Goal: Task Accomplishment & Management: Use online tool/utility

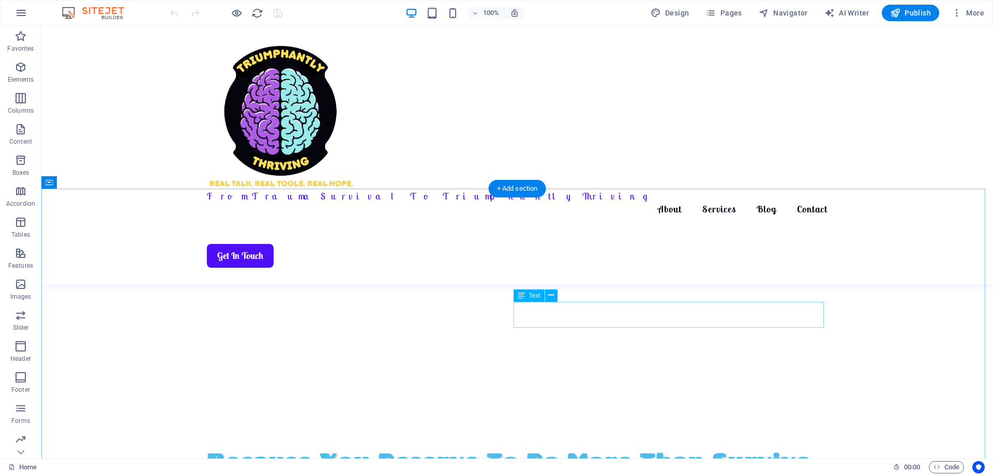
scroll to position [414, 0]
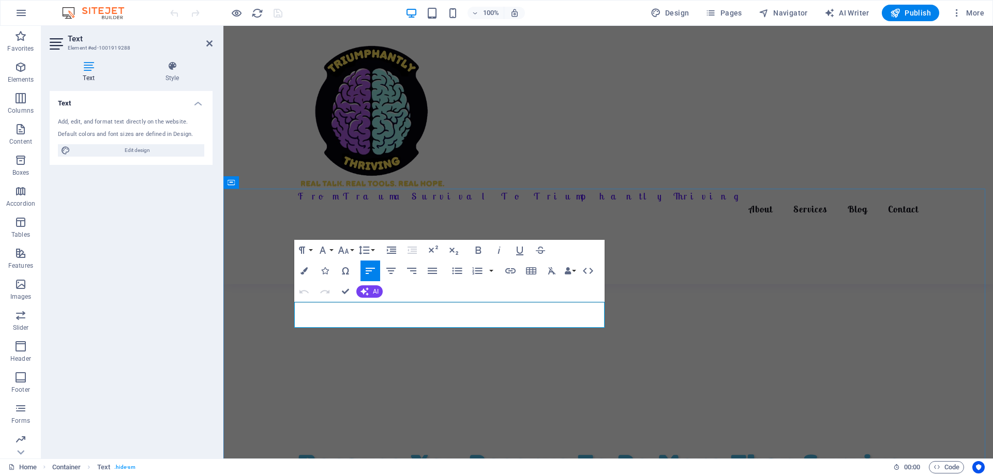
drag, startPoint x: 296, startPoint y: 307, endPoint x: 596, endPoint y: 324, distance: 300.5
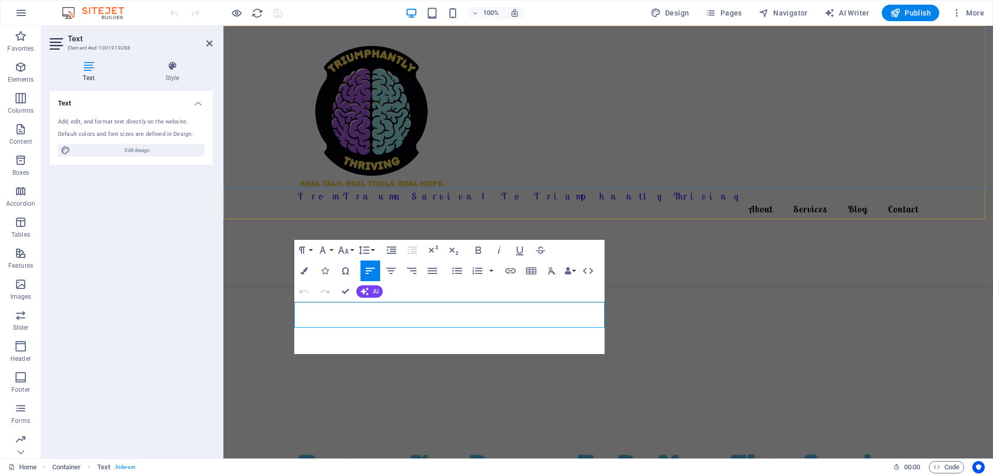
scroll to position [2031, 1]
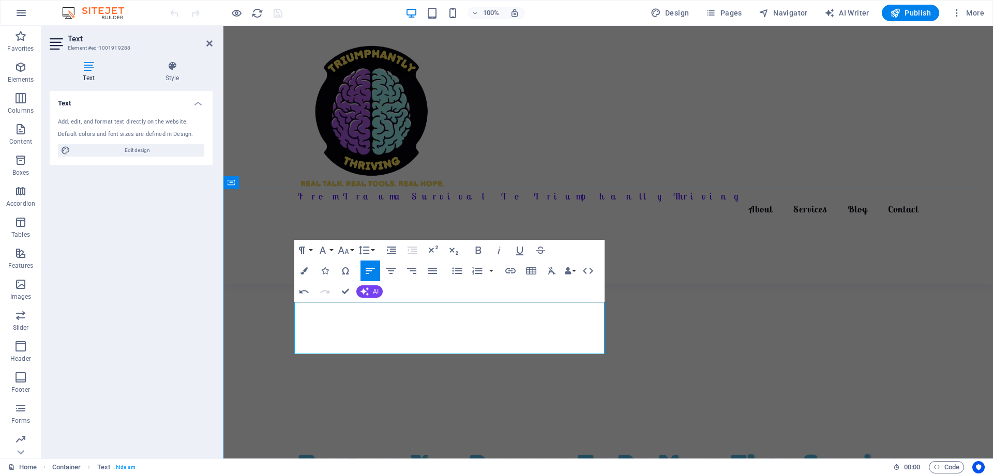
drag, startPoint x: 417, startPoint y: 335, endPoint x: 455, endPoint y: 348, distance: 40.4
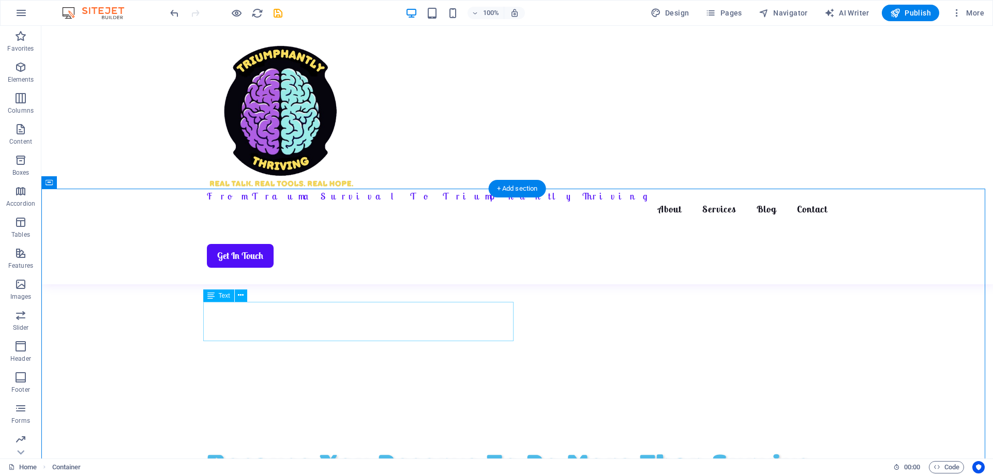
click at [238, 297] on icon at bounding box center [241, 295] width 6 height 11
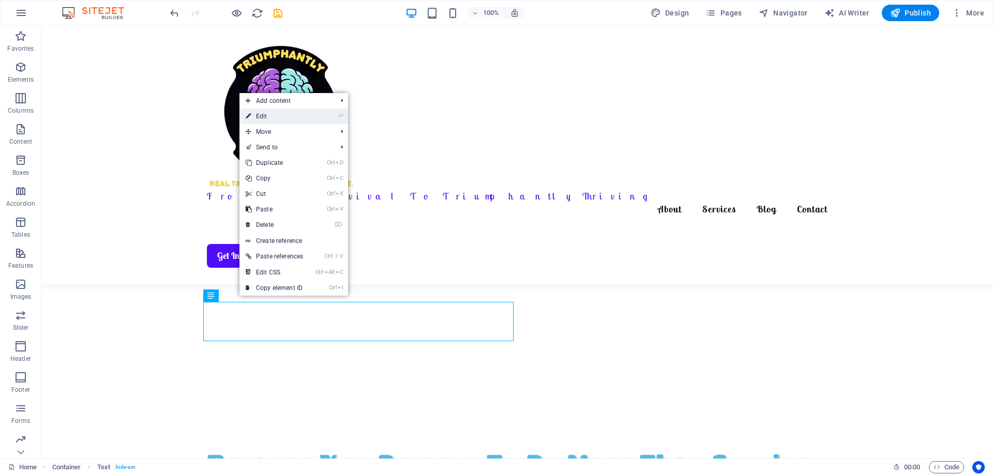
click at [257, 117] on link "⏎ Edit" at bounding box center [275, 117] width 70 height 16
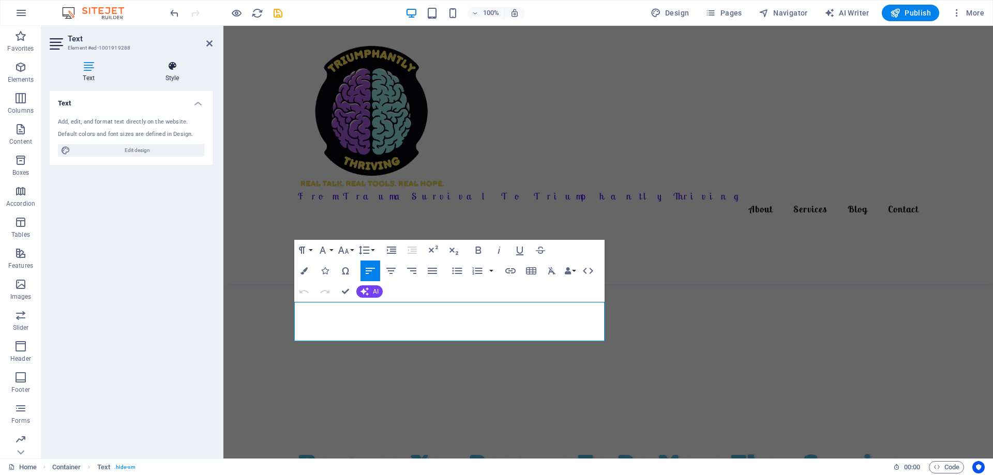
click at [174, 67] on icon at bounding box center [172, 66] width 81 height 10
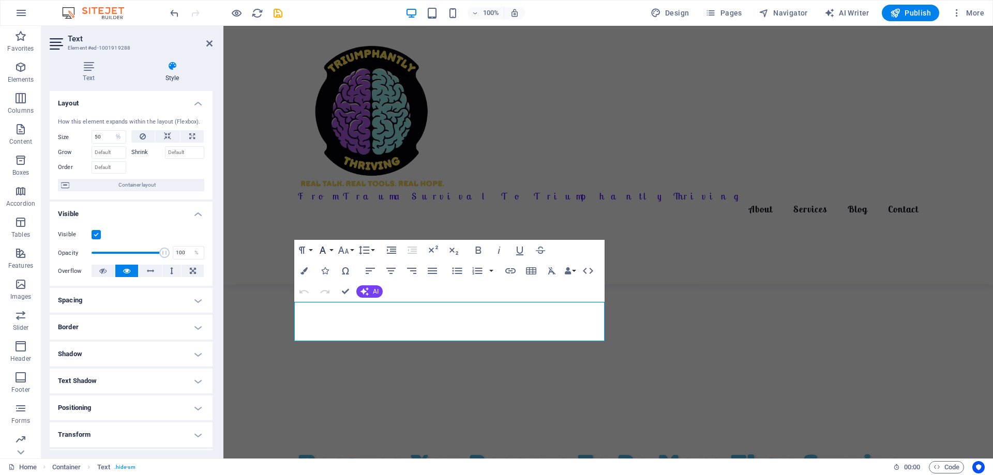
click at [331, 248] on button "Font Family" at bounding box center [325, 250] width 20 height 21
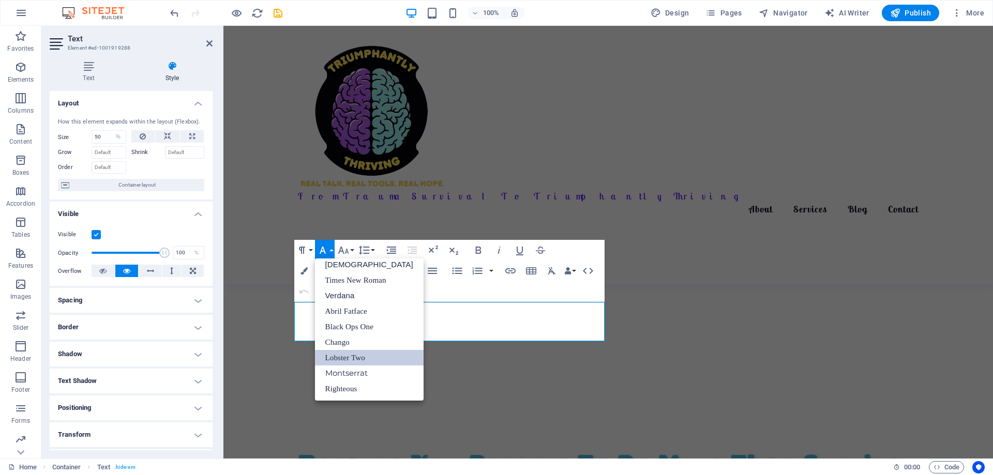
scroll to position [52, 0]
click at [348, 375] on link "Montserrat" at bounding box center [369, 374] width 109 height 16
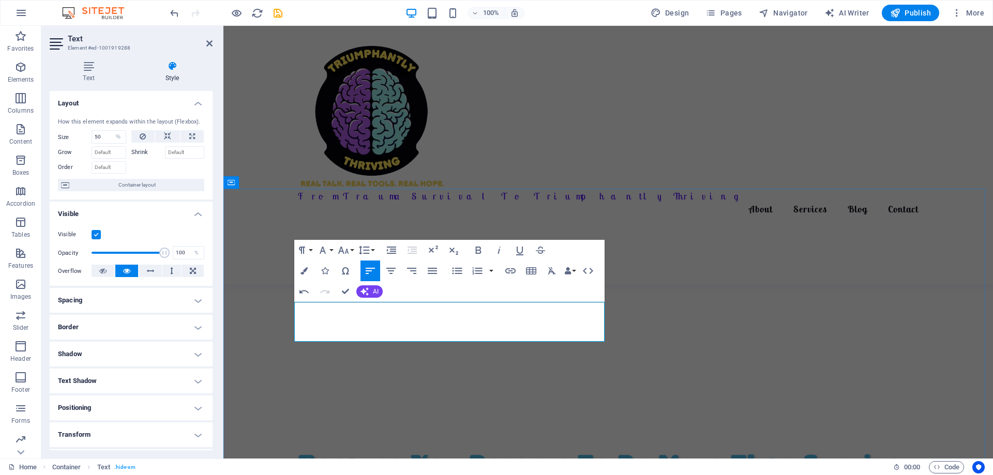
drag, startPoint x: 421, startPoint y: 334, endPoint x: 294, endPoint y: 306, distance: 129.8
click at [330, 248] on button "Font Family" at bounding box center [325, 250] width 20 height 21
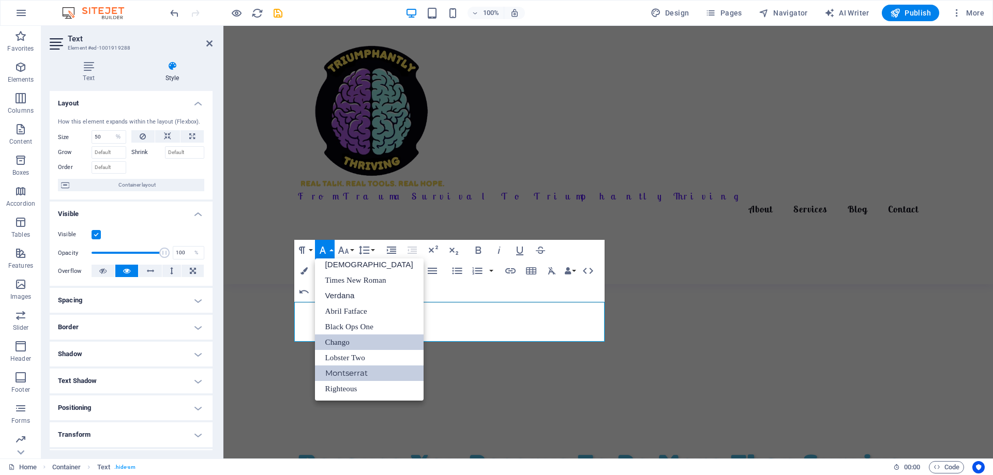
click at [343, 343] on link "Chango" at bounding box center [369, 343] width 109 height 16
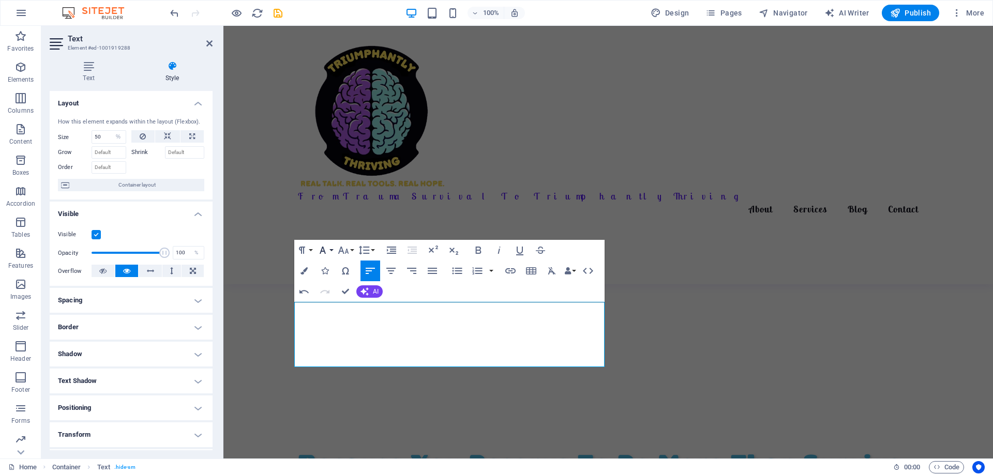
click at [332, 249] on button "Font Family" at bounding box center [325, 250] width 20 height 21
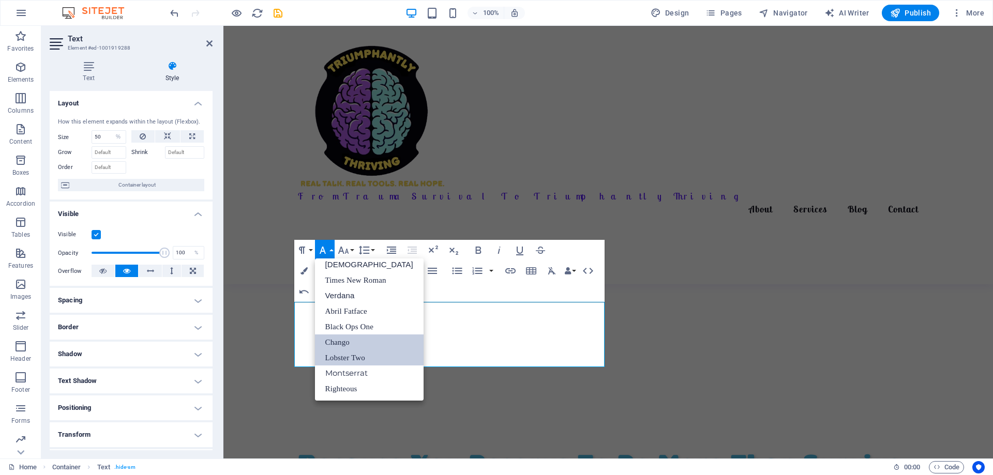
click at [342, 358] on link "Lobster Two" at bounding box center [369, 358] width 109 height 16
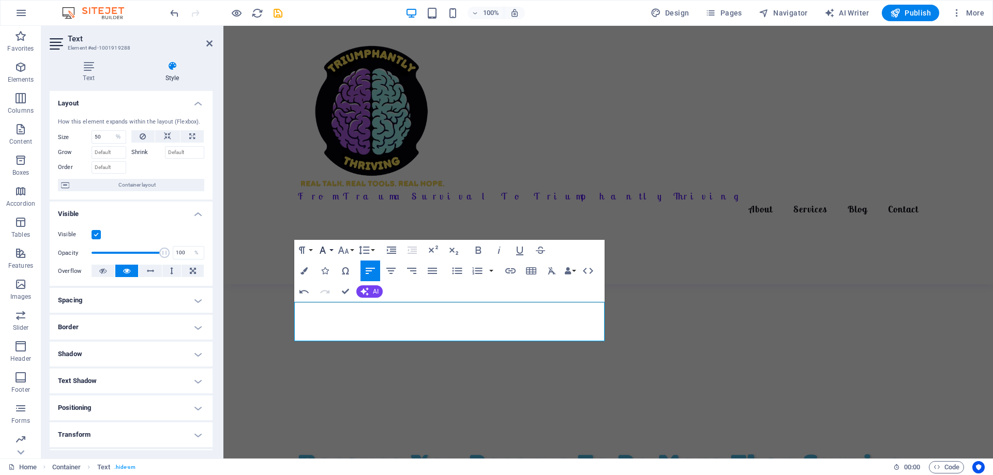
click at [332, 253] on button "Font Family" at bounding box center [325, 250] width 20 height 21
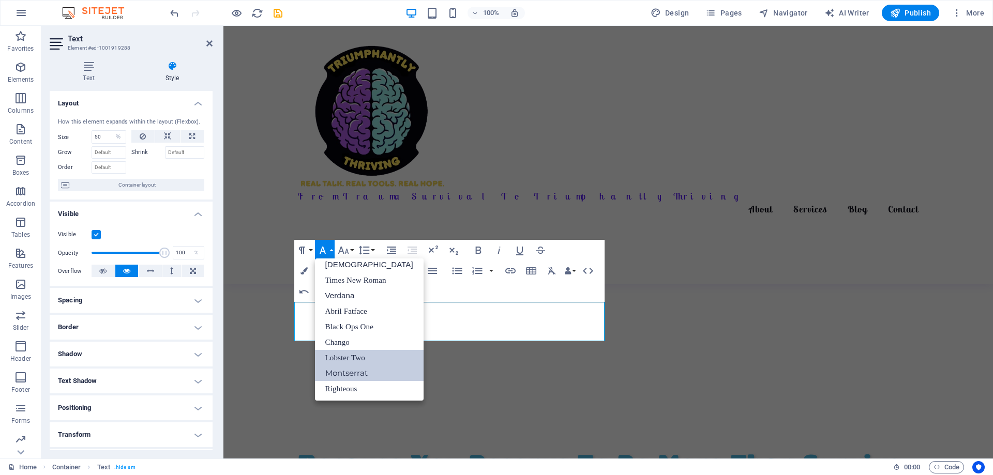
click at [340, 375] on link "Montserrat" at bounding box center [369, 374] width 109 height 16
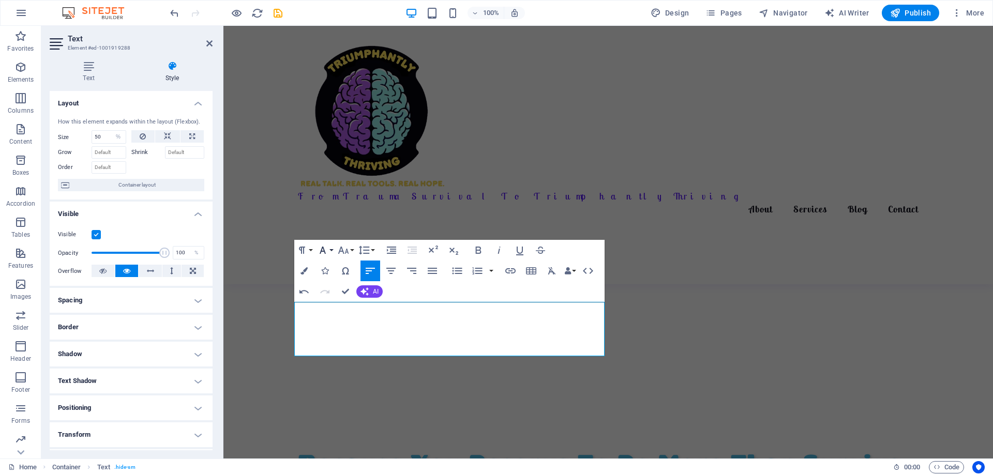
click at [332, 248] on button "Font Family" at bounding box center [325, 250] width 20 height 21
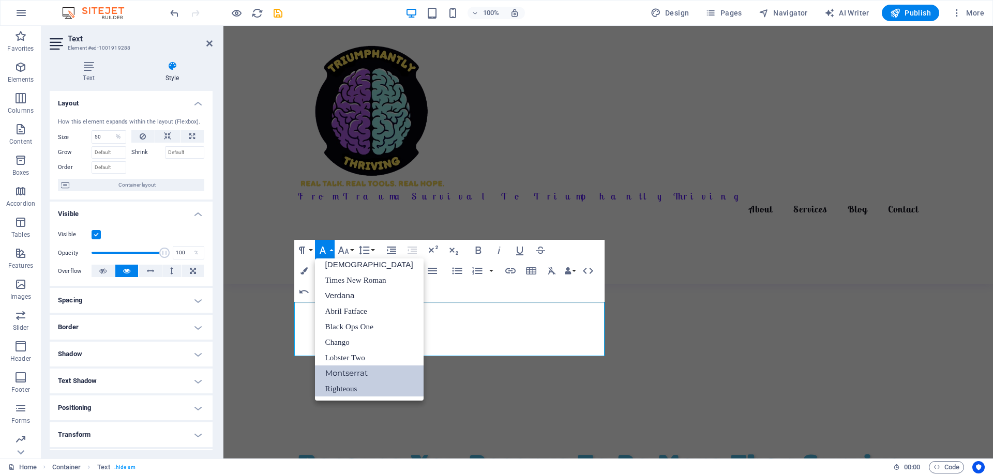
click at [348, 386] on link "Righteous" at bounding box center [369, 389] width 109 height 16
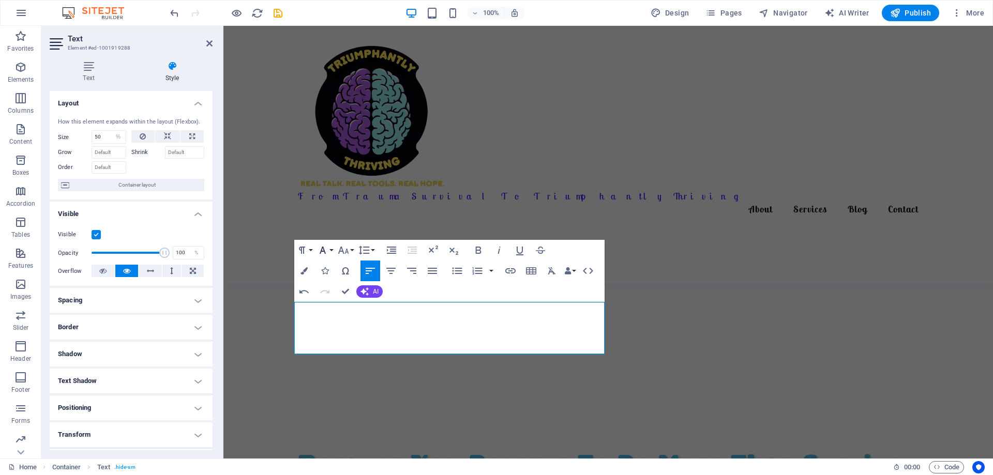
click at [332, 249] on button "Font Family" at bounding box center [325, 250] width 20 height 21
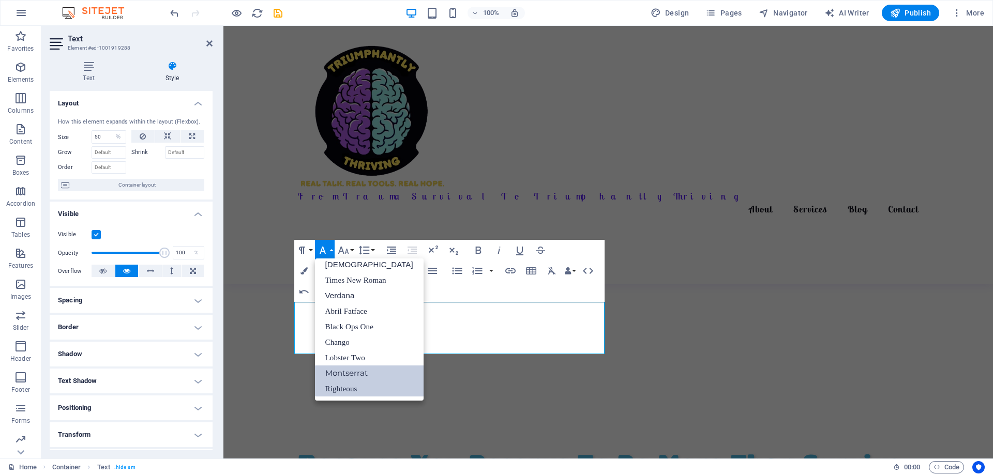
click at [349, 371] on link "Montserrat" at bounding box center [369, 374] width 109 height 16
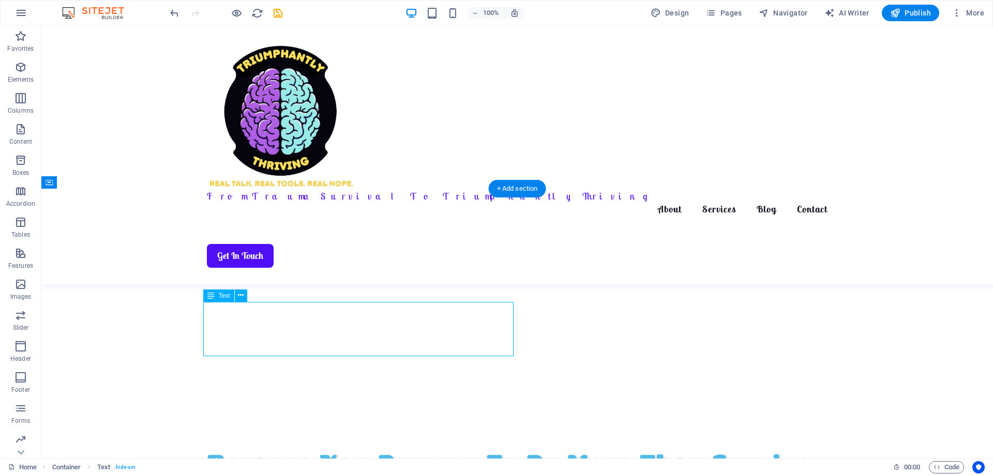
select select "%"
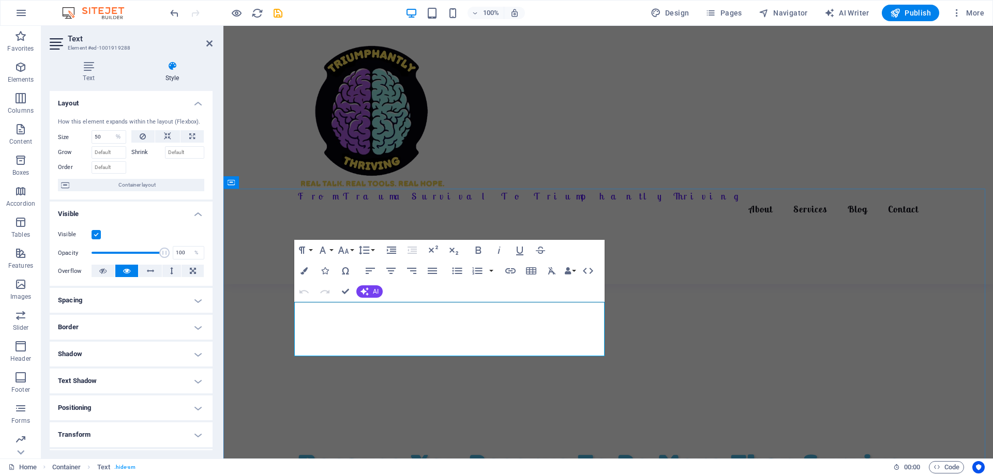
drag, startPoint x: 388, startPoint y: 350, endPoint x: 294, endPoint y: 309, distance: 102.2
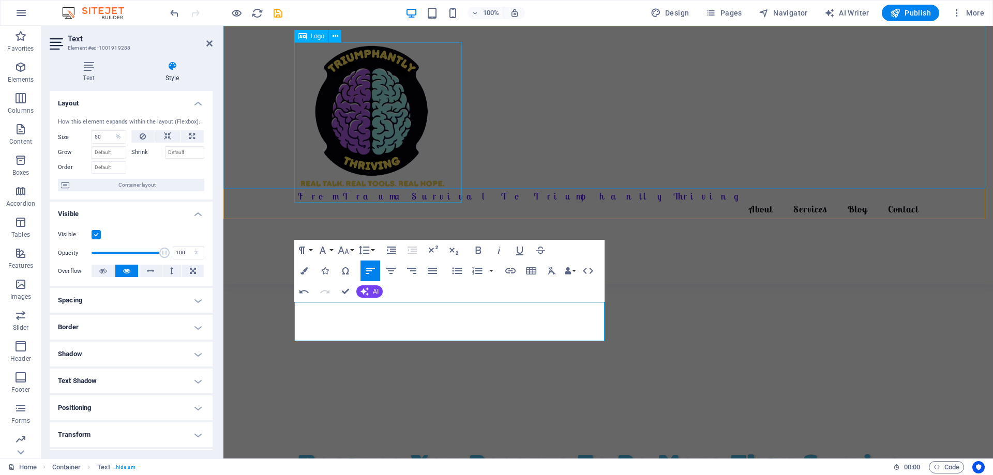
scroll to position [2344, 1]
drag, startPoint x: 499, startPoint y: 335, endPoint x: 293, endPoint y: 309, distance: 207.0
click at [330, 247] on button "Font Family" at bounding box center [325, 250] width 20 height 21
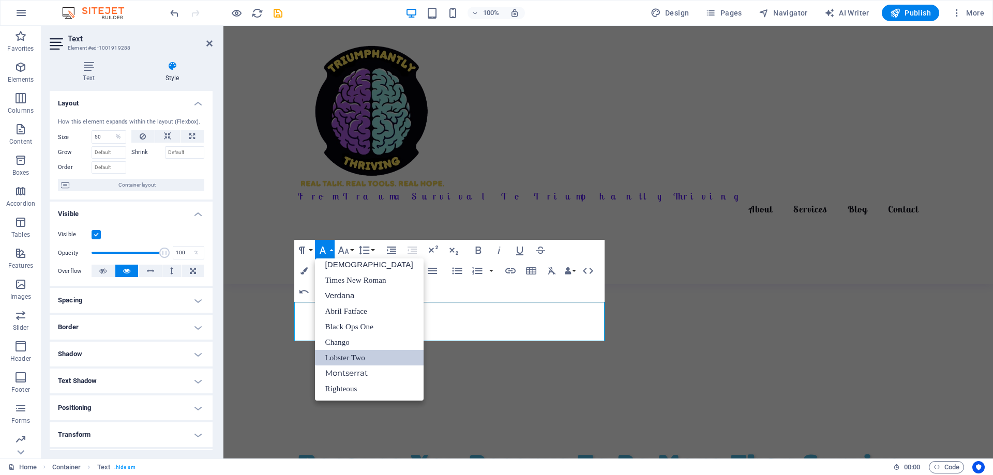
scroll to position [52, 0]
click at [349, 375] on link "Montserrat" at bounding box center [369, 374] width 109 height 16
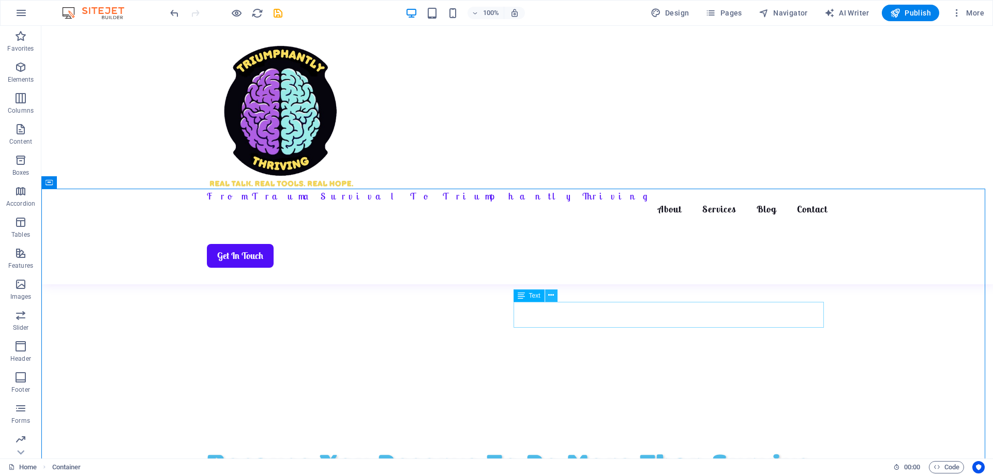
click at [553, 296] on icon at bounding box center [551, 295] width 6 height 11
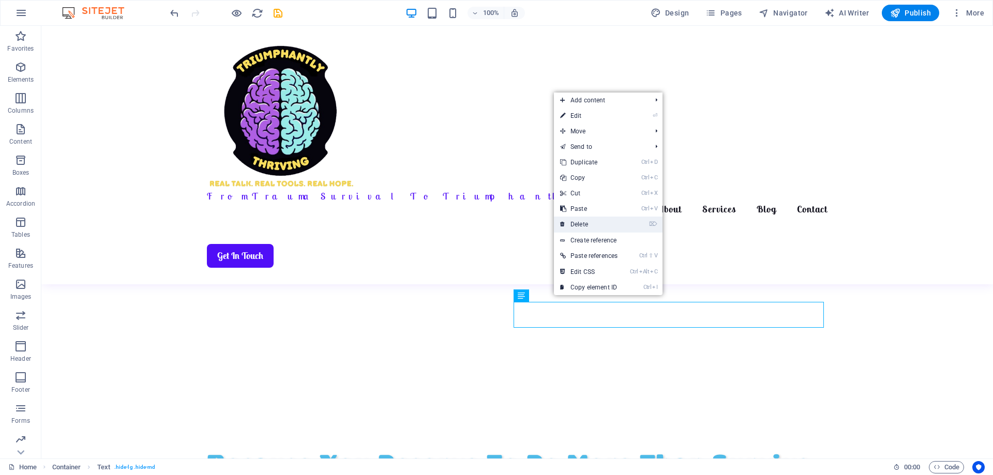
click at [576, 227] on link "⌦ Delete" at bounding box center [589, 225] width 70 height 16
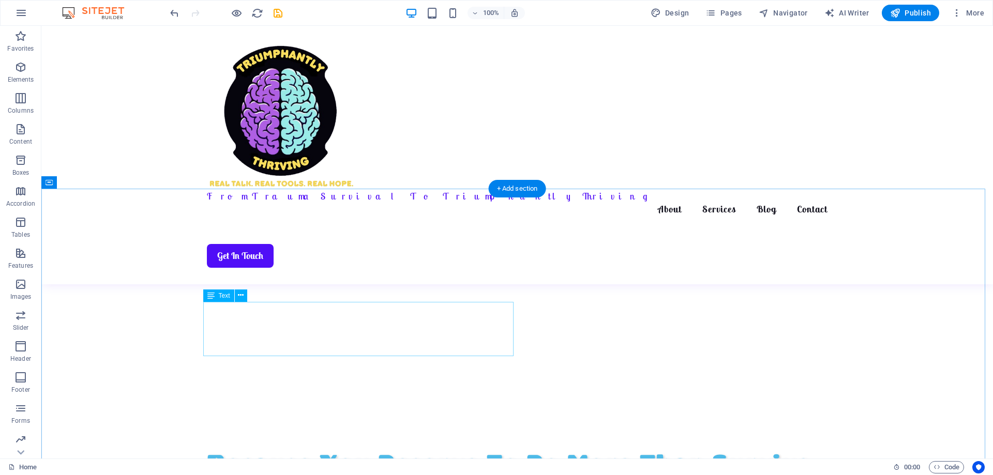
select select "%"
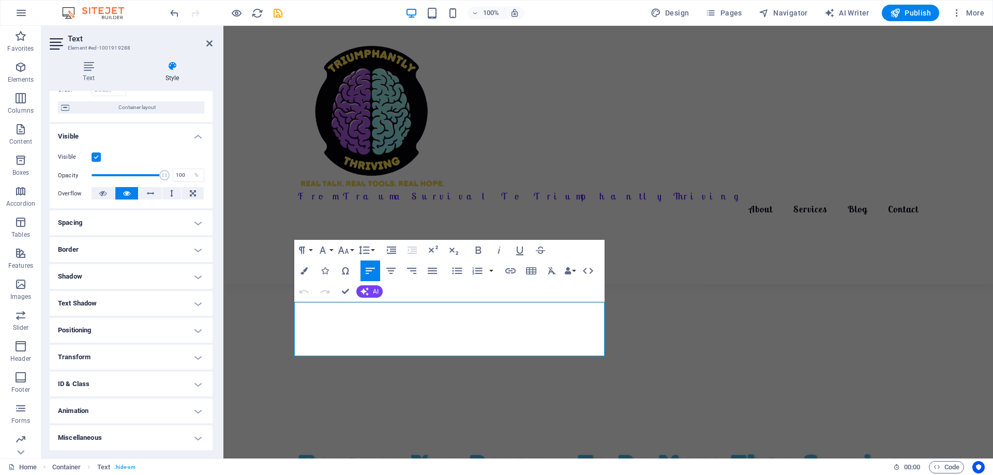
scroll to position [0, 0]
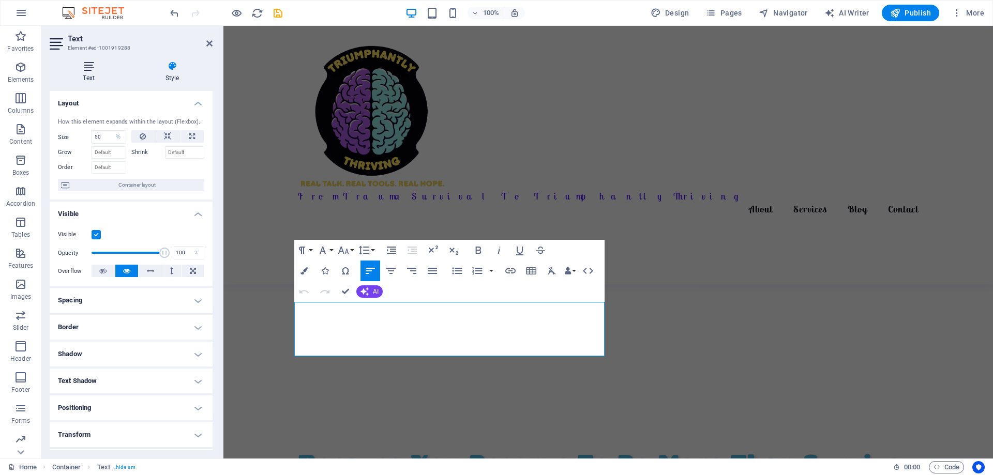
click at [86, 66] on icon at bounding box center [89, 66] width 78 height 10
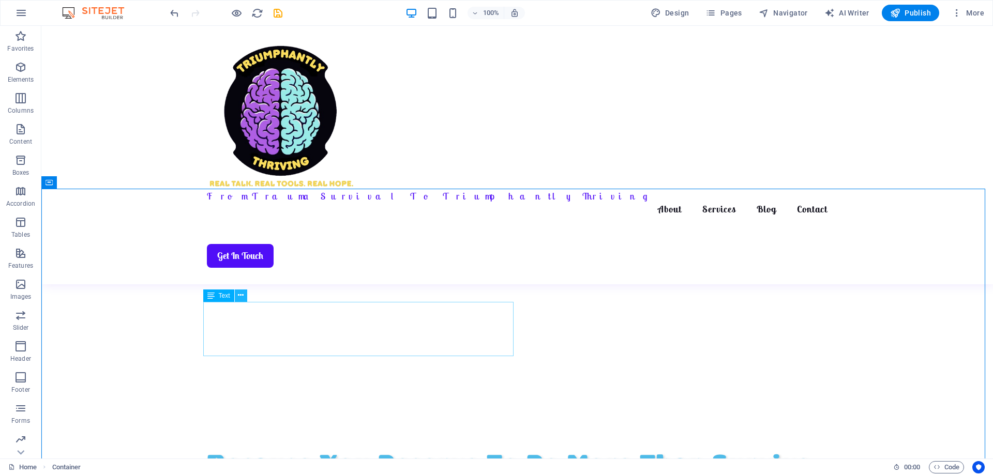
click at [243, 299] on icon at bounding box center [241, 295] width 6 height 11
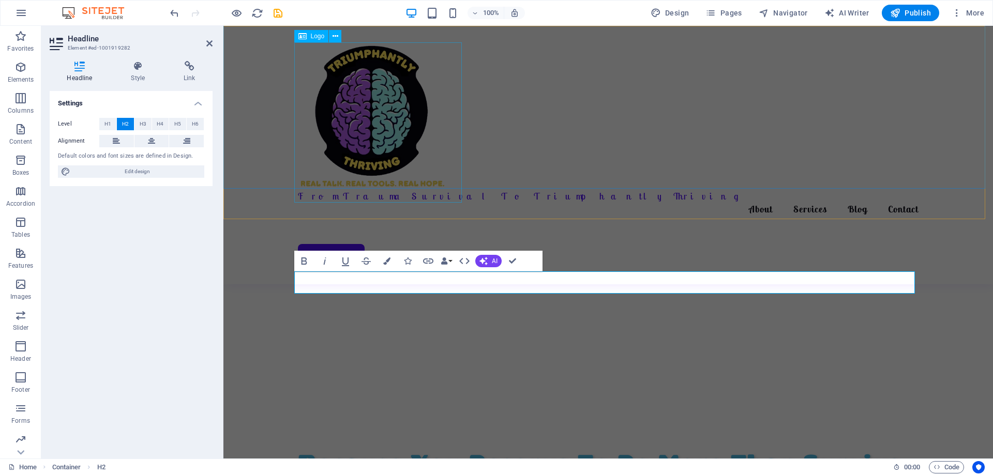
scroll to position [0, 3]
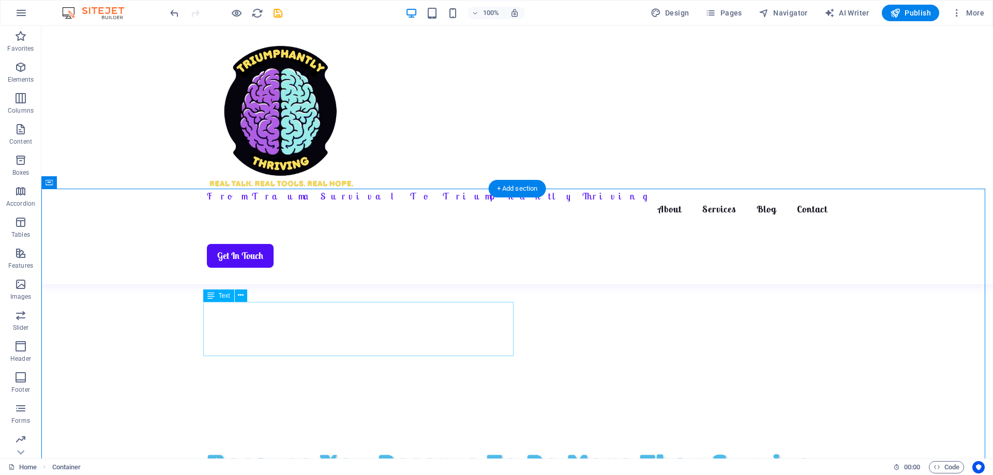
click at [243, 300] on icon at bounding box center [241, 295] width 6 height 11
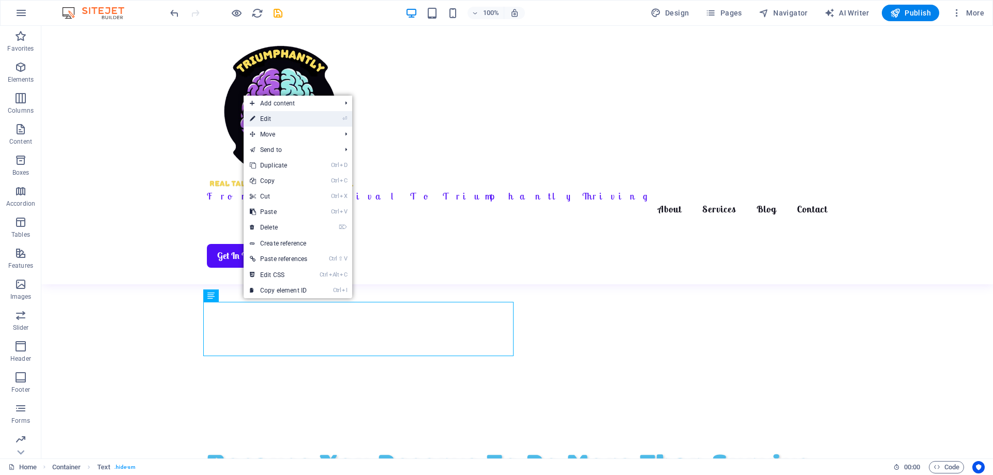
click at [267, 119] on link "⏎ Edit" at bounding box center [279, 119] width 70 height 16
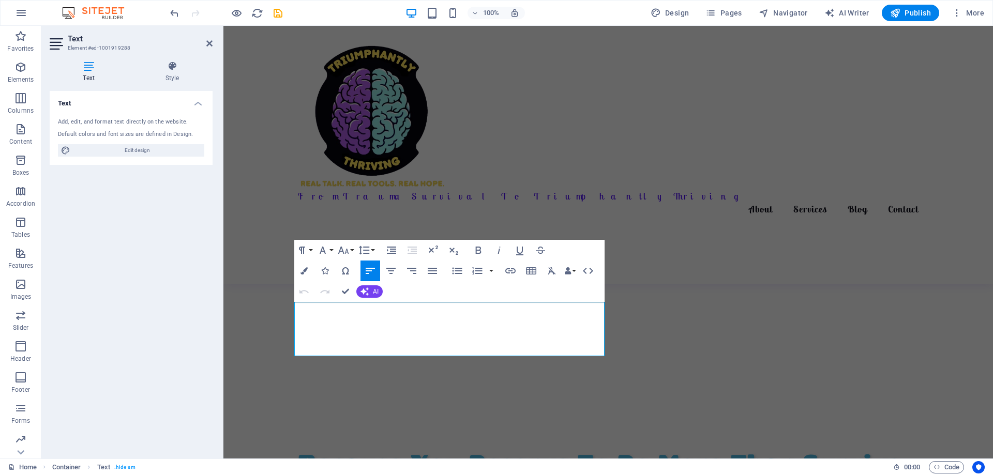
click at [184, 250] on div "Text Add, edit, and format text directly on the website. Default colors and fon…" at bounding box center [131, 271] width 163 height 360
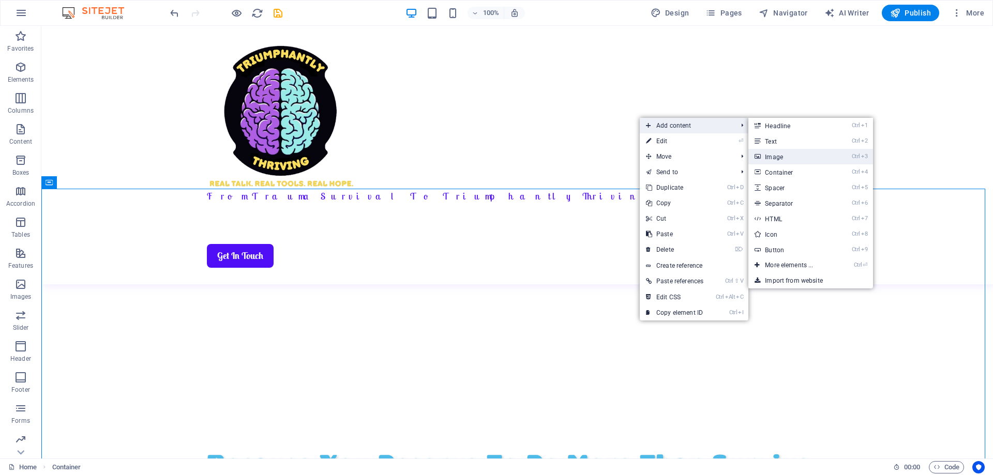
click at [780, 157] on link "Ctrl 3 Image" at bounding box center [791, 157] width 85 height 16
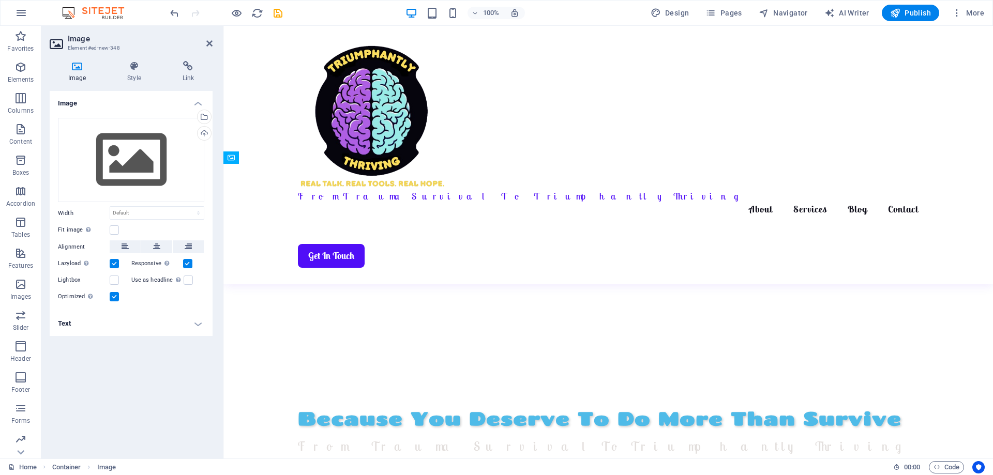
scroll to position [506, 0]
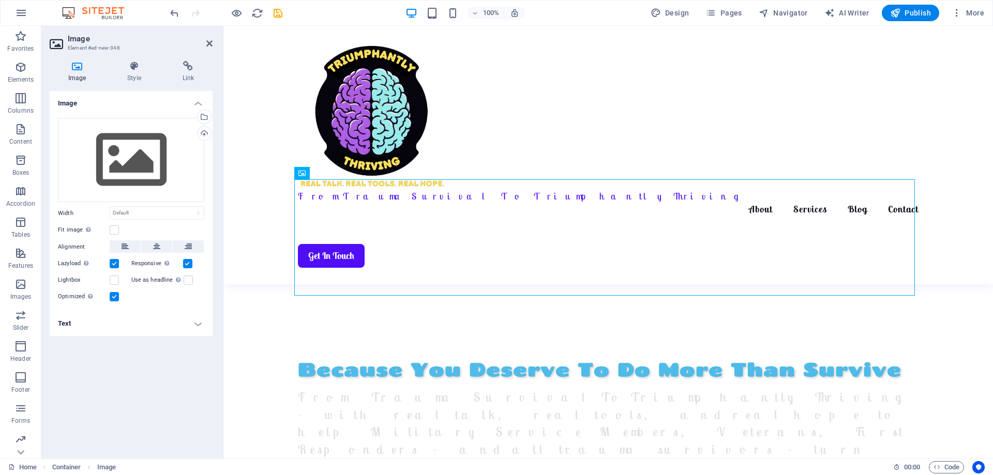
drag, startPoint x: 537, startPoint y: 296, endPoint x: 602, endPoint y: 270, distance: 70.0
drag, startPoint x: 529, startPoint y: 199, endPoint x: 538, endPoint y: 249, distance: 50.9
click at [128, 145] on div "Drag files here, click to choose files or select files from Files or our free s…" at bounding box center [131, 160] width 146 height 85
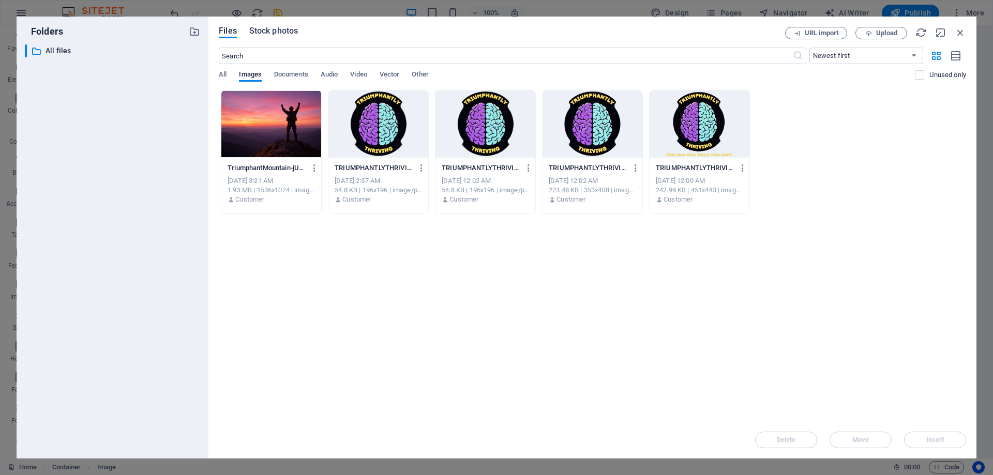
click at [268, 29] on span "Stock photos" at bounding box center [273, 31] width 49 height 12
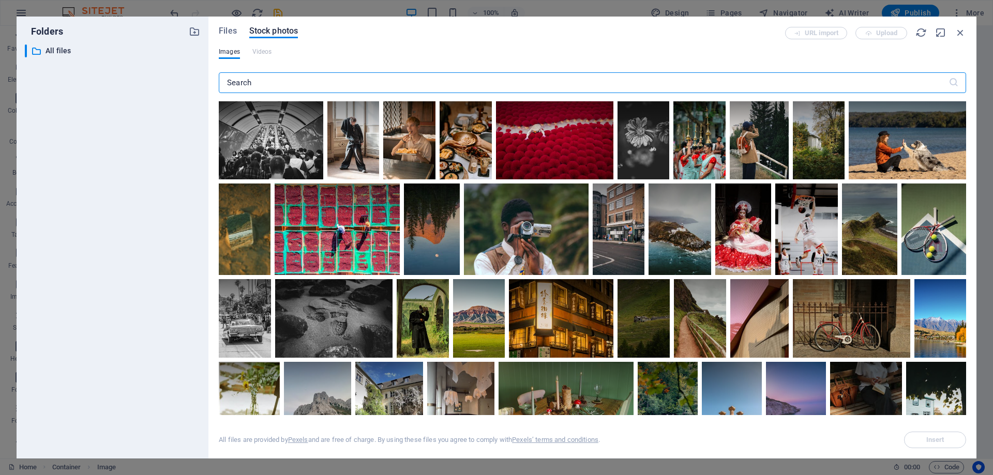
click at [261, 82] on input "text" at bounding box center [584, 82] width 730 height 21
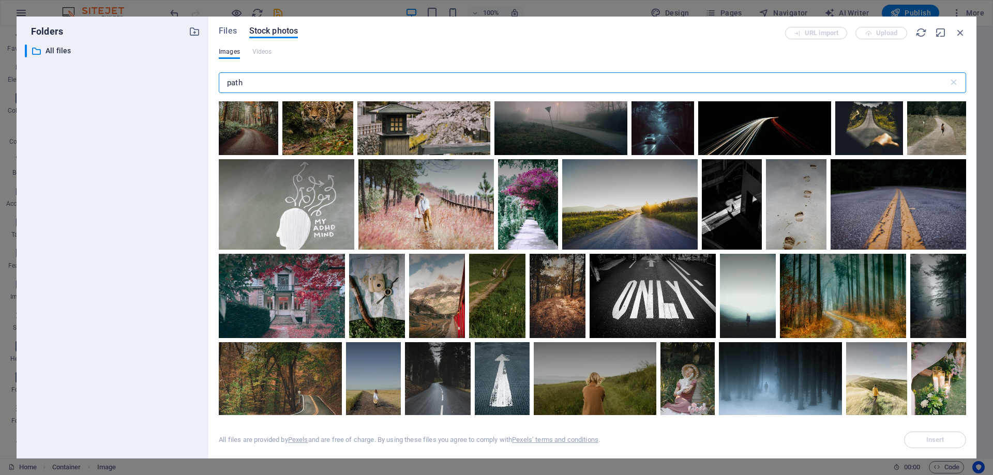
scroll to position [4035, 0]
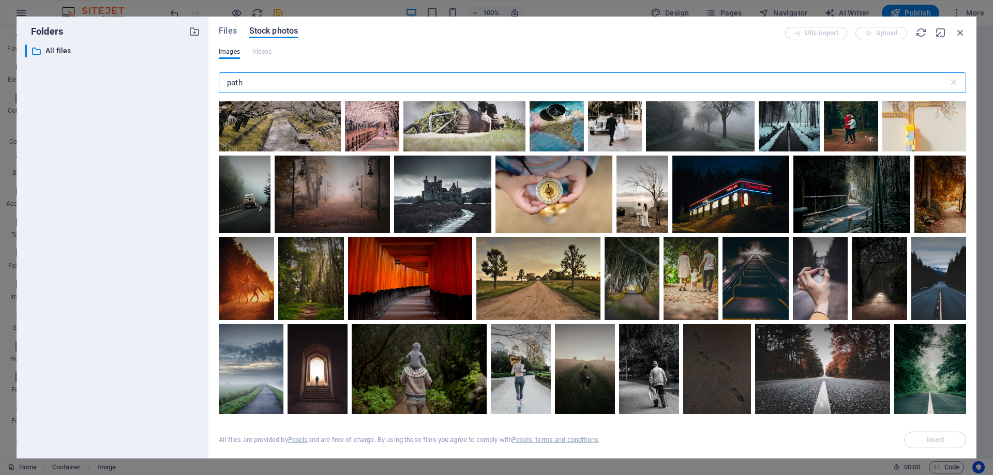
drag, startPoint x: 250, startPoint y: 84, endPoint x: 225, endPoint y: 80, distance: 25.6
click at [225, 80] on input "path" at bounding box center [584, 82] width 730 height 21
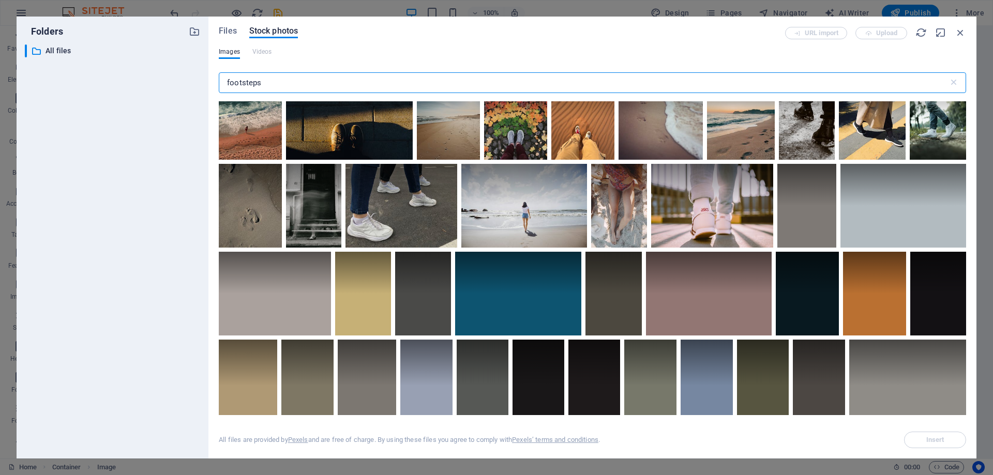
scroll to position [1604, 0]
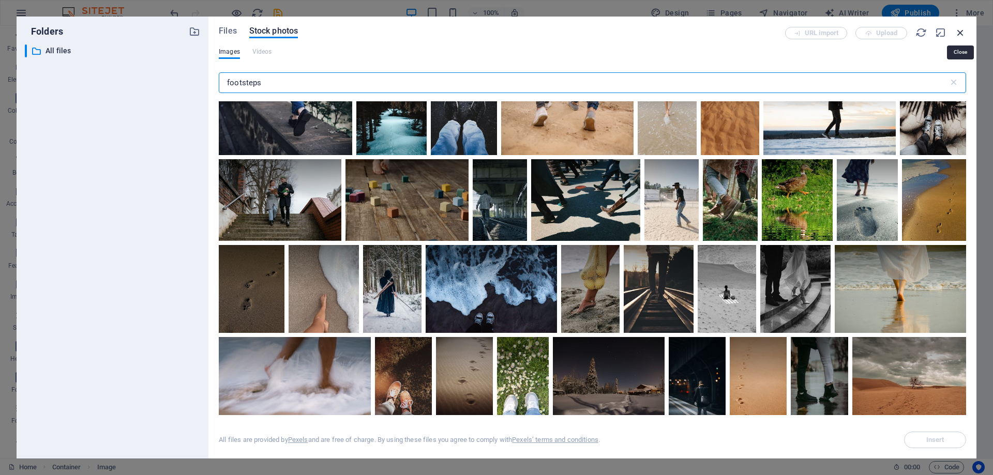
type input "footsteps"
click at [962, 29] on icon "button" at bounding box center [960, 32] width 11 height 11
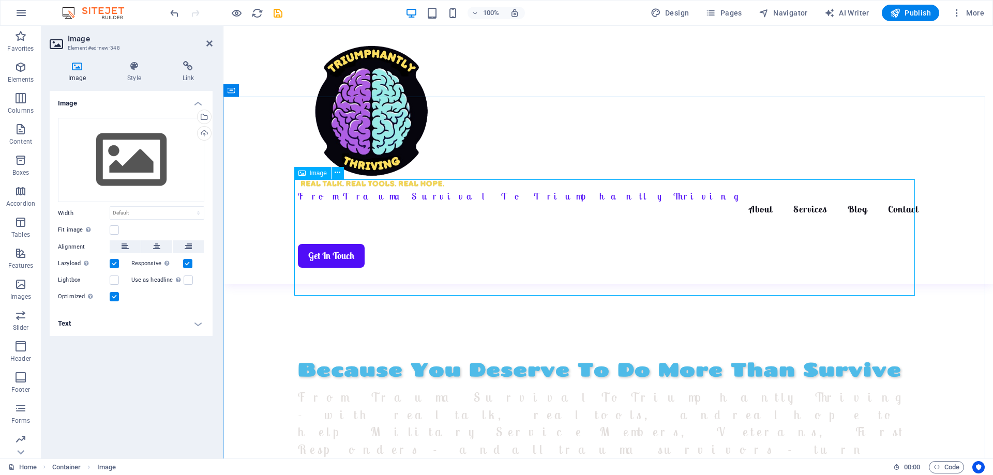
click at [203, 133] on div "Upload" at bounding box center [204, 135] width 16 height 16
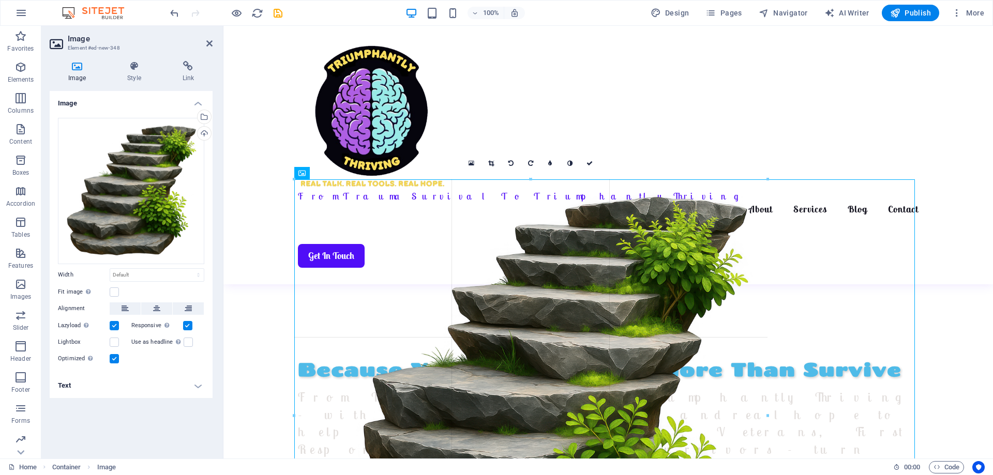
drag, startPoint x: 916, startPoint y: 181, endPoint x: 468, endPoint y: 329, distance: 472.4
type input "915"
select select "px"
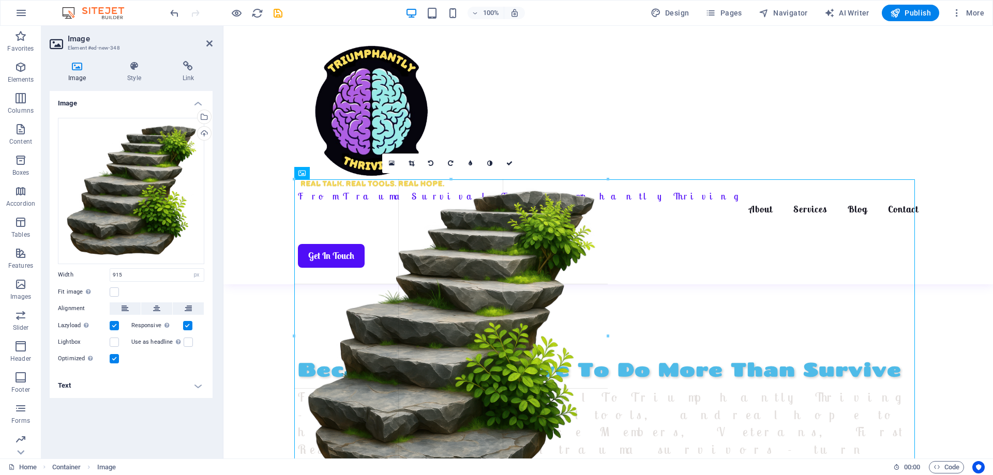
drag, startPoint x: 767, startPoint y: 177, endPoint x: 263, endPoint y: 340, distance: 529.9
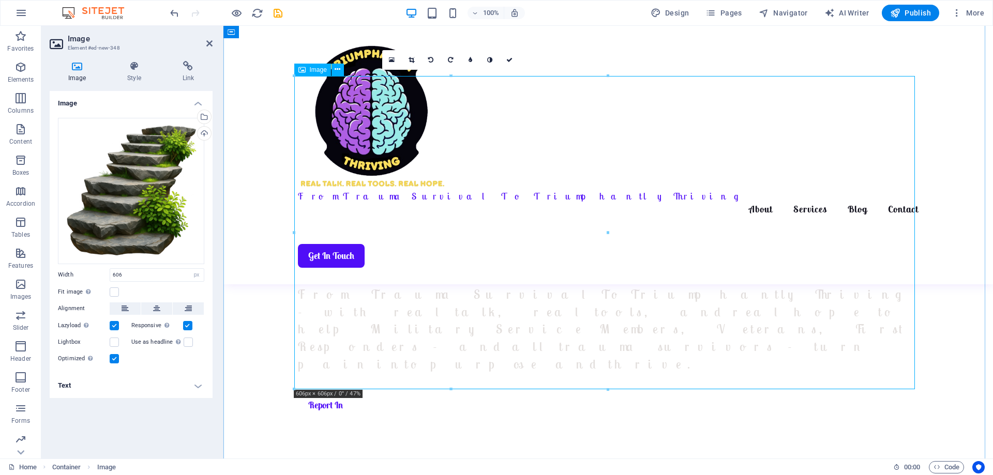
scroll to position [609, 0]
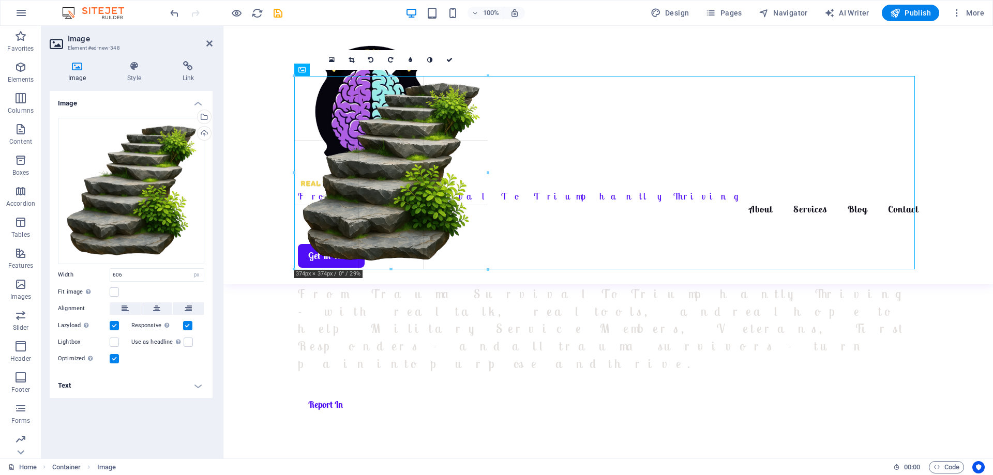
drag, startPoint x: 605, startPoint y: 77, endPoint x: 293, endPoint y: 200, distance: 335.4
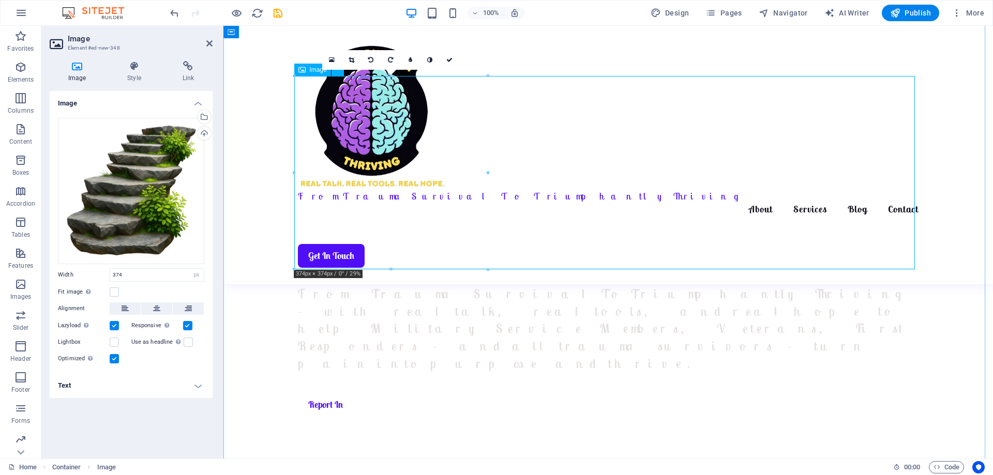
click at [113, 293] on label at bounding box center [114, 292] width 9 height 9
click at [0, 0] on input "Fit image Automatically fit image to a fixed width and height" at bounding box center [0, 0] width 0 height 0
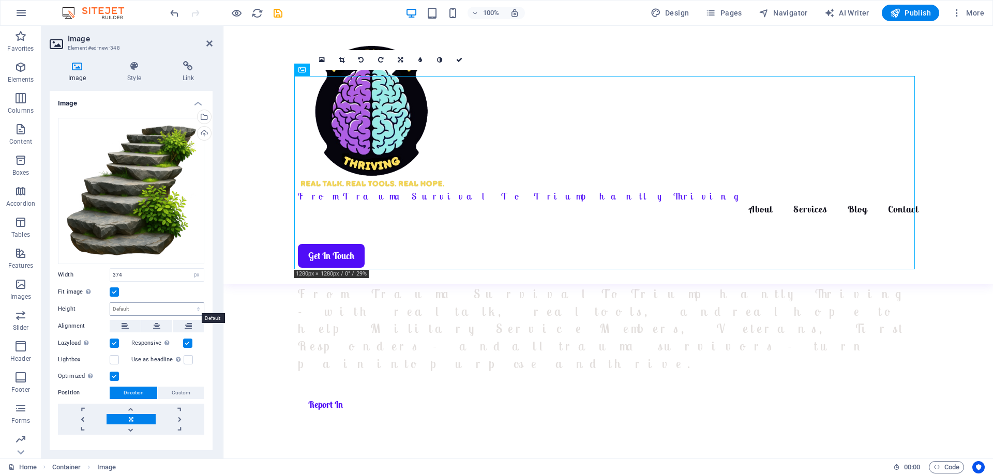
scroll to position [16, 0]
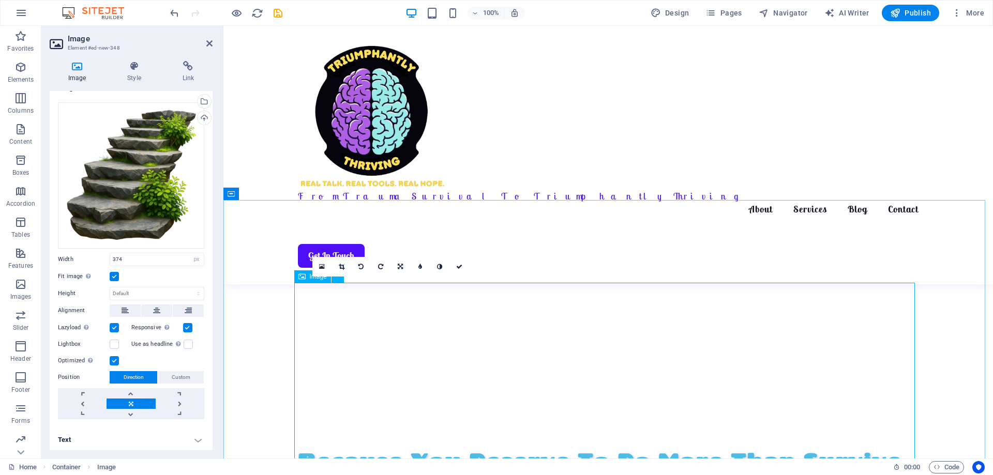
scroll to position [402, 0]
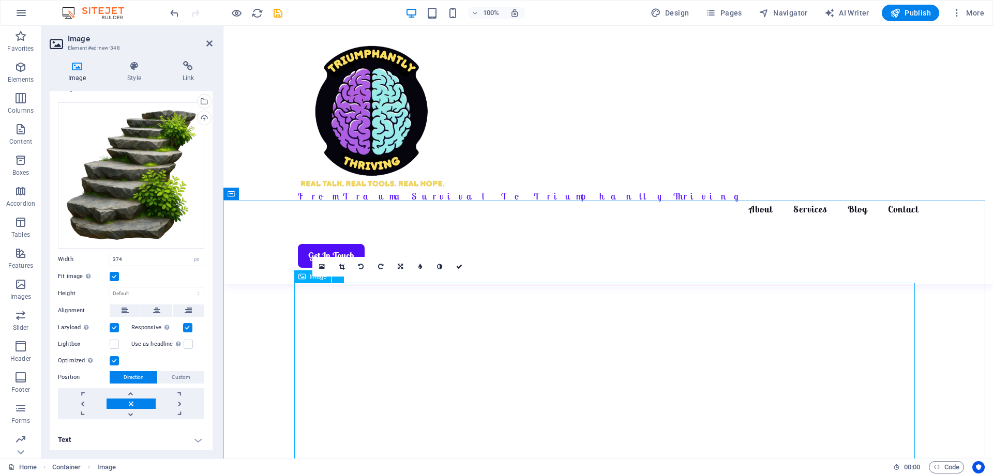
drag, startPoint x: 457, startPoint y: 292, endPoint x: 495, endPoint y: 288, distance: 37.4
click at [400, 268] on icon at bounding box center [400, 267] width 5 height 6
click at [398, 265] on icon at bounding box center [400, 267] width 5 height 6
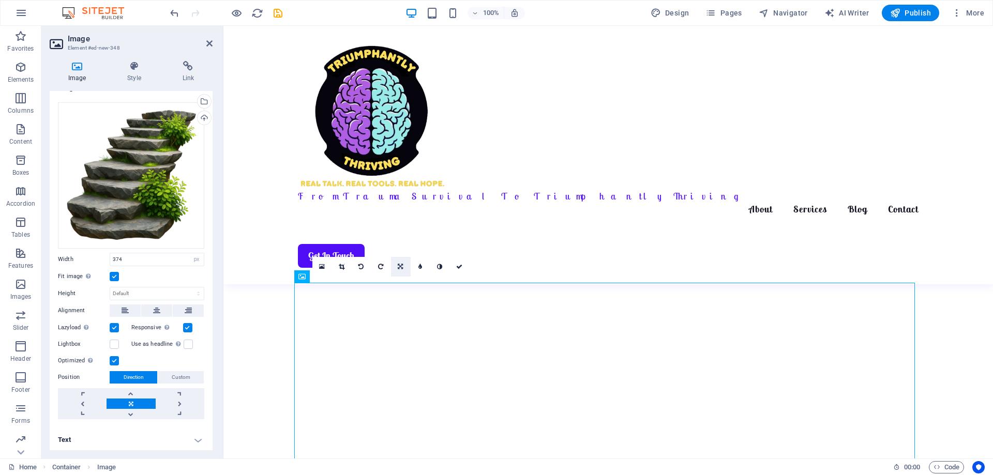
click at [400, 268] on icon at bounding box center [400, 267] width 5 height 6
click at [420, 247] on icon at bounding box center [420, 247] width 9 height 9
click at [126, 400] on link at bounding box center [131, 404] width 49 height 10
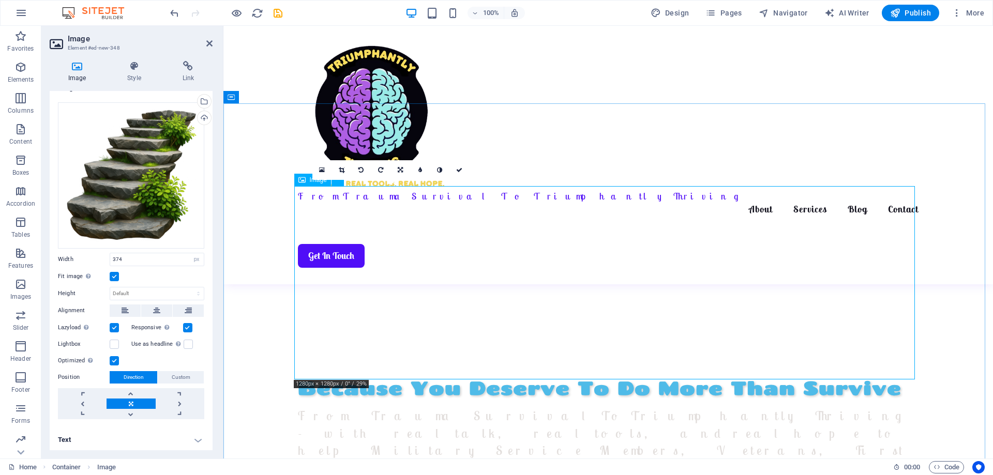
scroll to position [506, 0]
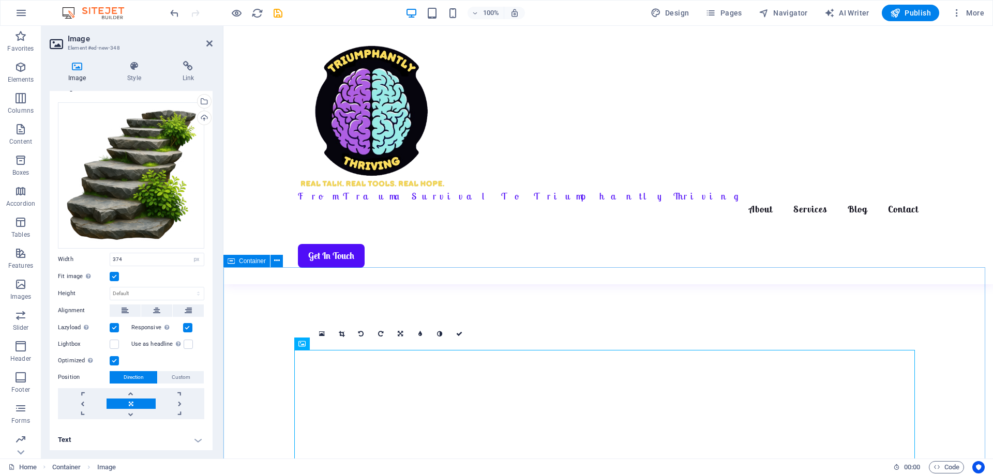
scroll to position [402, 0]
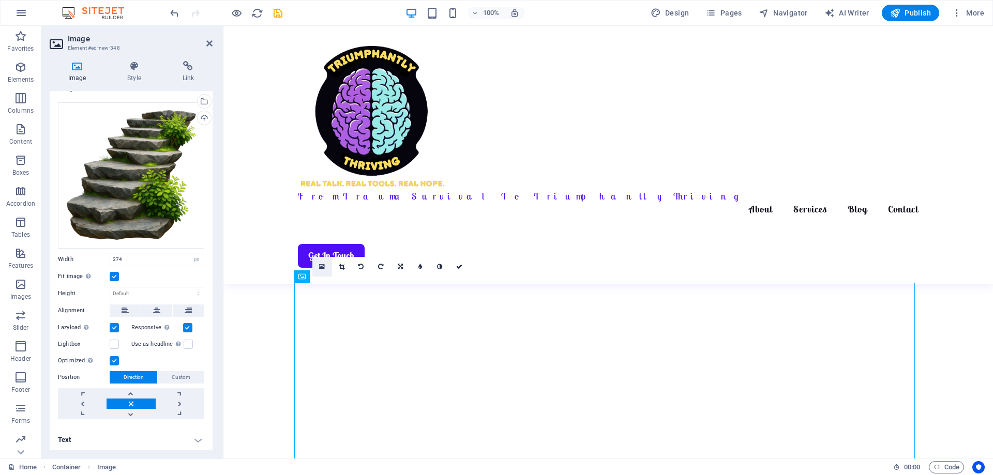
click at [317, 265] on link at bounding box center [322, 267] width 20 height 20
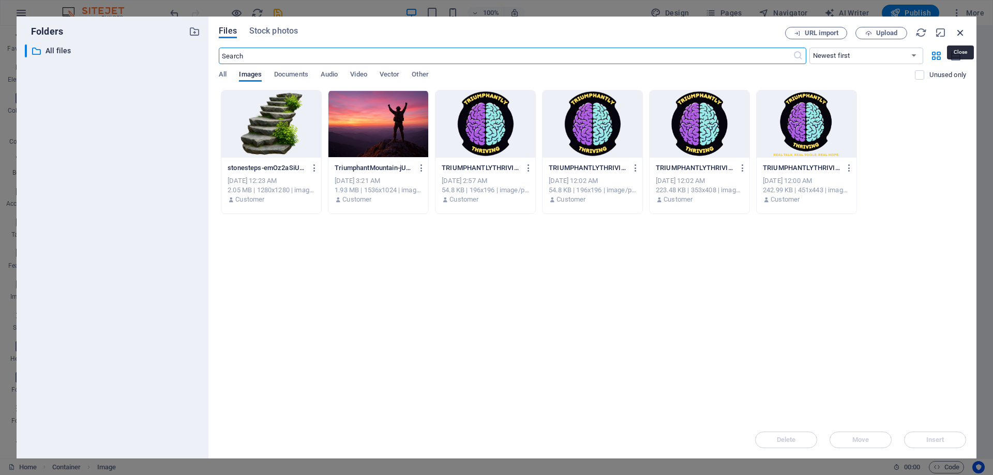
click at [957, 30] on icon "button" at bounding box center [960, 32] width 11 height 11
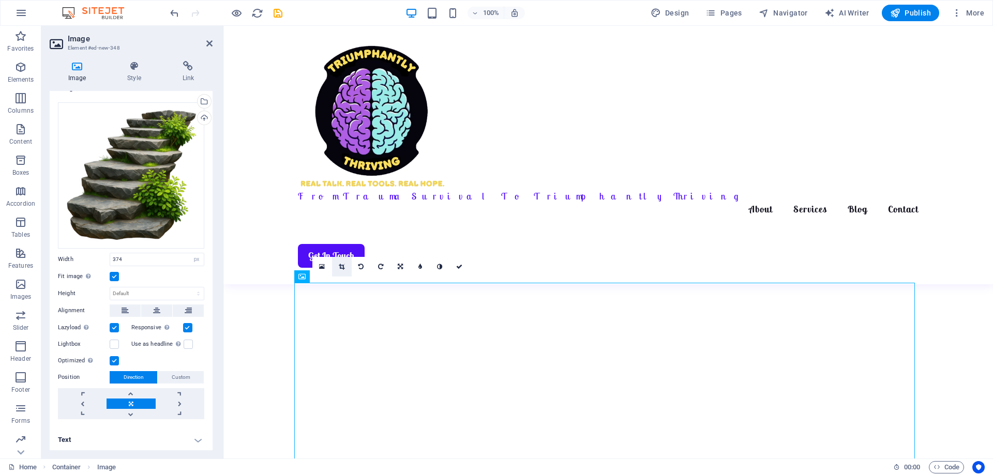
click at [346, 267] on link at bounding box center [342, 267] width 20 height 20
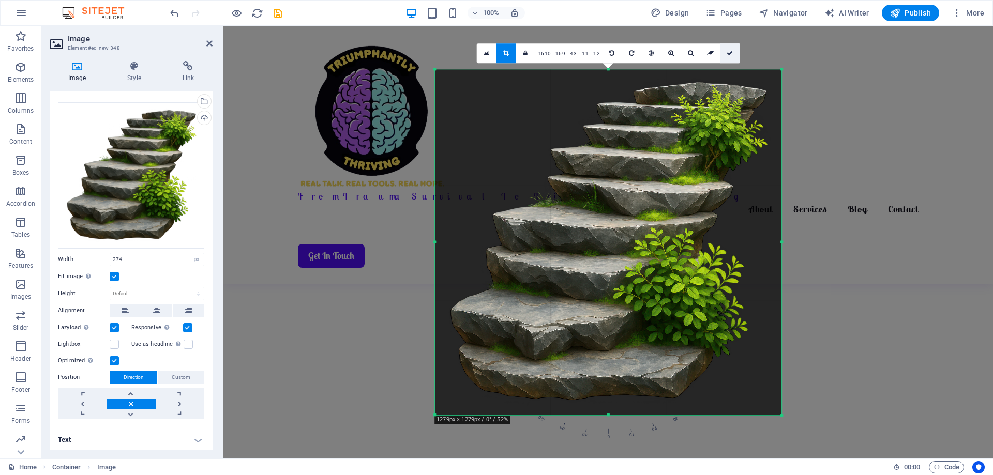
click at [732, 55] on icon at bounding box center [730, 53] width 6 height 6
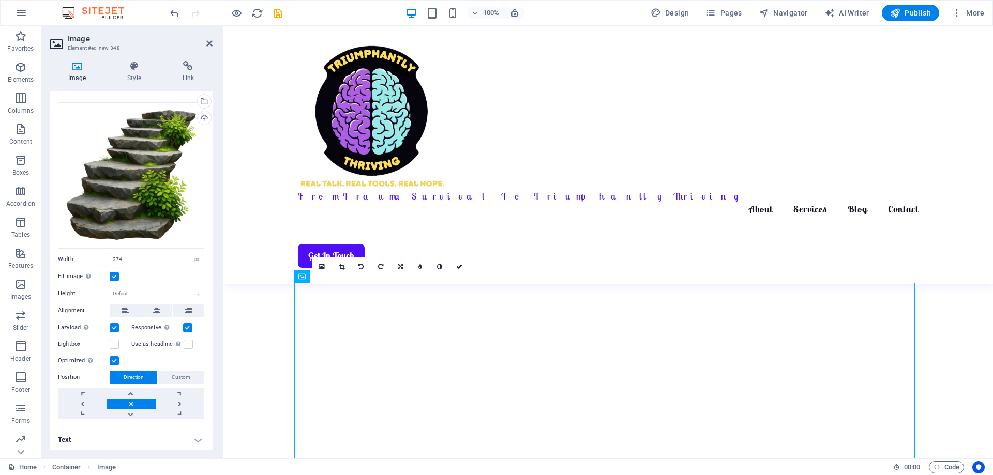
click at [336, 277] on div "16:10 16:9 4:3 1:1 1:2 0" at bounding box center [390, 267] width 157 height 20
click at [114, 276] on label at bounding box center [114, 276] width 9 height 9
click at [0, 0] on input "Fit image Automatically fit image to a fixed width and height" at bounding box center [0, 0] width 0 height 0
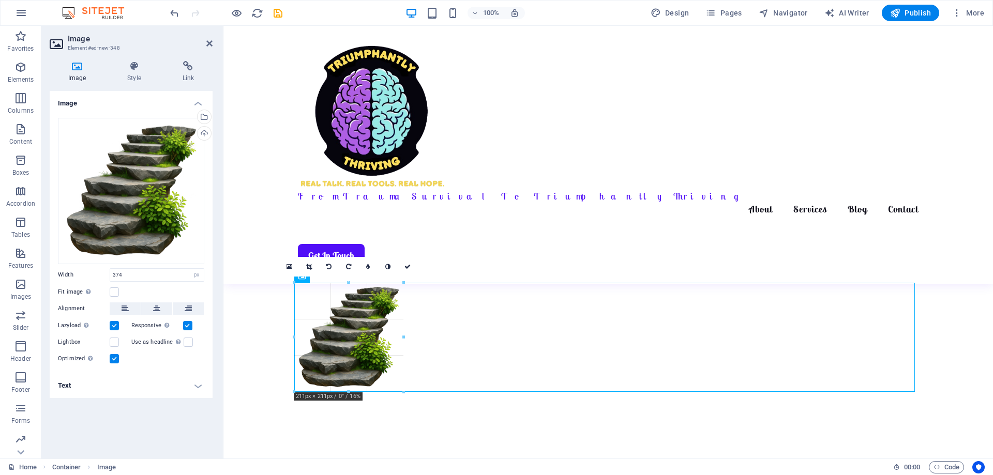
drag, startPoint x: 488, startPoint y: 281, endPoint x: 85, endPoint y: 327, distance: 405.1
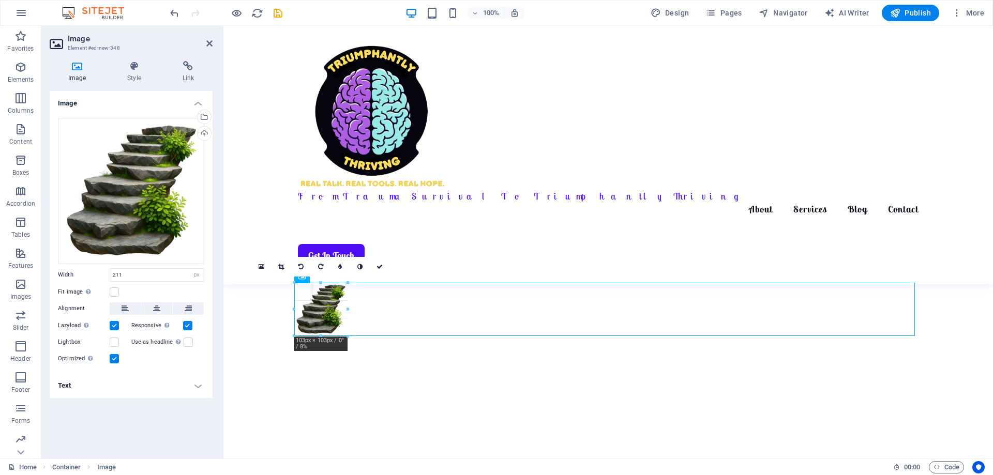
drag, startPoint x: 293, startPoint y: 337, endPoint x: 351, endPoint y: 338, distance: 57.9
drag, startPoint x: 316, startPoint y: 295, endPoint x: 331, endPoint y: 302, distance: 16.4
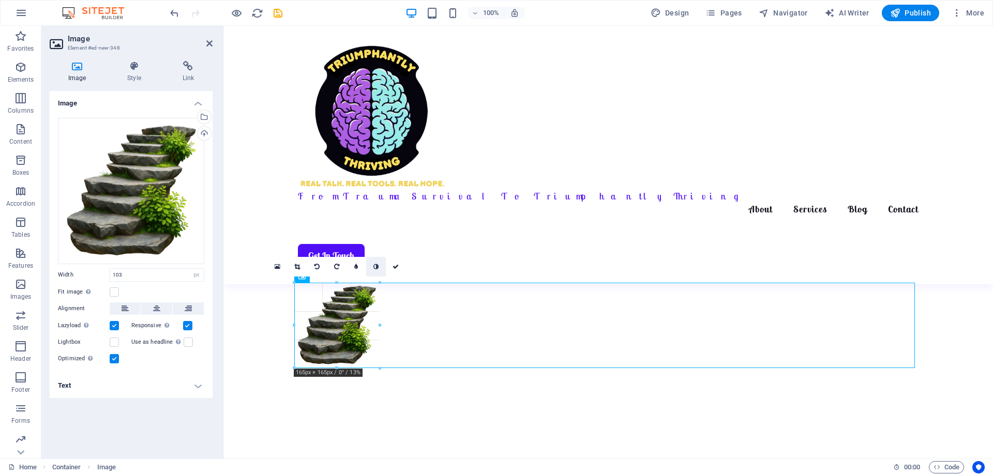
drag, startPoint x: 348, startPoint y: 285, endPoint x: 383, endPoint y: 268, distance: 38.7
type input "165"
click at [396, 265] on icon at bounding box center [396, 267] width 6 height 6
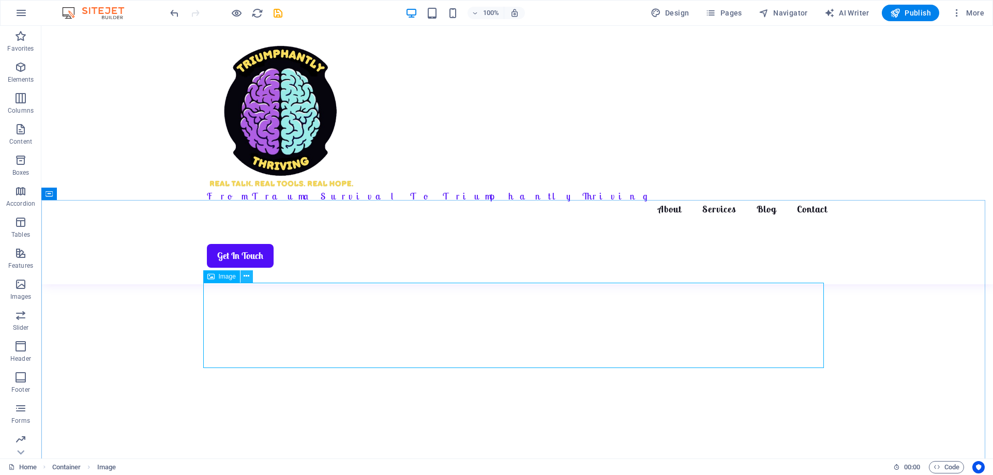
click at [248, 275] on icon at bounding box center [247, 276] width 6 height 11
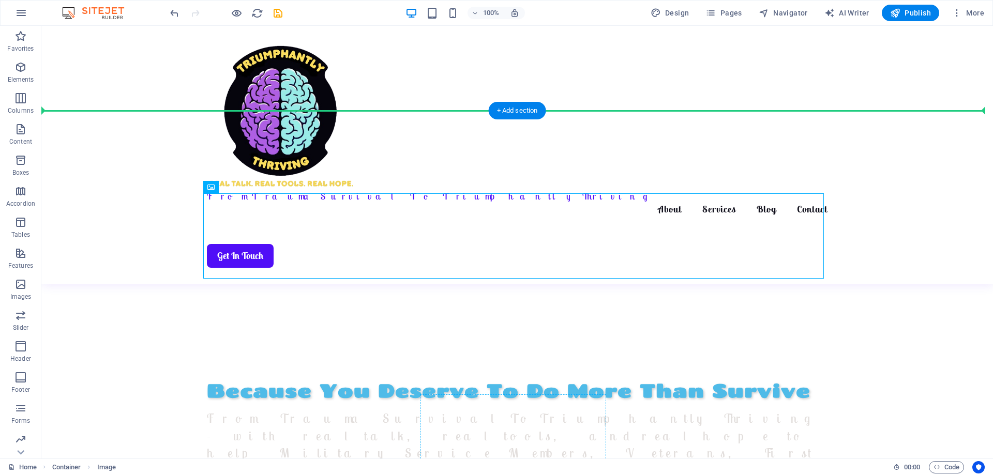
scroll to position [496, 0]
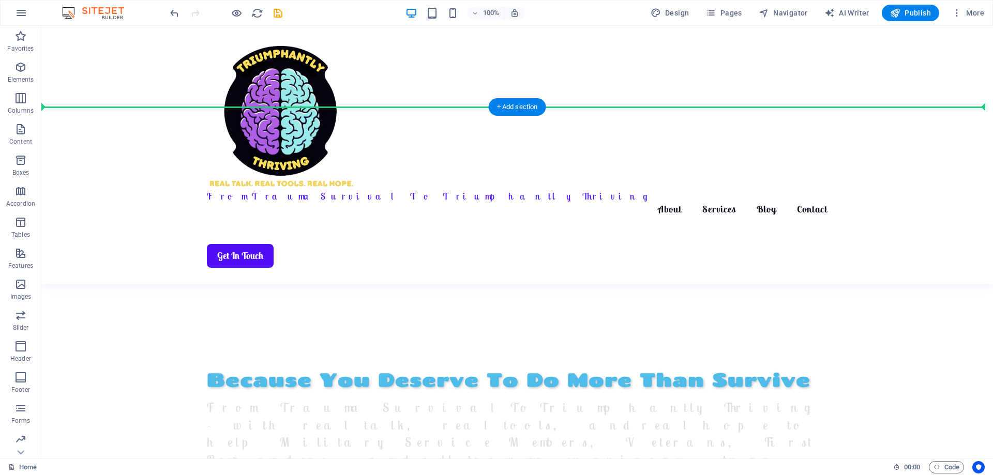
drag, startPoint x: 263, startPoint y: 301, endPoint x: 540, endPoint y: 328, distance: 278.6
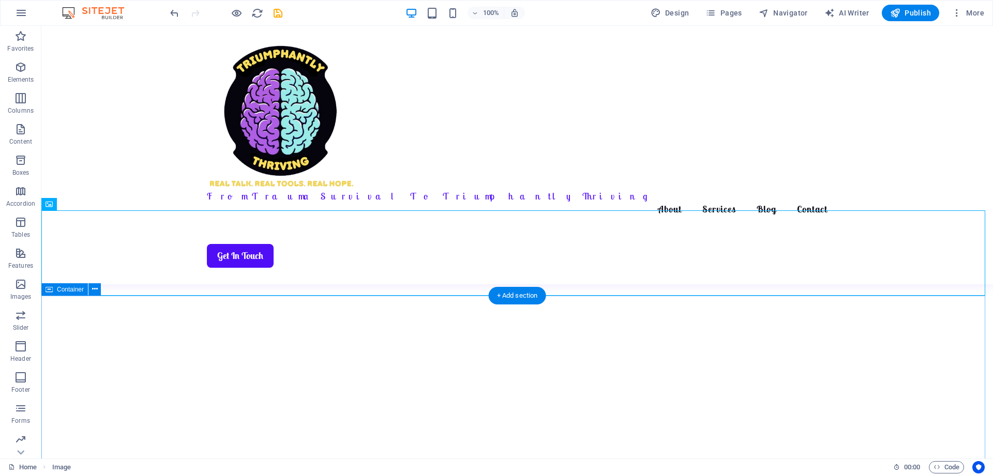
scroll to position [340, 0]
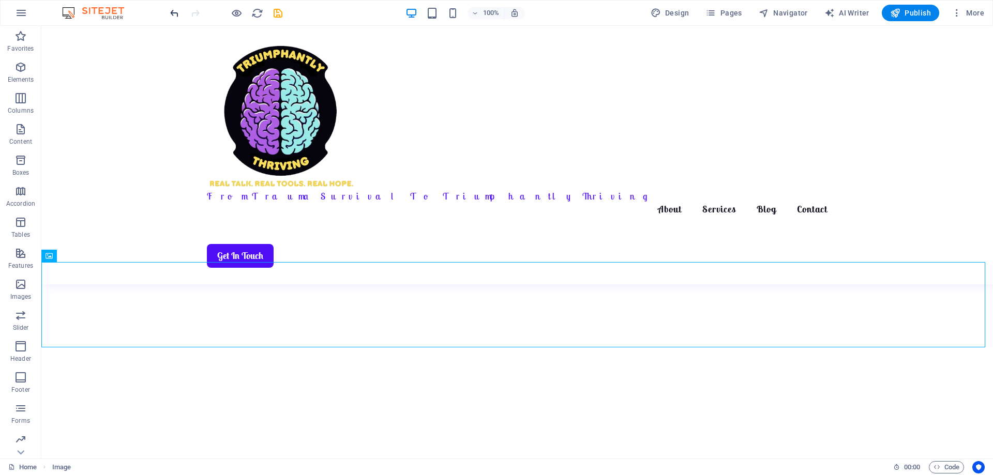
click at [174, 10] on icon "undo" at bounding box center [175, 13] width 12 height 12
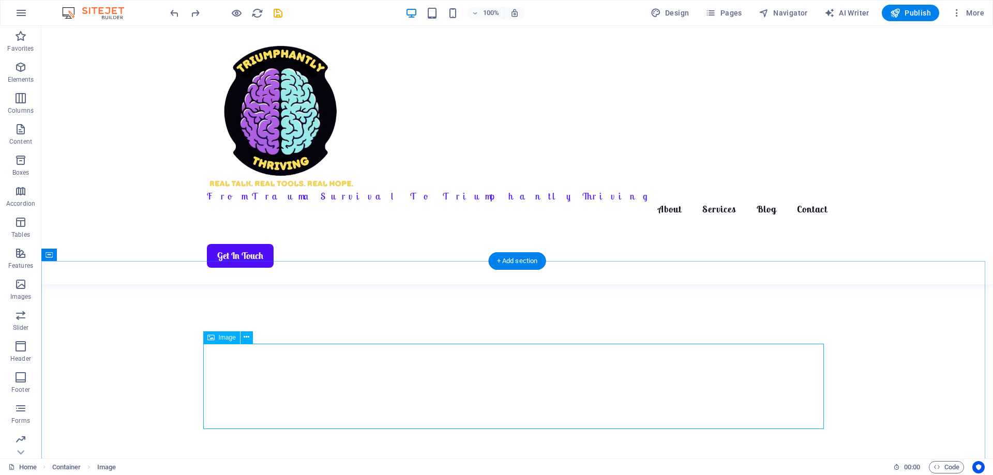
scroll to position [392, 0]
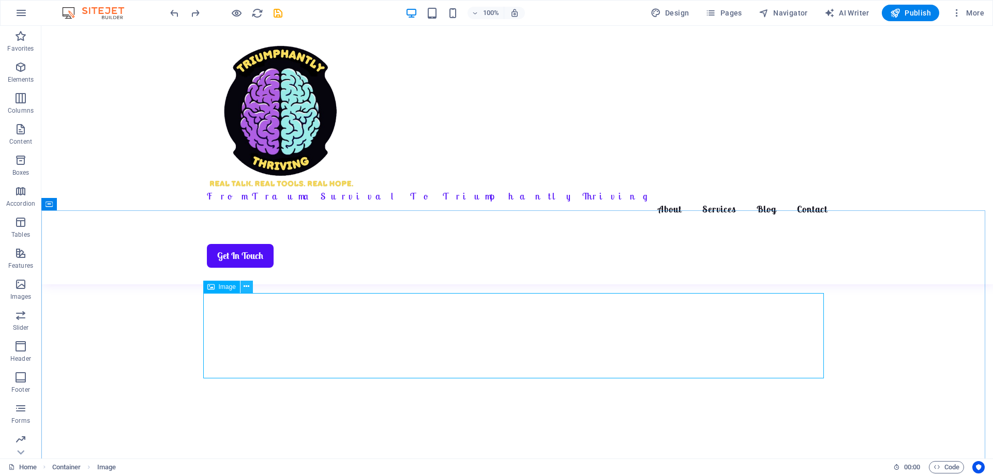
click at [245, 288] on icon at bounding box center [247, 286] width 6 height 11
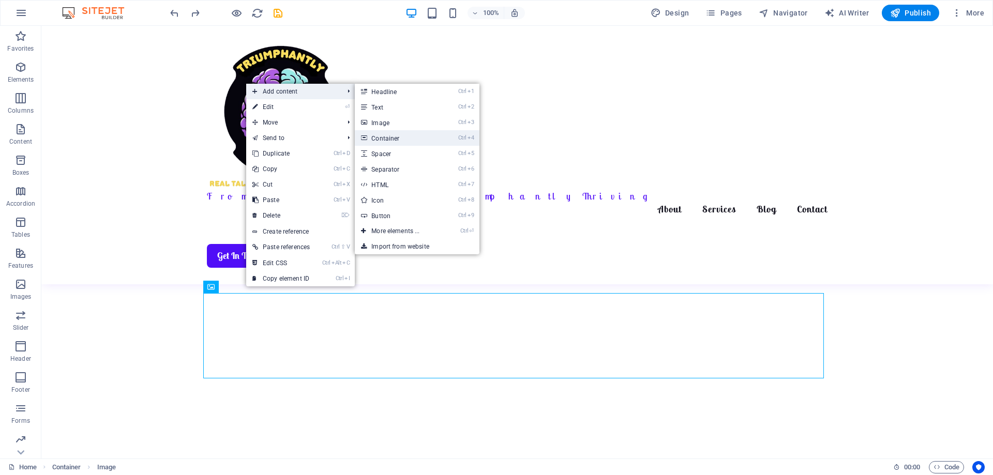
click at [389, 137] on link "Ctrl 4 Container" at bounding box center [397, 138] width 85 height 16
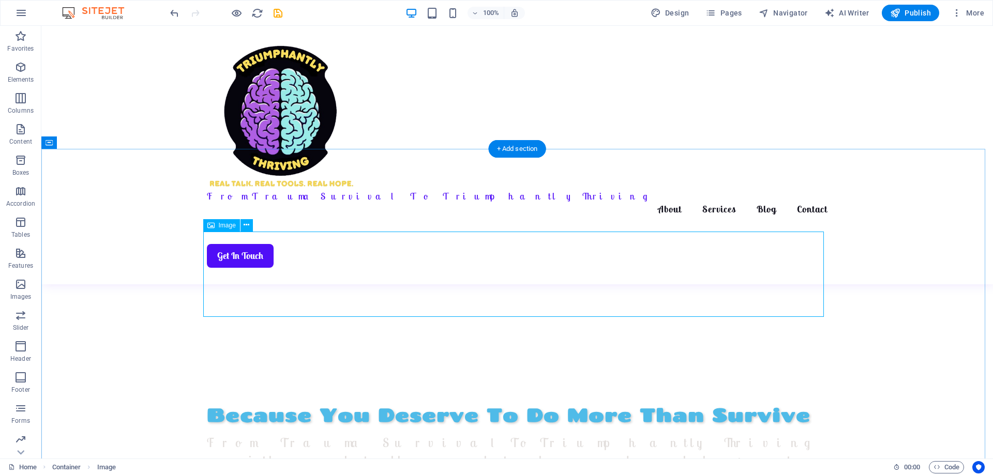
scroll to position [444, 0]
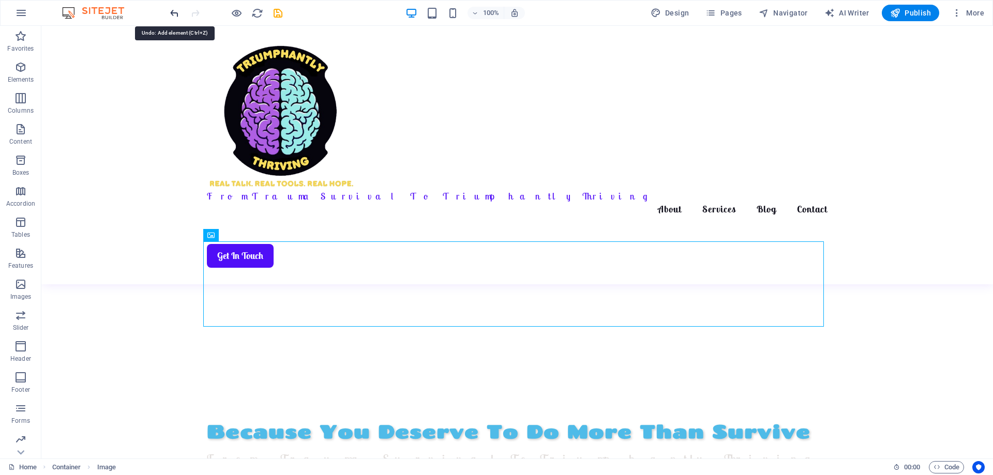
click at [172, 13] on icon "undo" at bounding box center [175, 13] width 12 height 12
click at [244, 236] on icon at bounding box center [247, 235] width 6 height 11
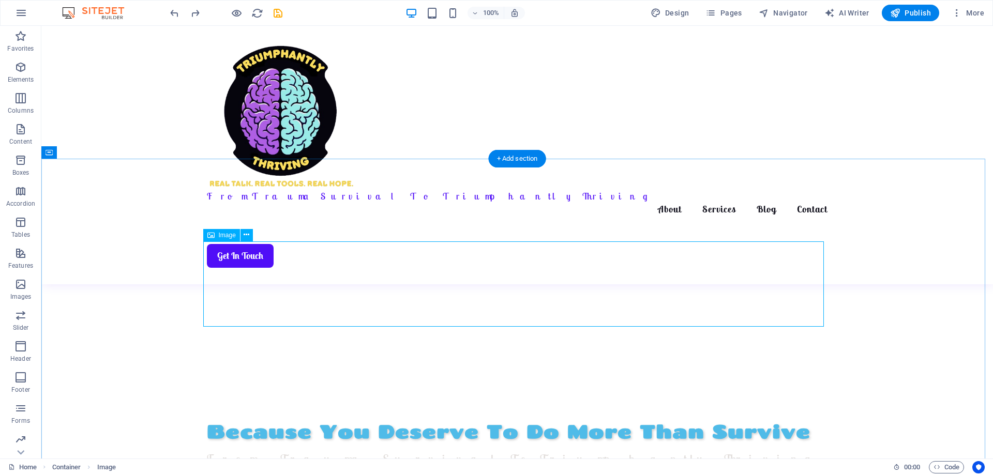
drag, startPoint x: 698, startPoint y: 258, endPoint x: 738, endPoint y: 264, distance: 39.9
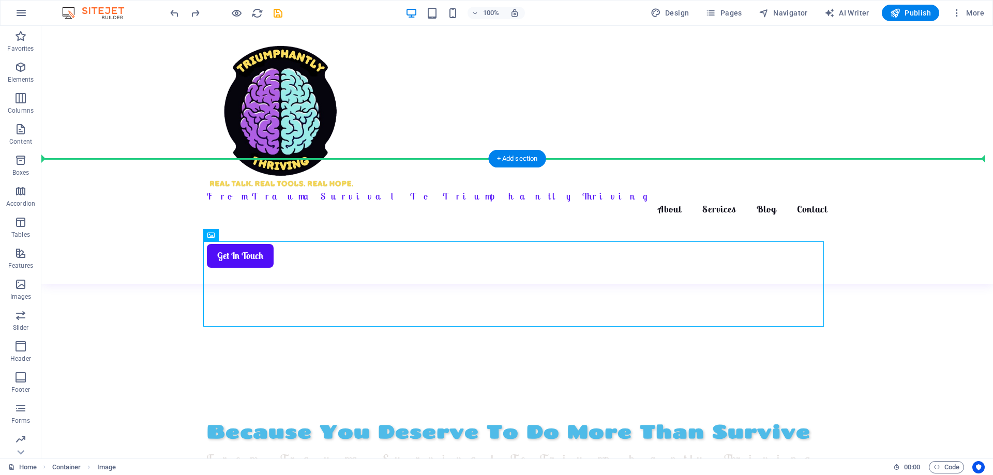
drag, startPoint x: 259, startPoint y: 262, endPoint x: 526, endPoint y: 362, distance: 284.8
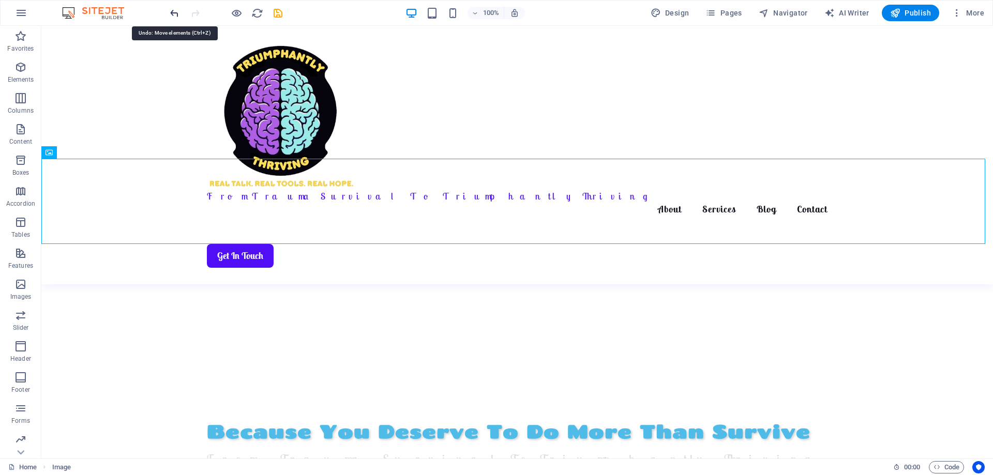
click at [174, 12] on icon "undo" at bounding box center [175, 13] width 12 height 12
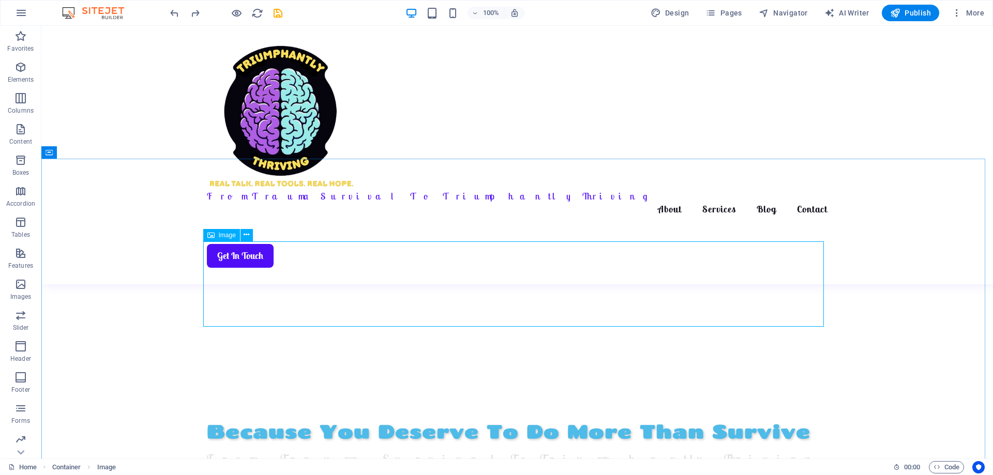
click at [211, 239] on icon at bounding box center [210, 235] width 7 height 12
select select "px"
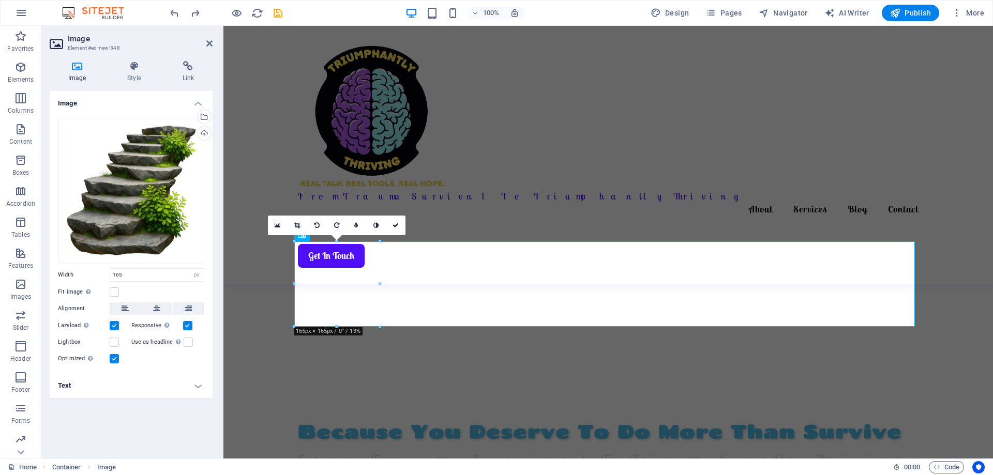
click at [188, 329] on label at bounding box center [187, 325] width 9 height 9
click at [0, 0] on input "Responsive Automatically load retina image and smartphone optimized sizes." at bounding box center [0, 0] width 0 height 0
click at [190, 326] on label at bounding box center [187, 325] width 9 height 9
click at [0, 0] on input "Responsive Automatically load retina image and smartphone optimized sizes." at bounding box center [0, 0] width 0 height 0
click at [193, 309] on button at bounding box center [188, 309] width 31 height 12
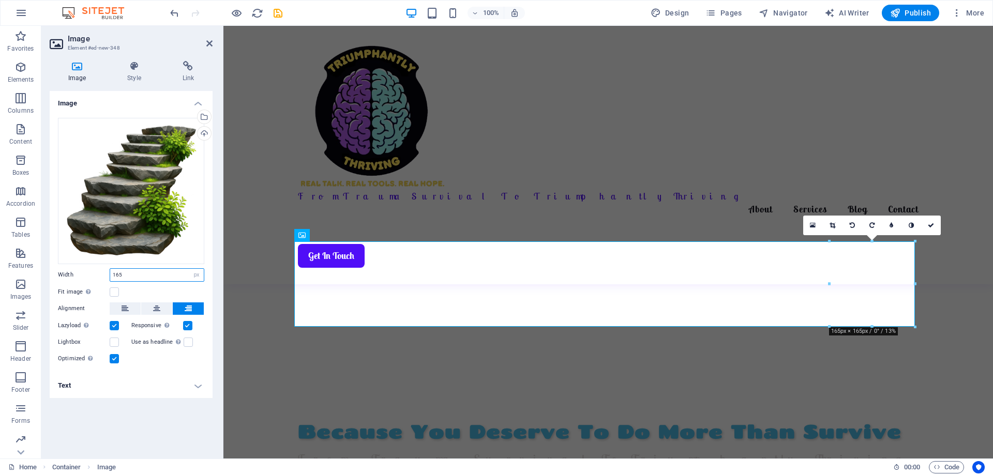
click at [129, 277] on input "165" at bounding box center [157, 275] width 94 height 12
drag, startPoint x: 122, startPoint y: 274, endPoint x: 108, endPoint y: 274, distance: 14.0
click at [108, 274] on div "Width 165 Default auto px rem % em vh vw" at bounding box center [131, 274] width 146 height 13
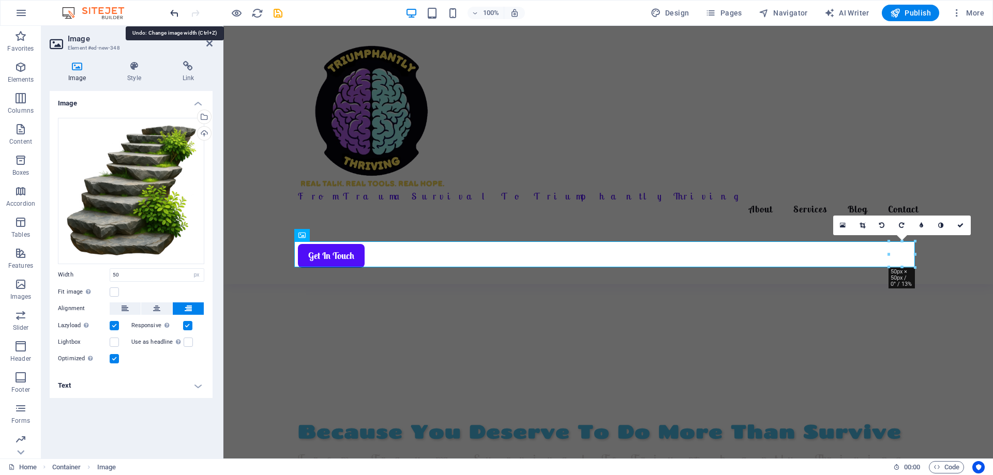
click at [174, 15] on icon "undo" at bounding box center [175, 13] width 12 height 12
type input "165"
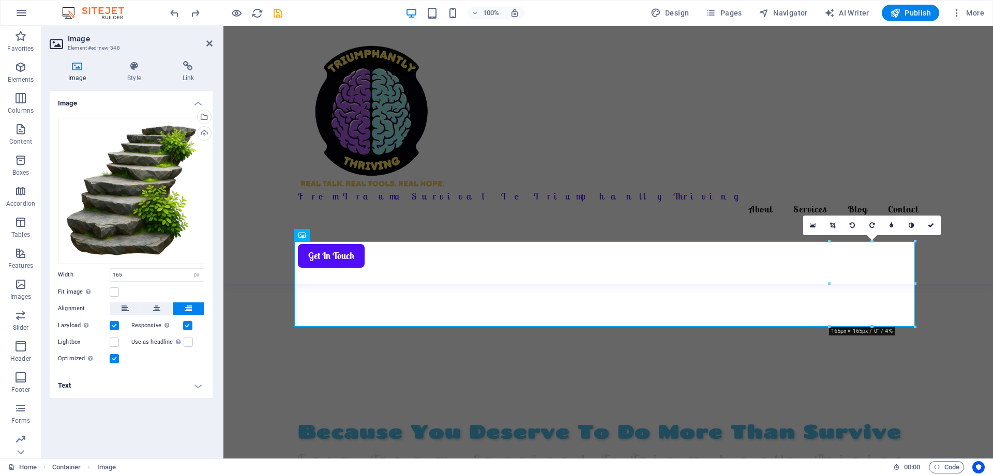
click at [199, 100] on h4 "Image" at bounding box center [131, 100] width 163 height 19
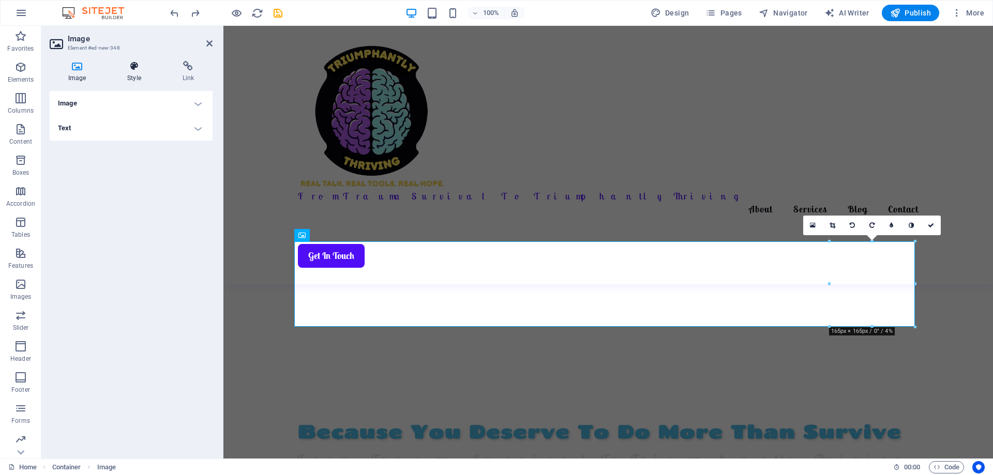
click at [135, 66] on icon at bounding box center [134, 66] width 51 height 10
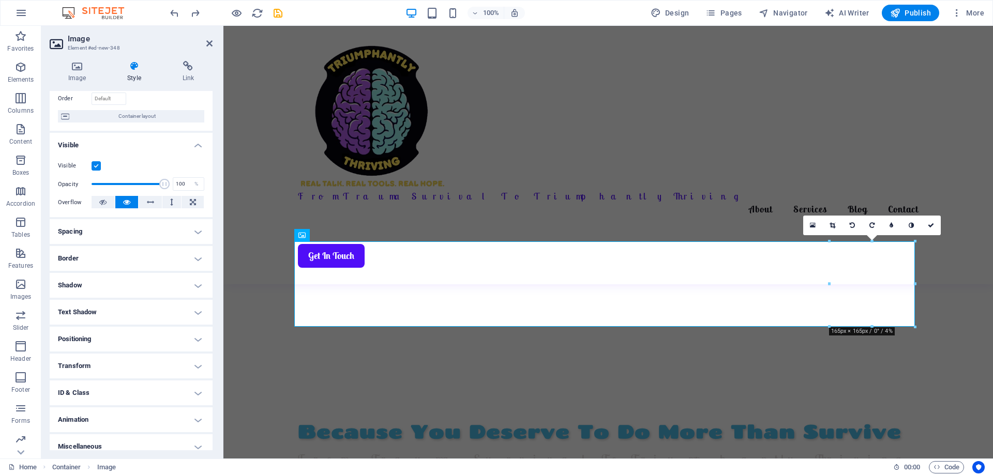
scroll to position [78, 0]
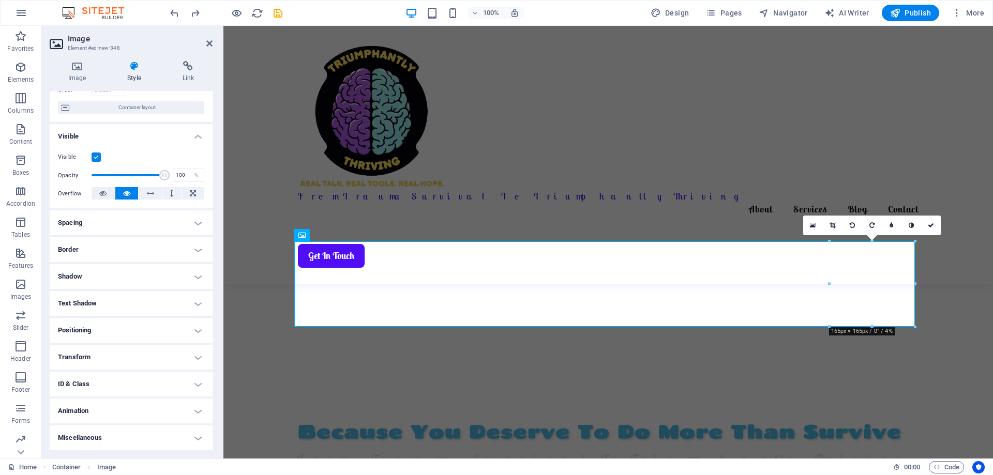
click at [153, 336] on h4 "Positioning" at bounding box center [131, 330] width 163 height 25
click at [114, 349] on span "Relative" at bounding box center [117, 351] width 17 height 12
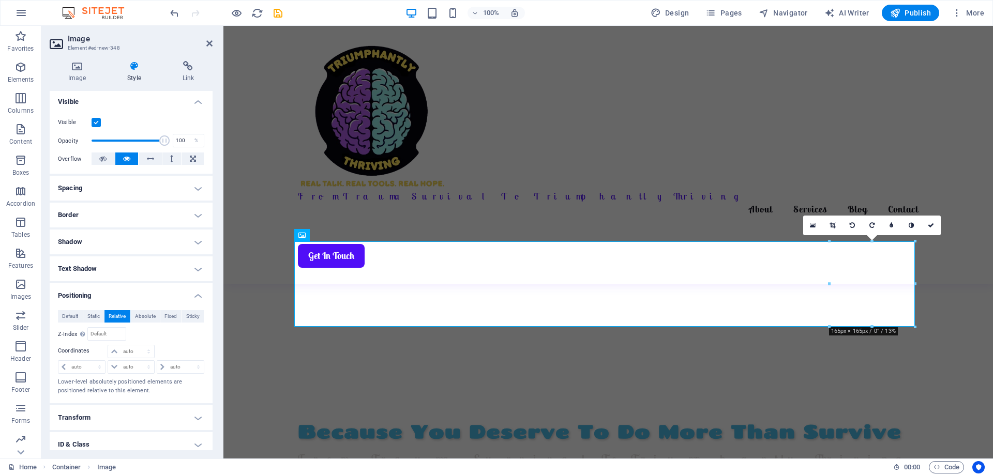
scroll to position [129, 0]
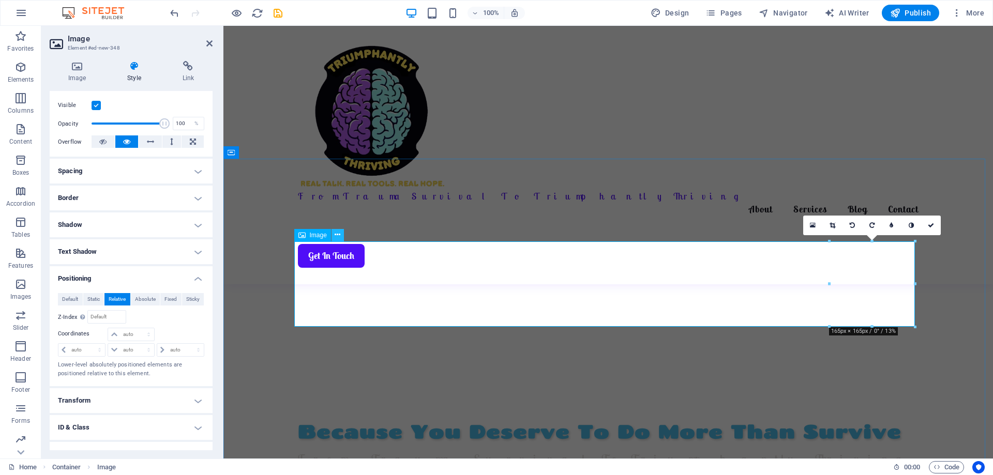
click at [337, 234] on icon at bounding box center [338, 235] width 6 height 11
click at [339, 234] on icon at bounding box center [338, 235] width 6 height 11
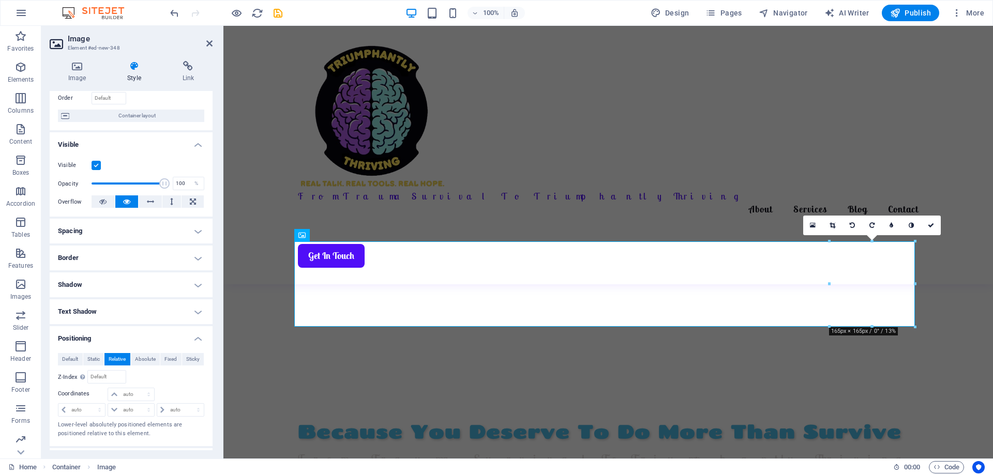
scroll to position [18, 0]
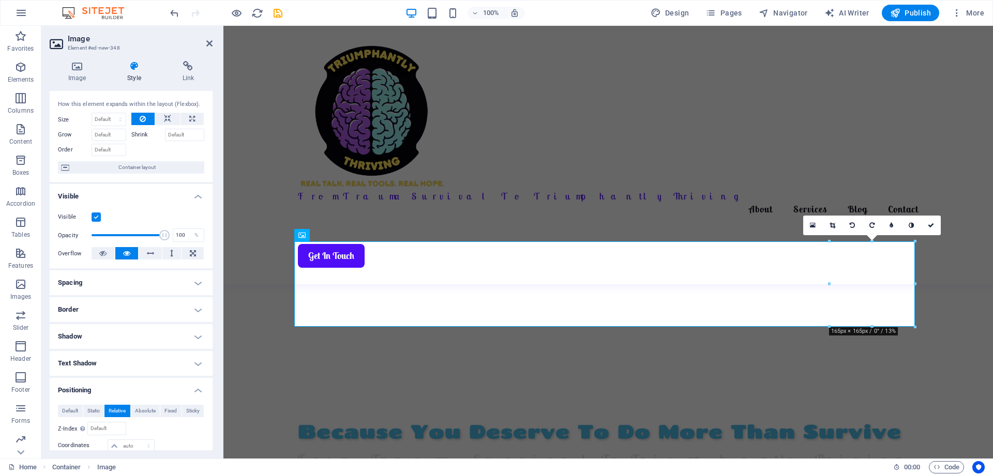
click at [160, 283] on h4 "Spacing" at bounding box center [131, 283] width 163 height 25
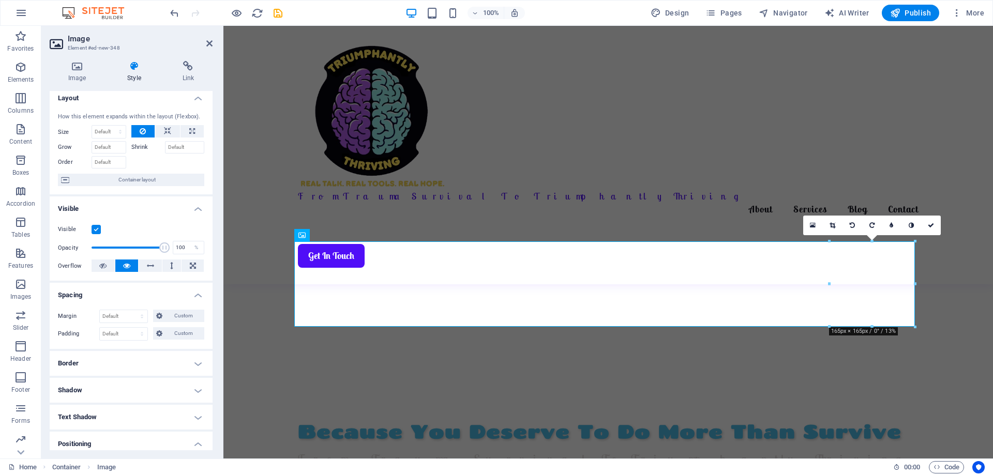
scroll to position [0, 0]
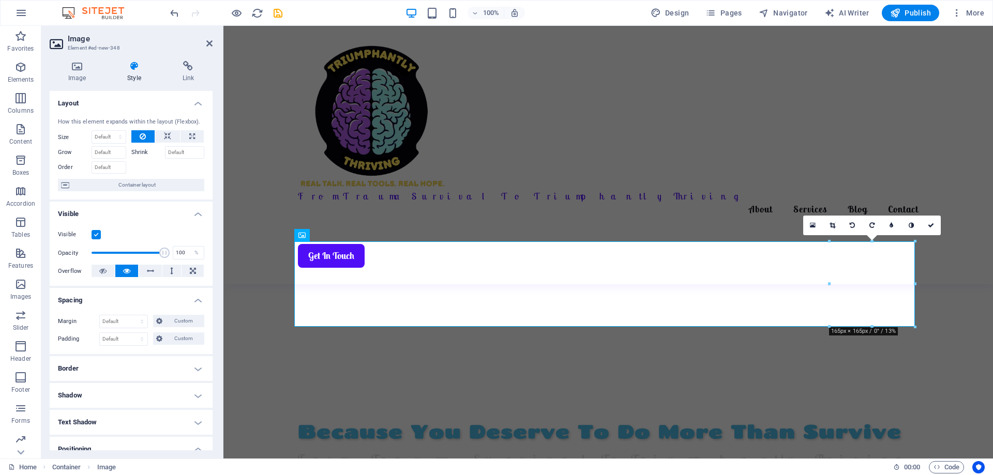
click at [181, 118] on div "How this element expands within the layout (Flexbox)." at bounding box center [131, 122] width 146 height 9
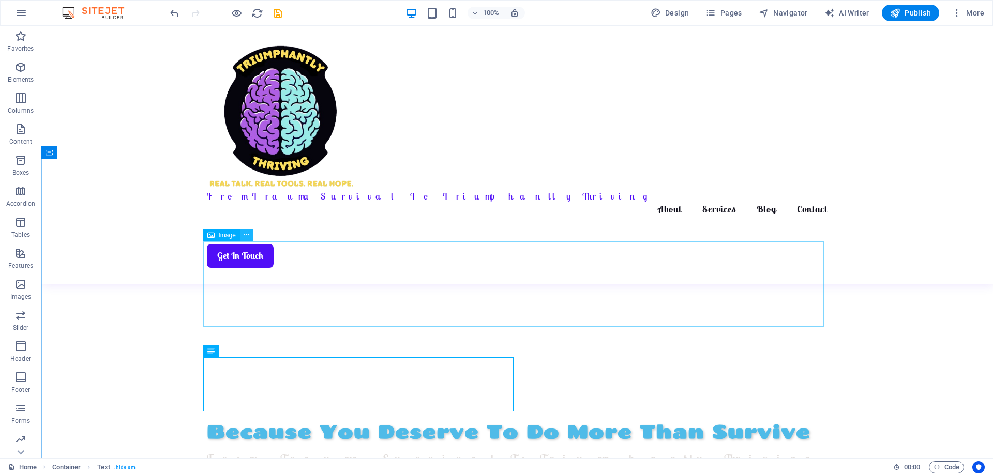
click at [248, 235] on icon at bounding box center [247, 235] width 6 height 11
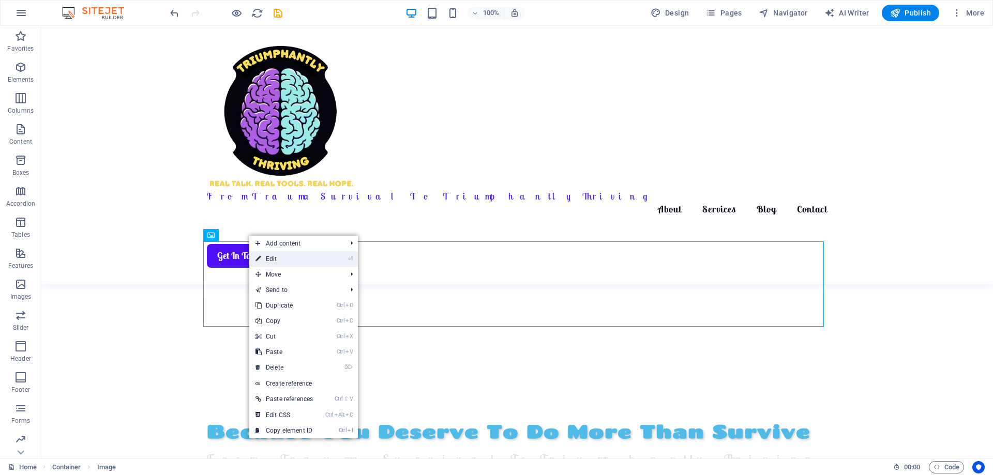
click at [276, 258] on link "⏎ Edit" at bounding box center [284, 259] width 70 height 16
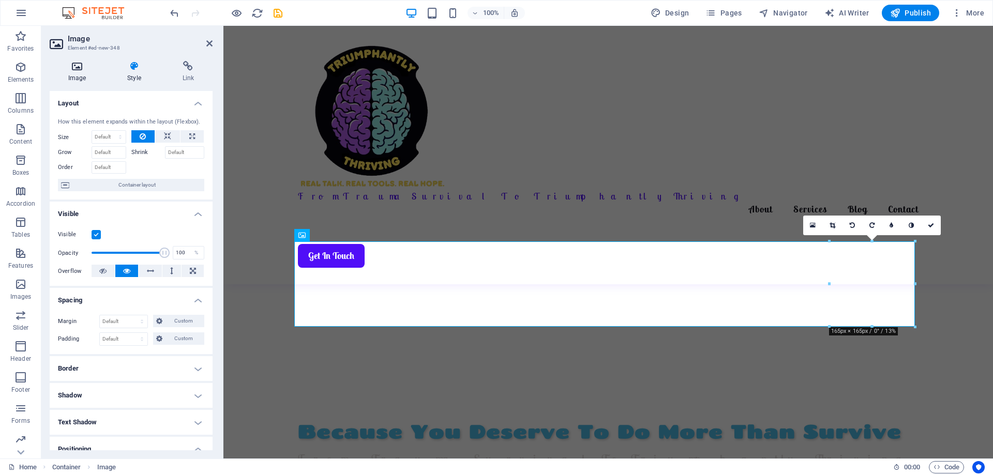
click at [76, 69] on icon at bounding box center [77, 66] width 55 height 10
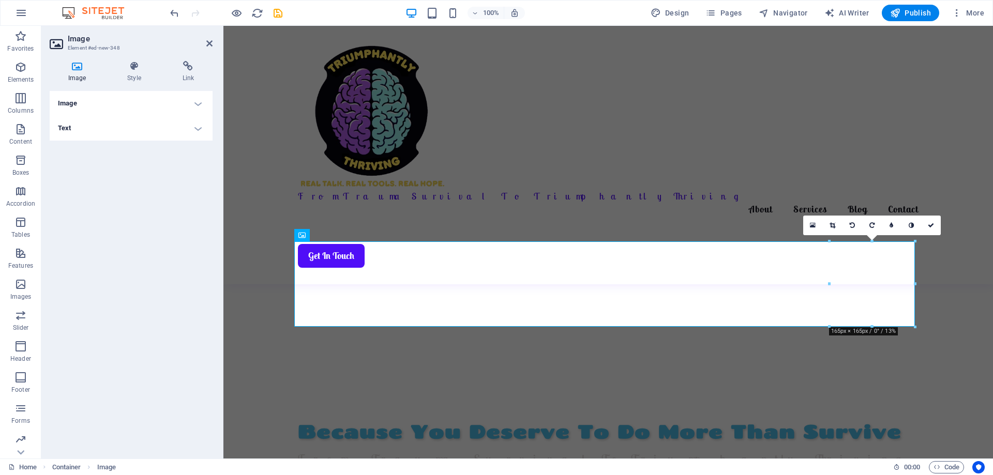
click at [100, 103] on h4 "Image" at bounding box center [131, 103] width 163 height 25
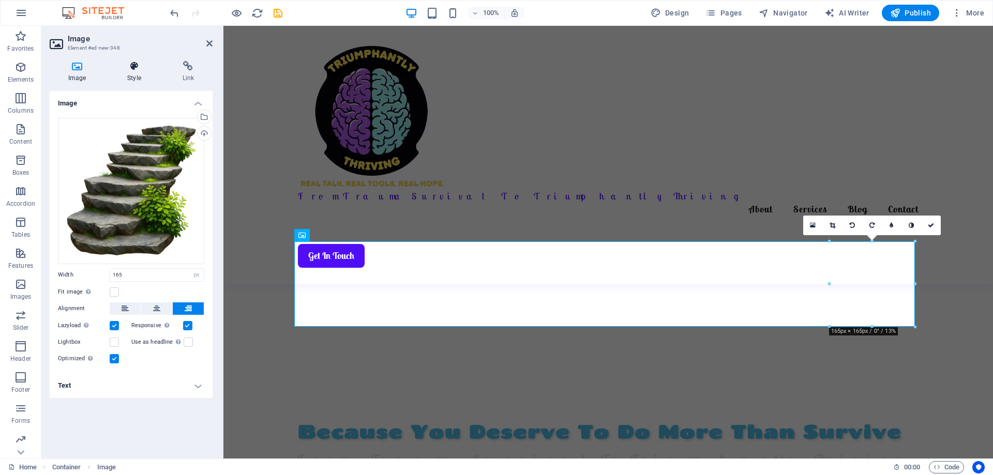
click at [130, 69] on icon at bounding box center [134, 66] width 51 height 10
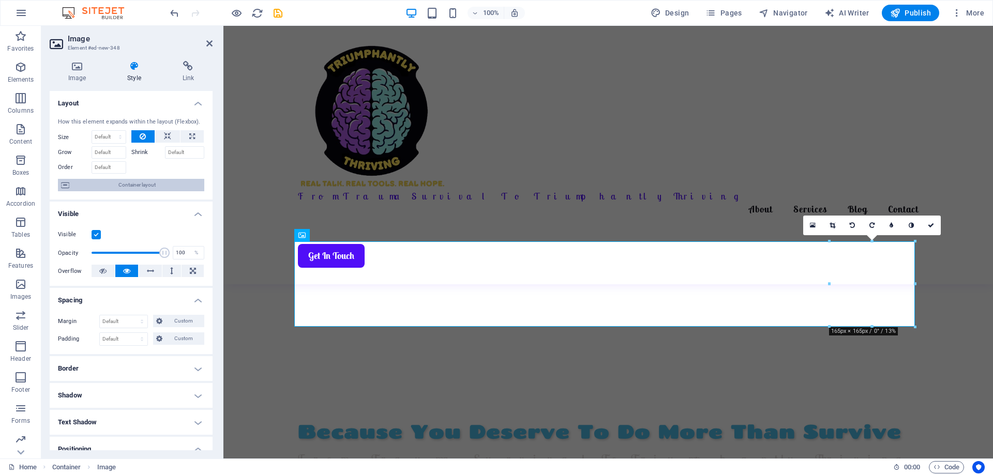
click at [124, 186] on span "Container layout" at bounding box center [136, 185] width 129 height 12
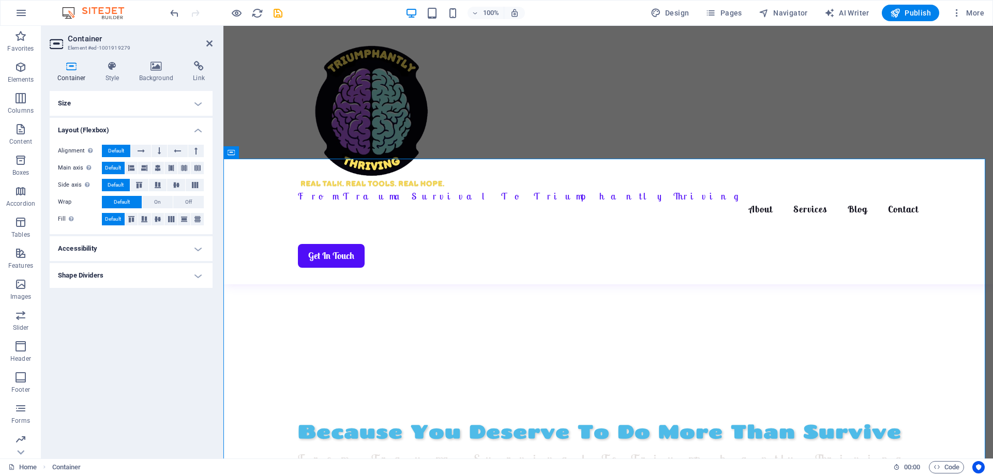
click at [196, 102] on h4 "Size" at bounding box center [131, 103] width 163 height 25
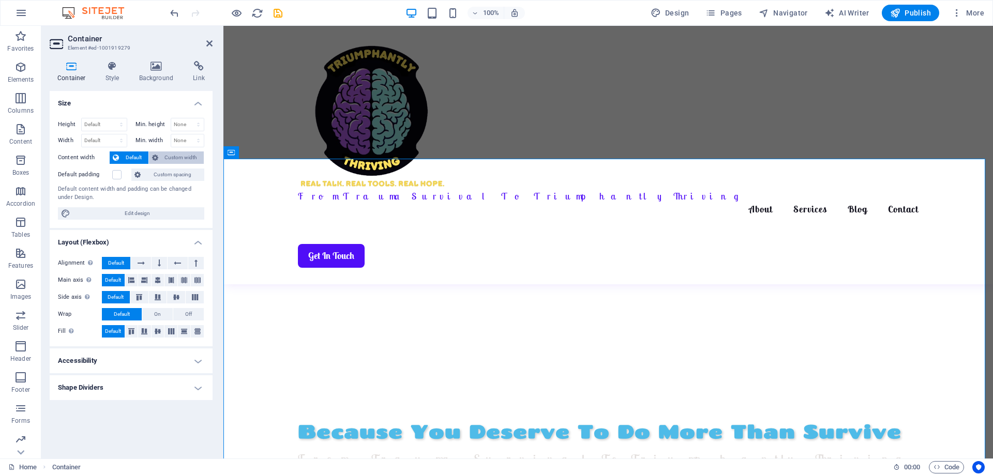
click at [165, 155] on span "Custom width" at bounding box center [181, 158] width 40 height 12
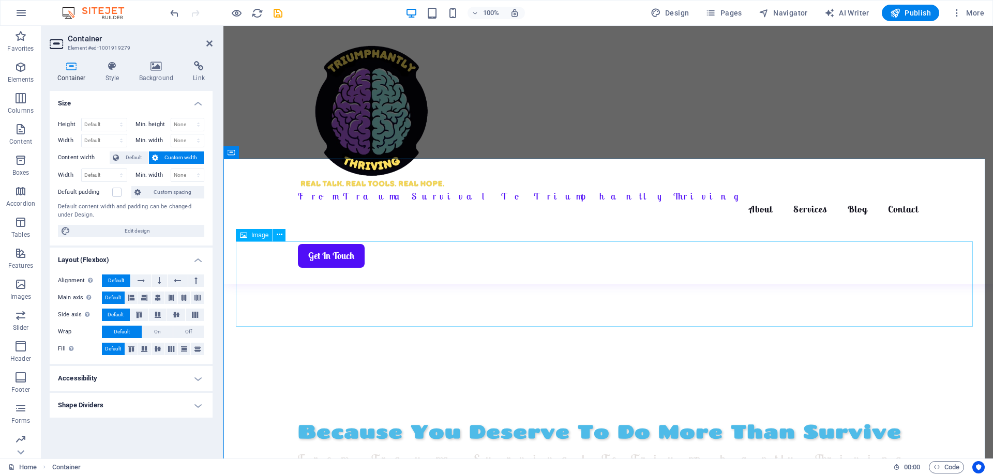
click at [109, 176] on select "Default px rem % em vh vw" at bounding box center [104, 175] width 45 height 12
select select "px"
click at [112, 169] on select "Default px rem % em vh vw" at bounding box center [104, 175] width 45 height 12
click at [182, 174] on select "None px rem % vh vw" at bounding box center [187, 175] width 33 height 12
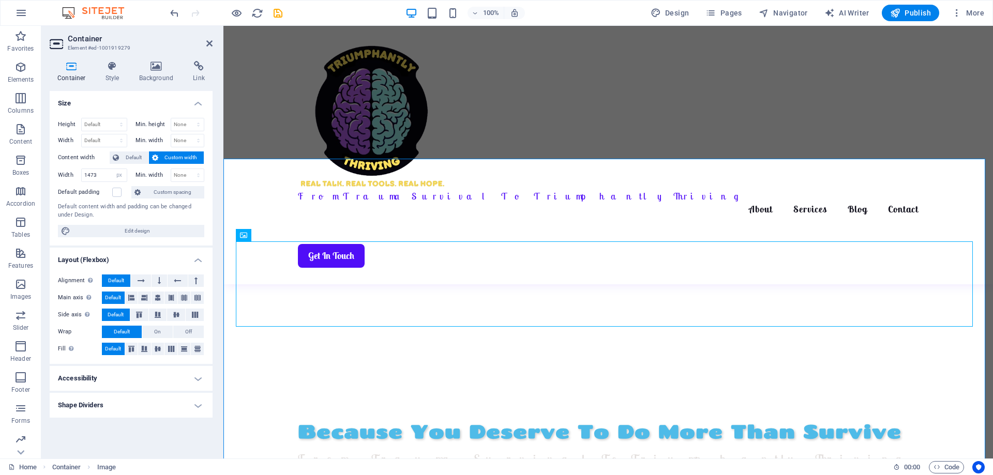
click at [95, 257] on h4 "Layout (Flexbox)" at bounding box center [131, 257] width 163 height 19
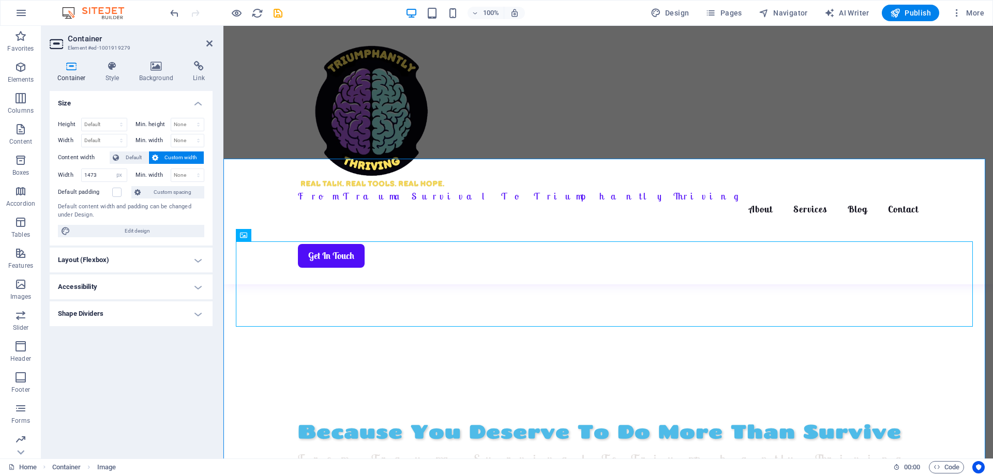
click at [108, 257] on h4 "Layout (Flexbox)" at bounding box center [131, 260] width 163 height 25
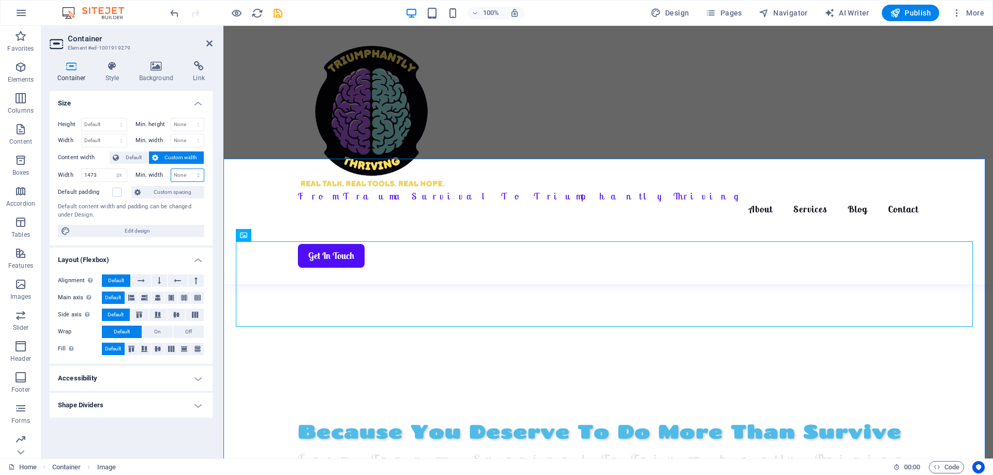
click at [179, 173] on select "None px rem % vh vw" at bounding box center [187, 175] width 33 height 12
click at [182, 176] on select "None px rem % vh vw" at bounding box center [187, 175] width 33 height 12
type input "200"
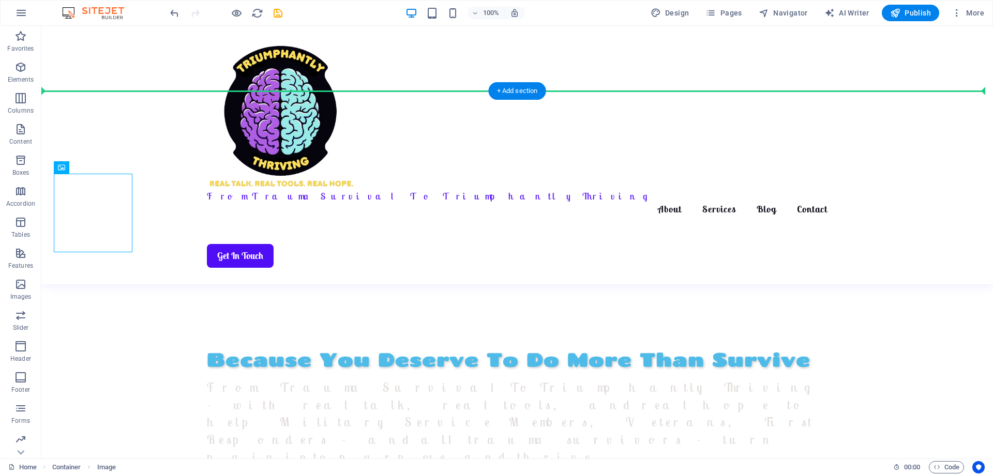
scroll to position [522, 0]
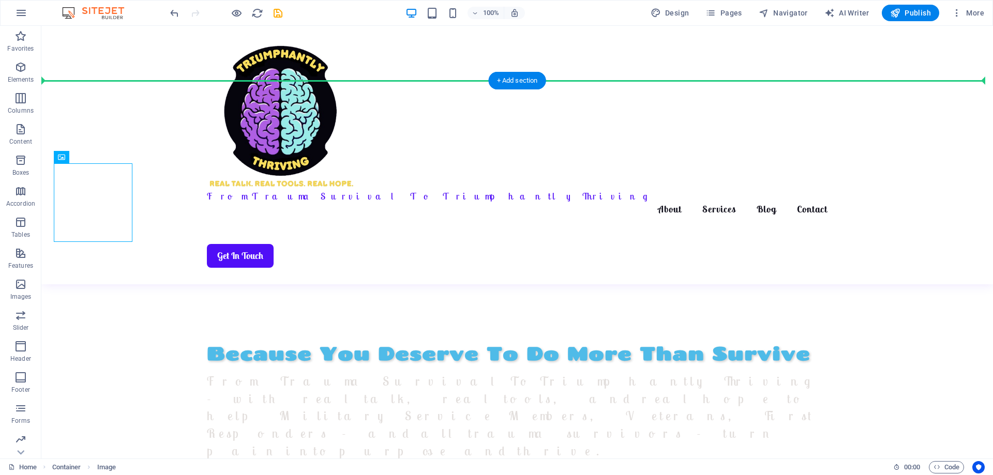
drag, startPoint x: 287, startPoint y: 263, endPoint x: 214, endPoint y: 385, distance: 142.0
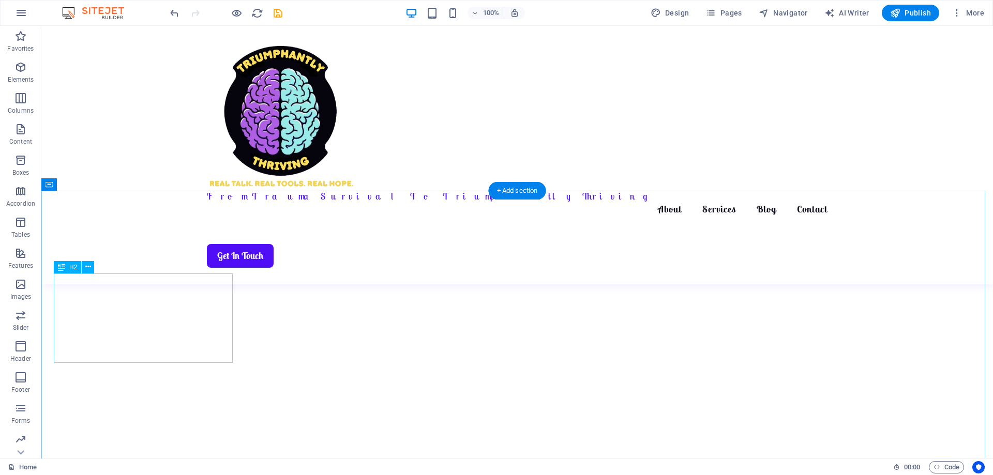
scroll to position [367, 0]
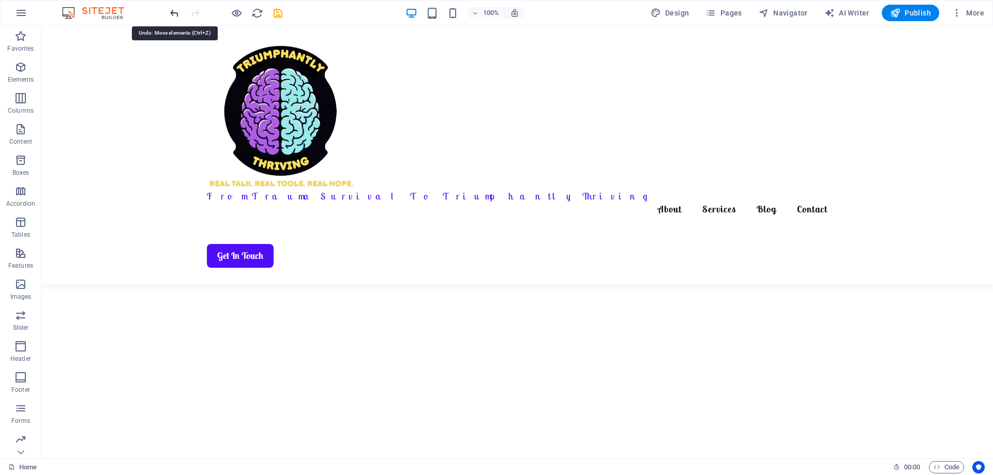
click at [174, 10] on icon "undo" at bounding box center [175, 13] width 12 height 12
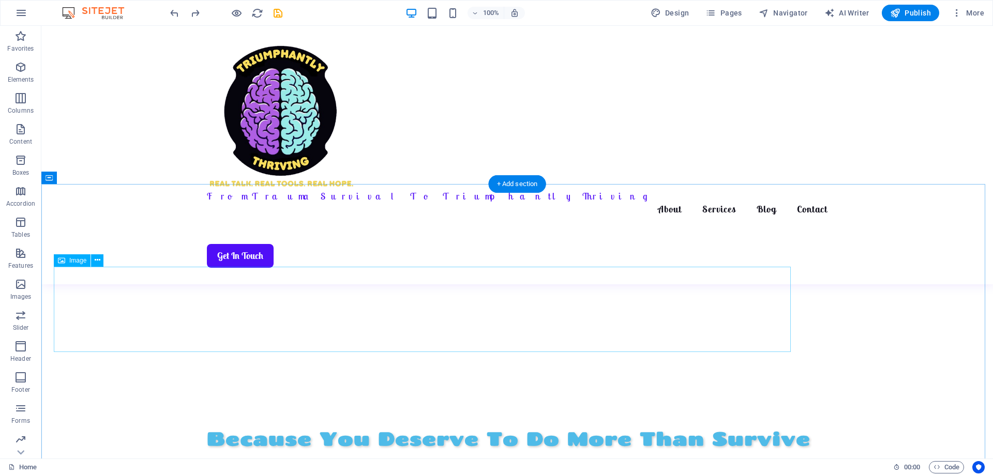
scroll to position [419, 0]
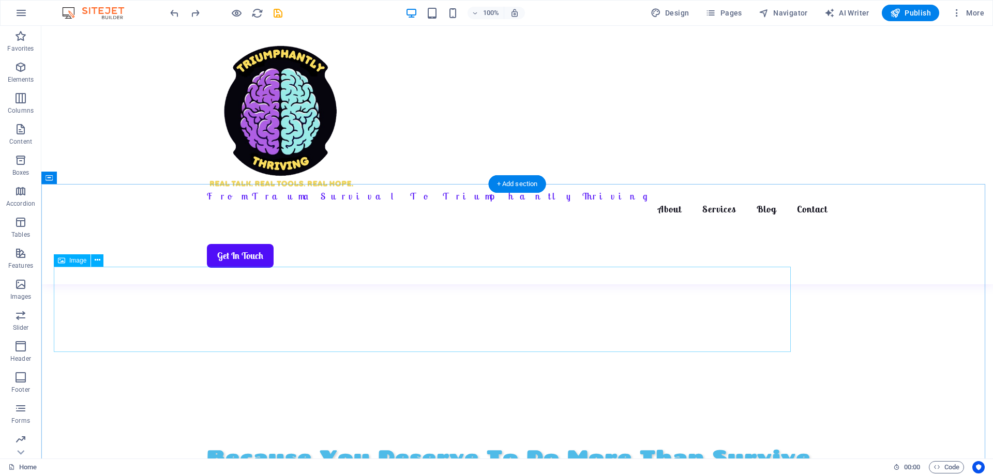
click at [98, 259] on icon at bounding box center [98, 260] width 6 height 11
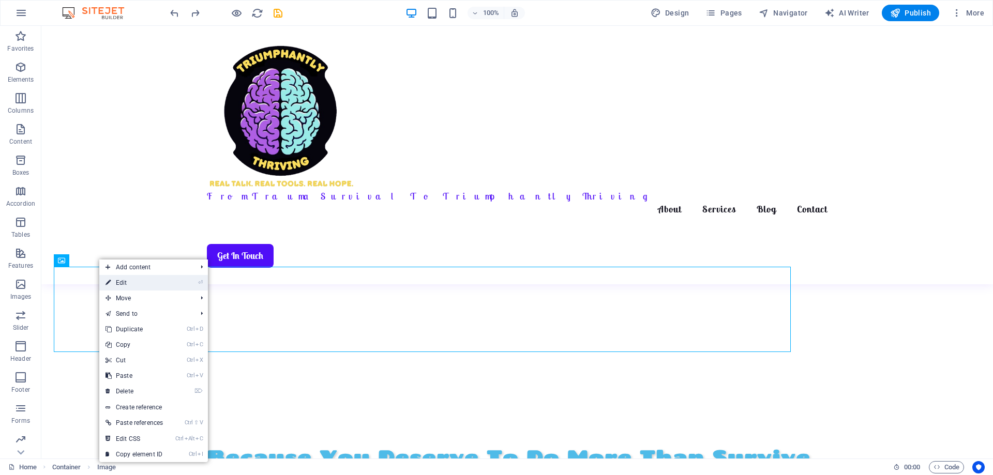
click at [125, 283] on link "⏎ Edit" at bounding box center [134, 283] width 70 height 16
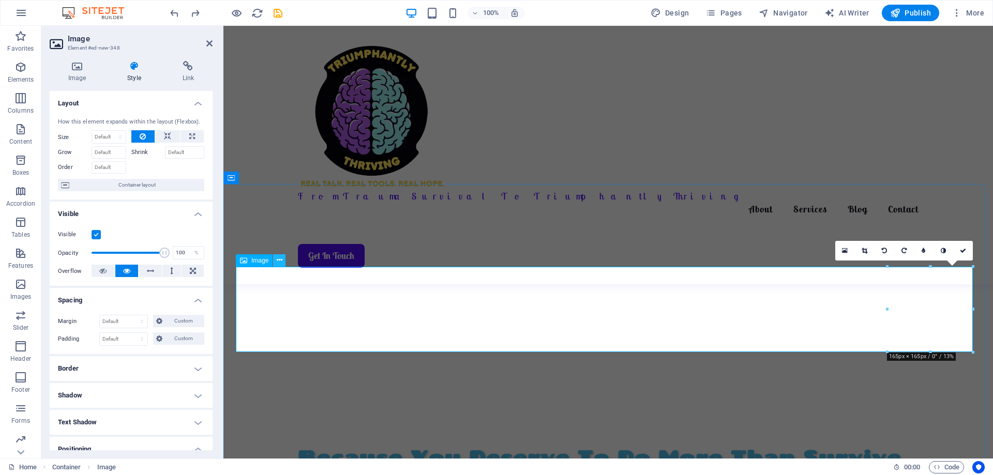
click at [280, 262] on icon at bounding box center [280, 260] width 6 height 11
click at [125, 184] on span "Container layout" at bounding box center [136, 185] width 129 height 12
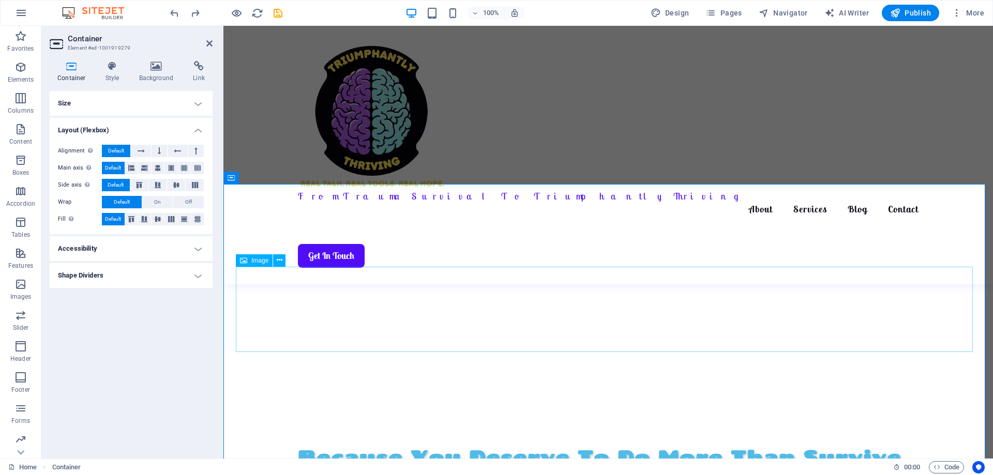
click at [280, 262] on icon at bounding box center [280, 260] width 6 height 11
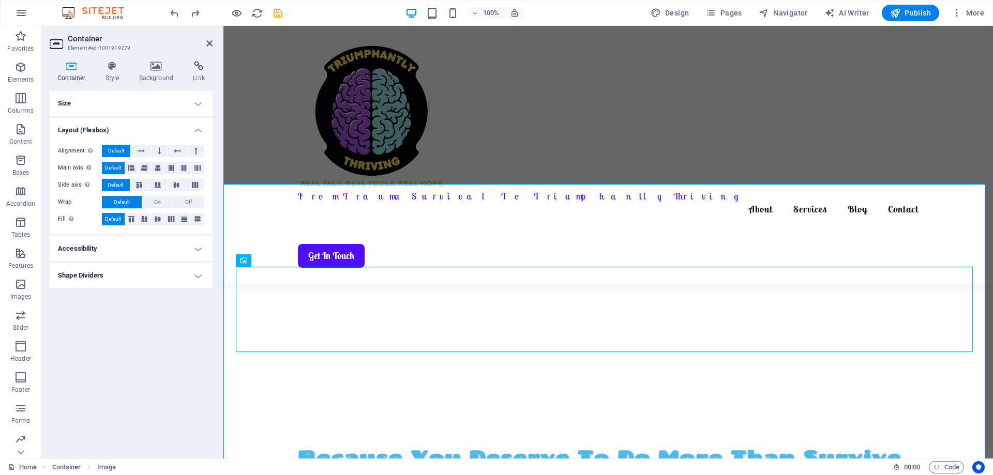
click at [196, 101] on h4 "Size" at bounding box center [131, 103] width 163 height 25
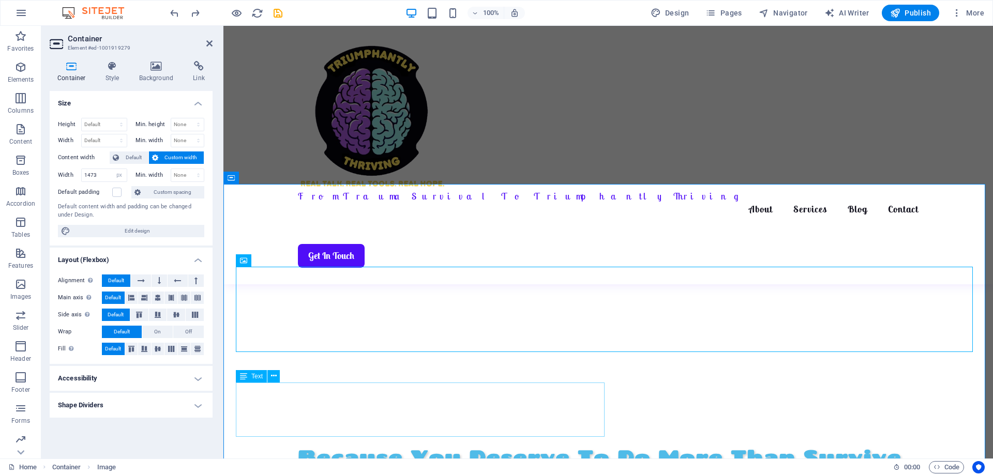
click at [127, 154] on span "Default" at bounding box center [133, 158] width 23 height 12
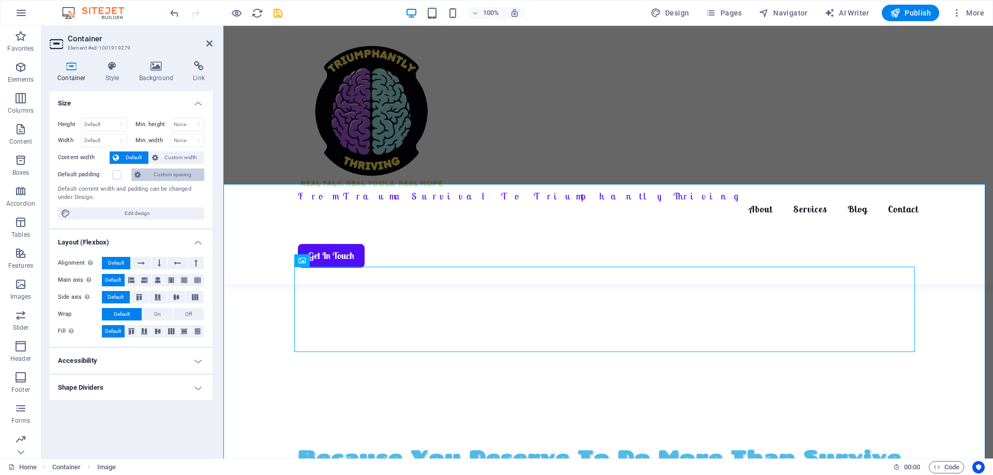
click at [187, 176] on span "Custom spacing" at bounding box center [172, 175] width 57 height 12
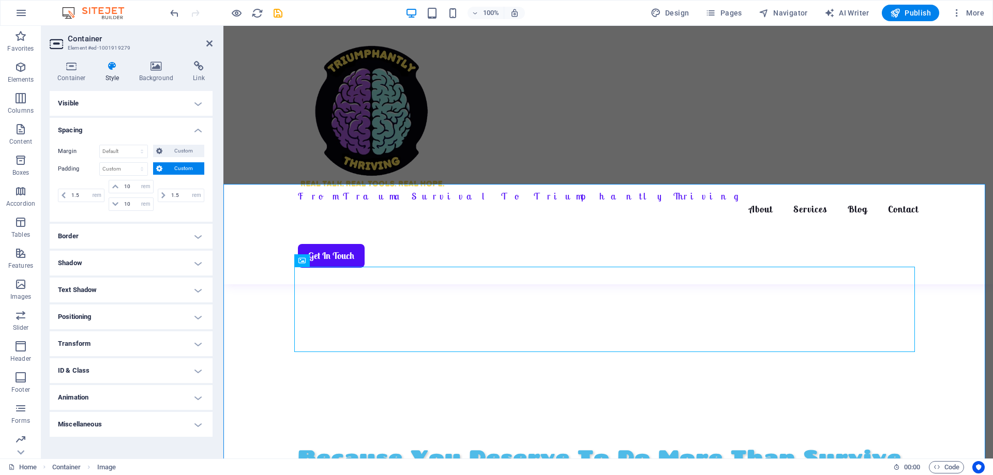
click at [201, 129] on h4 "Spacing" at bounding box center [131, 127] width 163 height 19
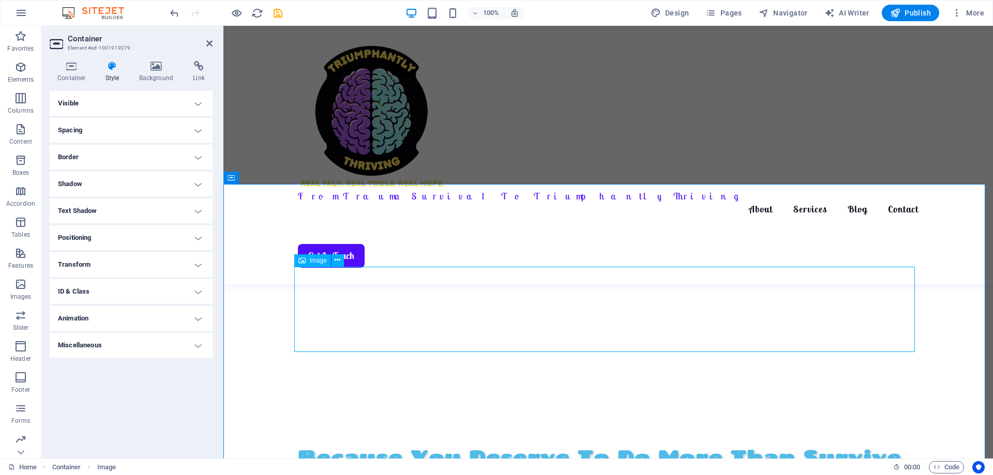
click at [338, 261] on icon at bounding box center [338, 260] width 6 height 11
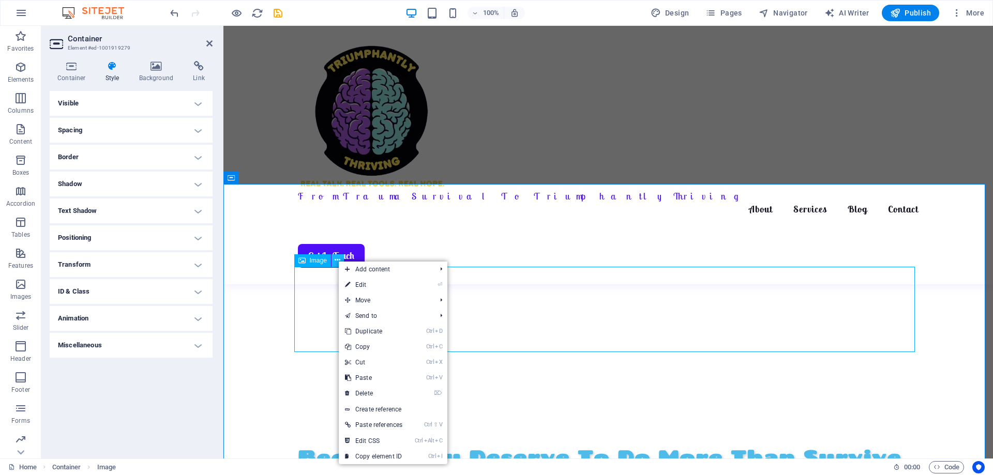
click at [338, 261] on icon at bounding box center [338, 260] width 6 height 11
click at [113, 64] on icon at bounding box center [112, 66] width 29 height 10
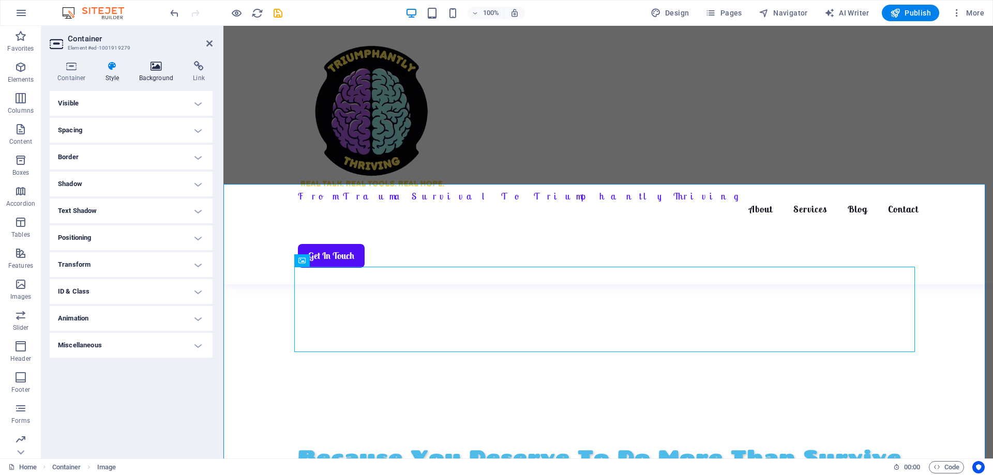
click at [162, 67] on icon at bounding box center [156, 66] width 50 height 10
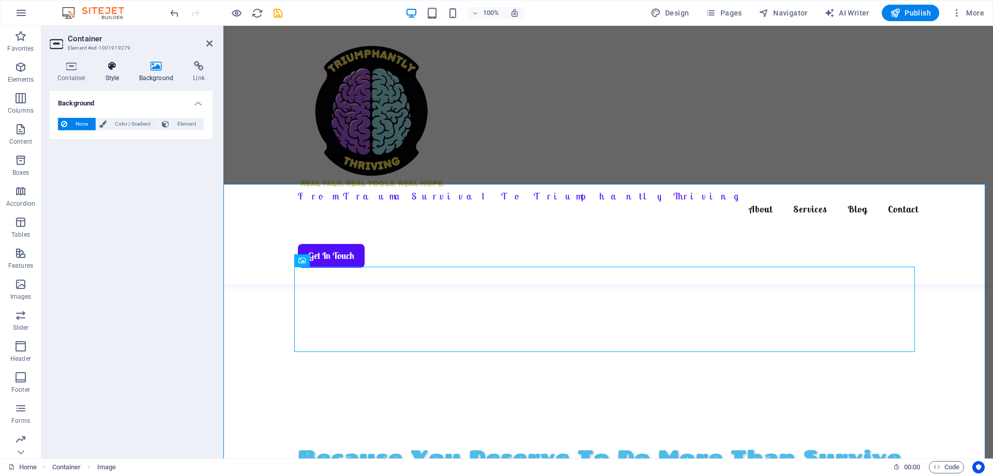
click at [104, 64] on icon at bounding box center [112, 66] width 29 height 10
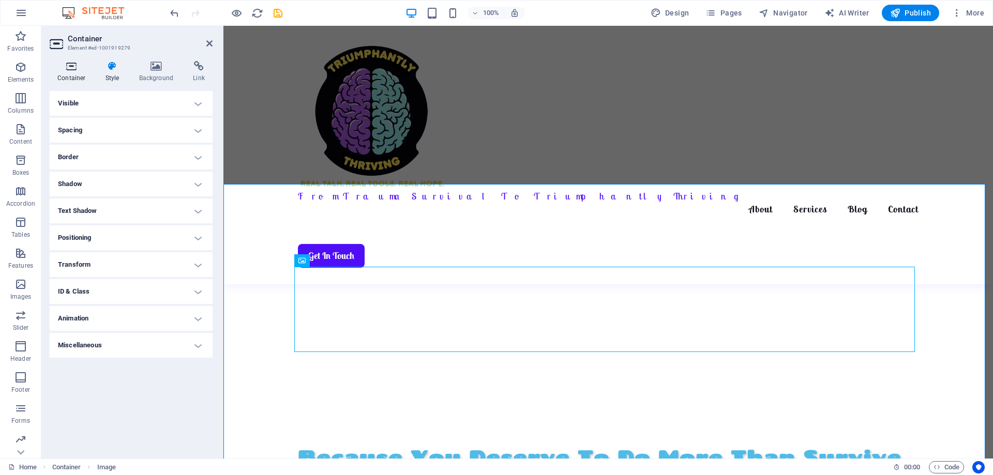
click at [66, 64] on icon at bounding box center [72, 66] width 44 height 10
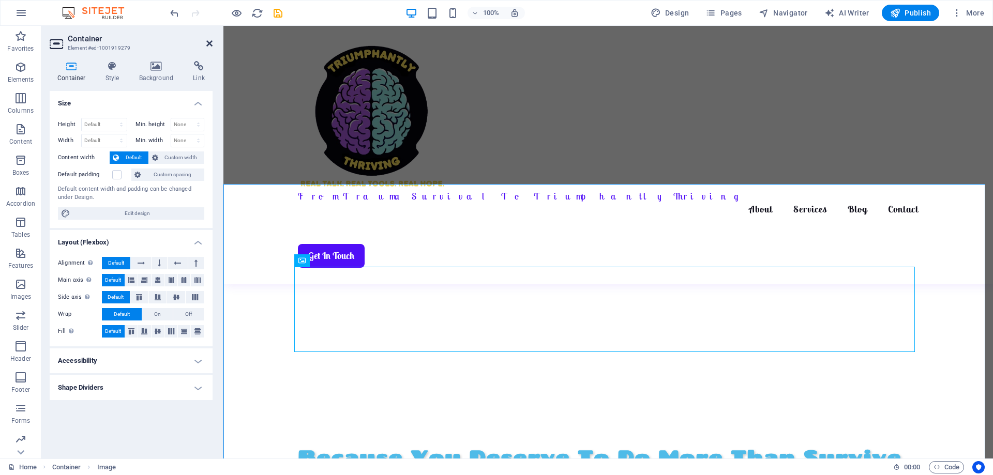
click at [210, 43] on icon at bounding box center [209, 43] width 6 height 8
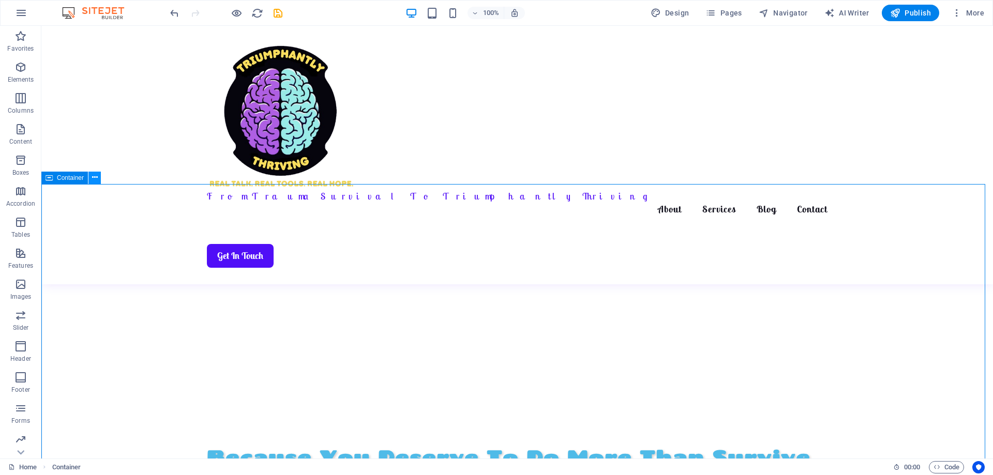
click at [93, 180] on icon at bounding box center [95, 177] width 6 height 11
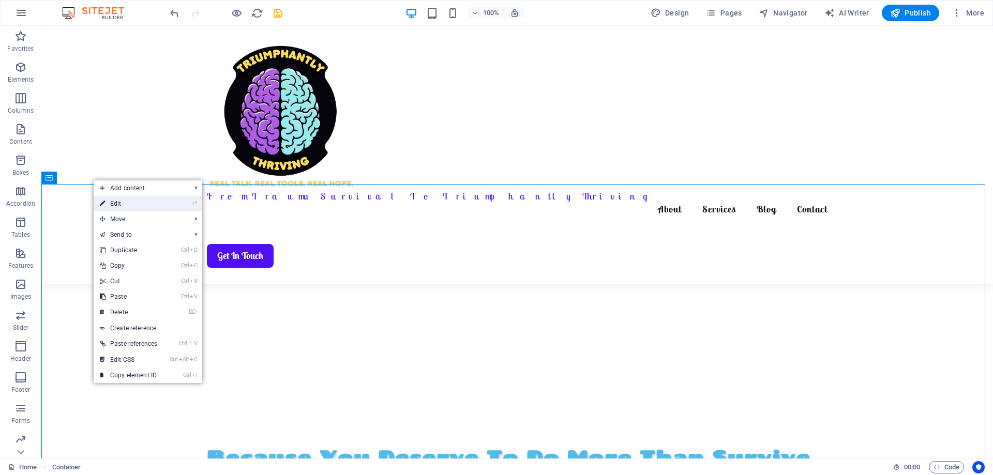
click at [114, 207] on link "⏎ Edit" at bounding box center [129, 204] width 70 height 16
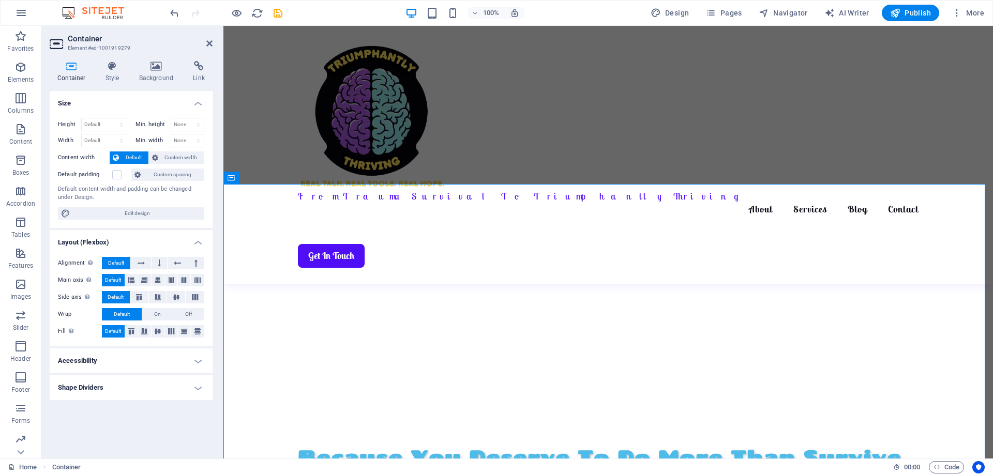
click at [188, 390] on h4 "Shape Dividers" at bounding box center [131, 388] width 163 height 25
click at [191, 383] on h4 "Shape Dividers" at bounding box center [131, 385] width 163 height 19
click at [340, 263] on icon at bounding box center [338, 260] width 6 height 11
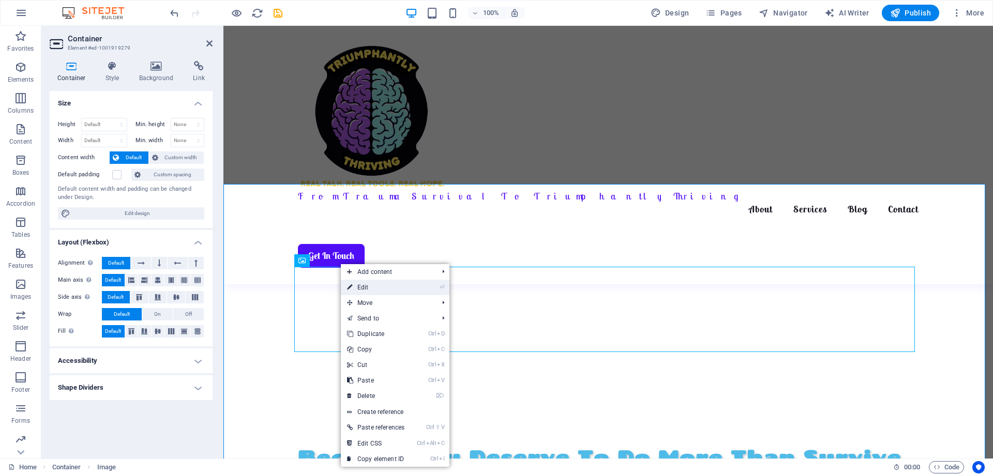
click at [364, 288] on link "⏎ Edit" at bounding box center [376, 288] width 70 height 16
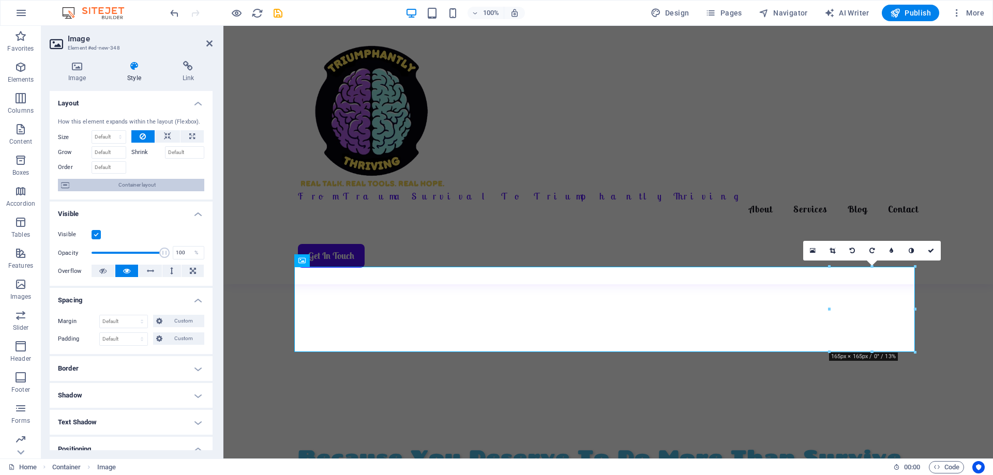
click at [66, 184] on icon at bounding box center [65, 185] width 8 height 12
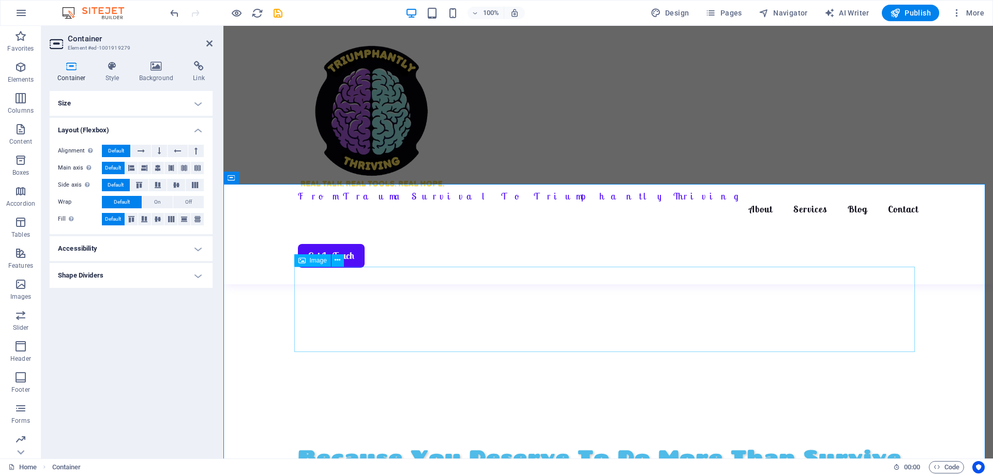
click at [335, 263] on icon at bounding box center [338, 260] width 6 height 11
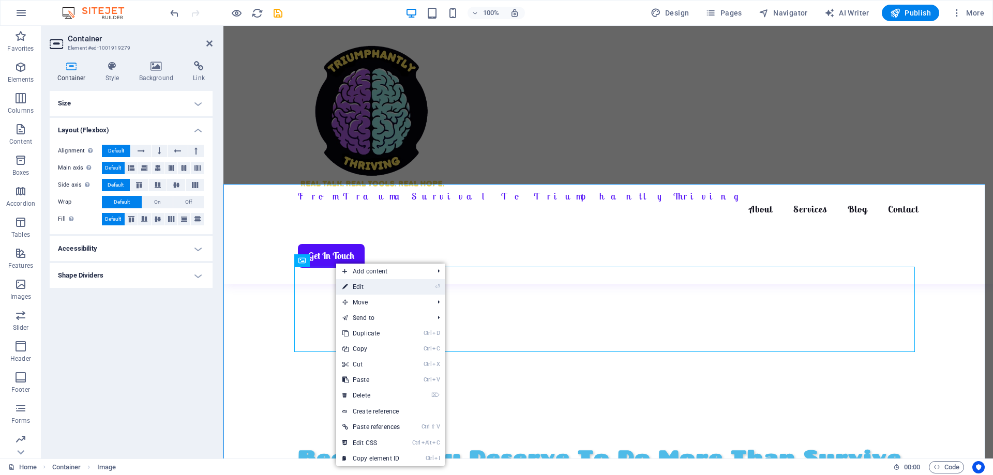
click at [364, 290] on link "⏎ Edit" at bounding box center [371, 287] width 70 height 16
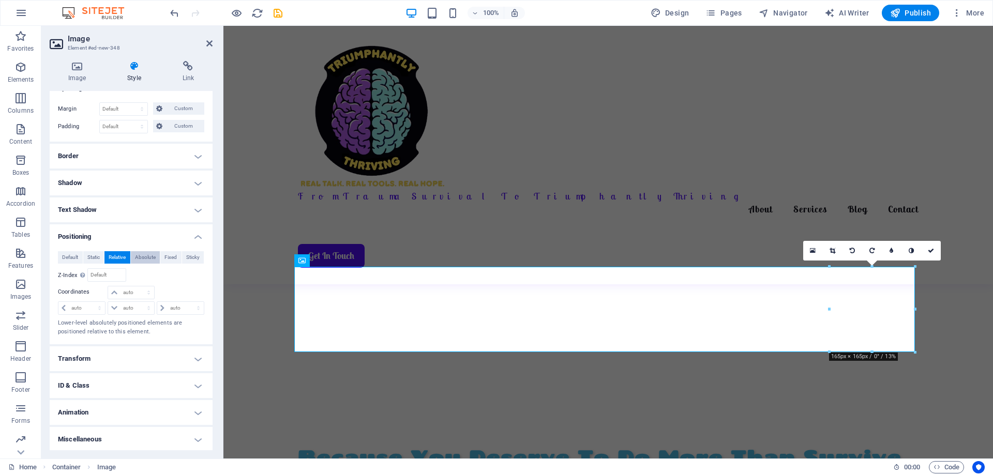
scroll to position [214, 0]
click at [124, 293] on select "auto px rem % em" at bounding box center [131, 291] width 46 height 12
select select "px"
click at [138, 285] on select "auto px rem % em" at bounding box center [131, 291] width 46 height 12
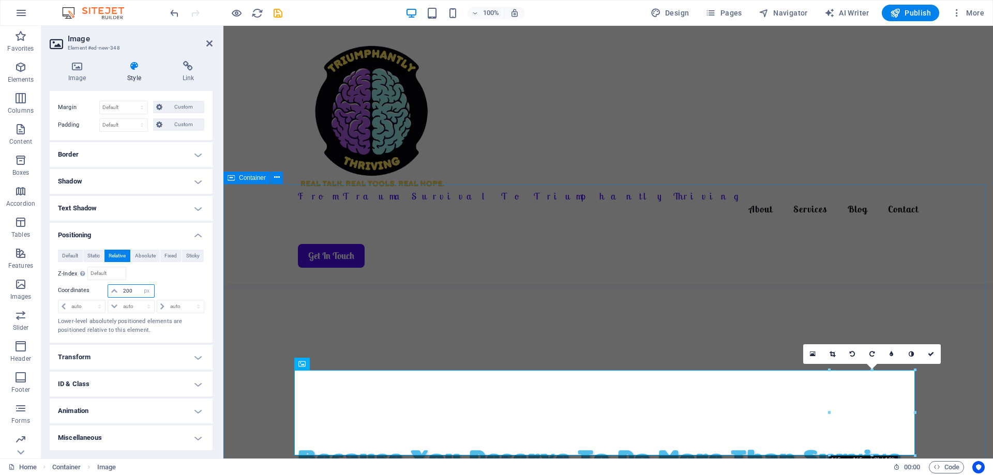
type input "200"
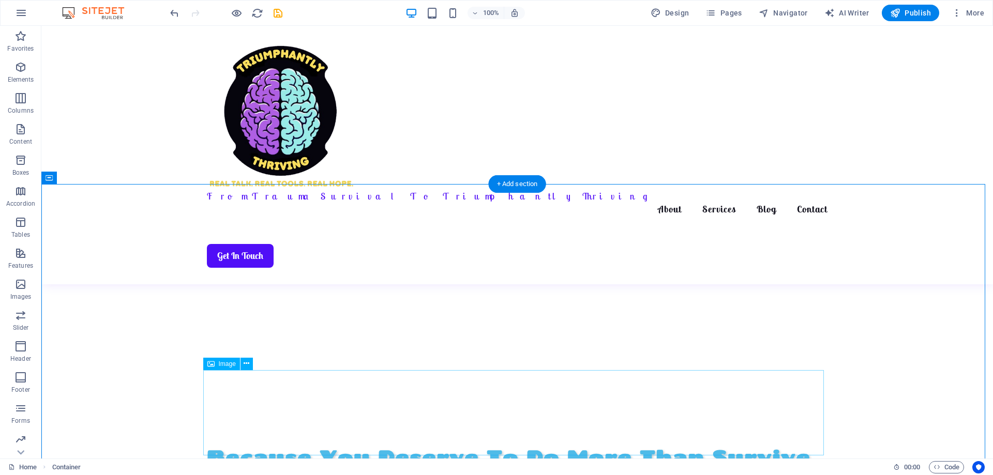
click at [246, 365] on icon at bounding box center [247, 363] width 6 height 11
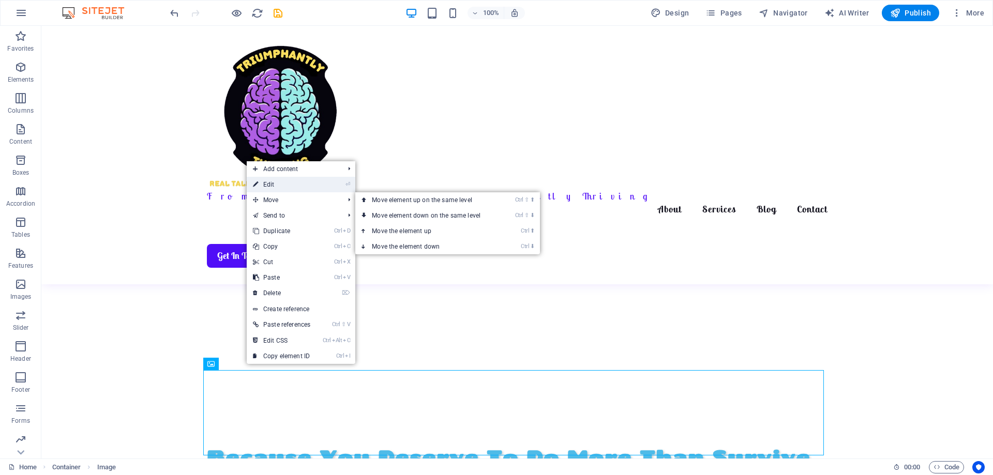
click at [275, 187] on link "⏎ Edit" at bounding box center [282, 185] width 70 height 16
select select "px"
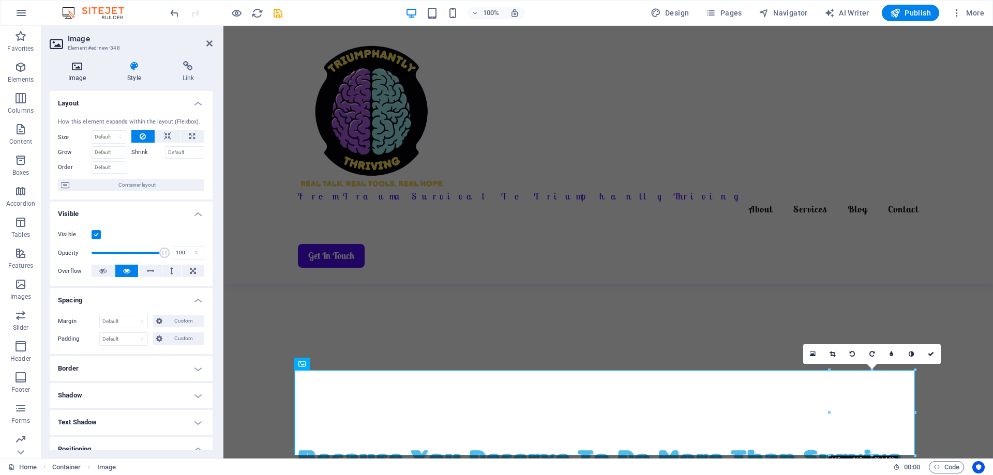
click at [73, 67] on icon at bounding box center [77, 66] width 55 height 10
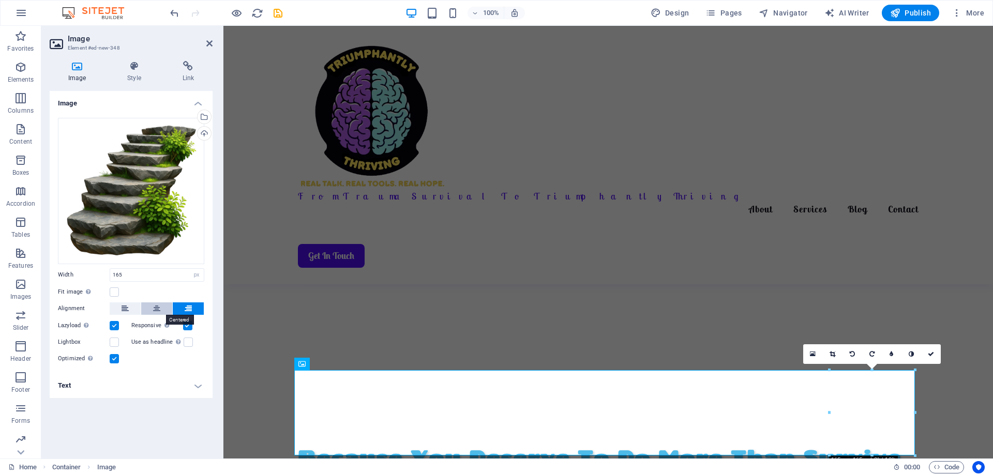
click at [158, 310] on icon at bounding box center [156, 309] width 7 height 12
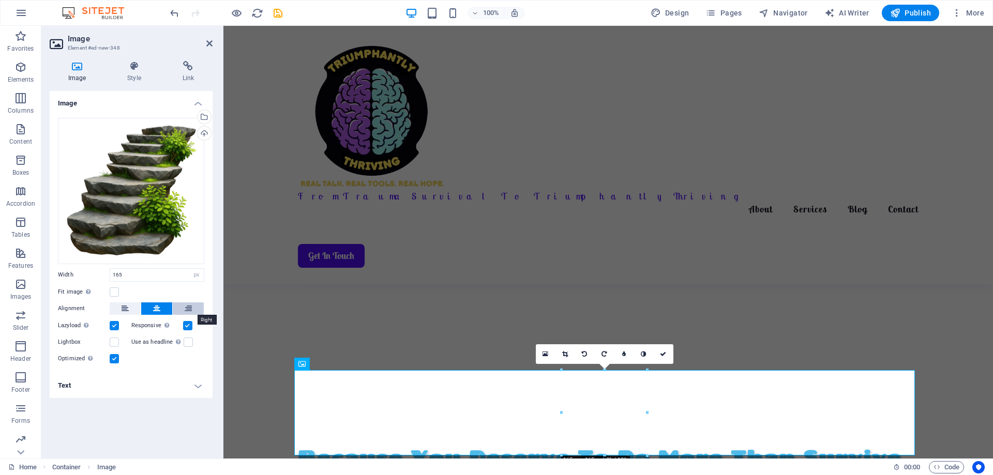
click at [185, 308] on icon at bounding box center [188, 309] width 7 height 12
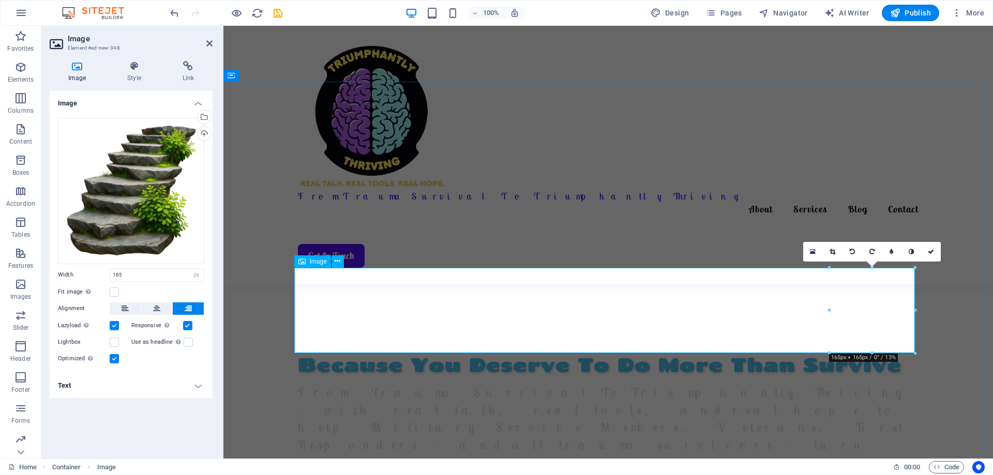
scroll to position [522, 0]
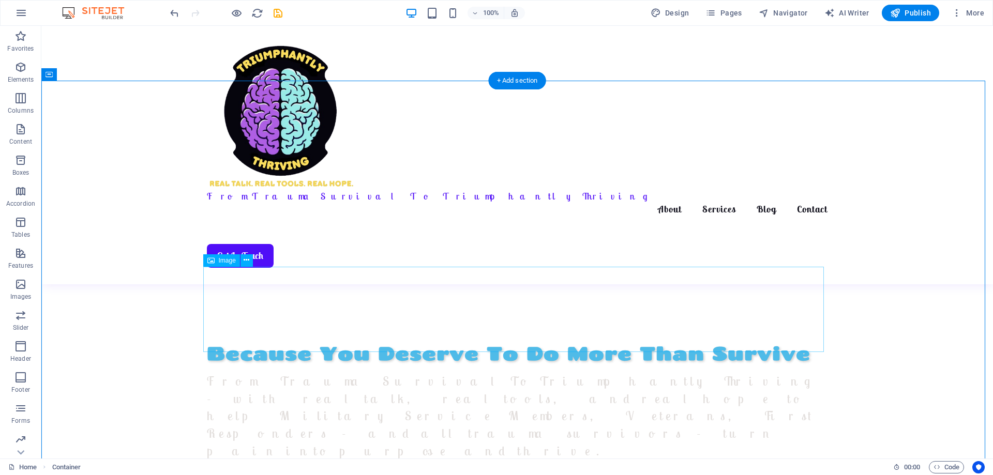
select select "px"
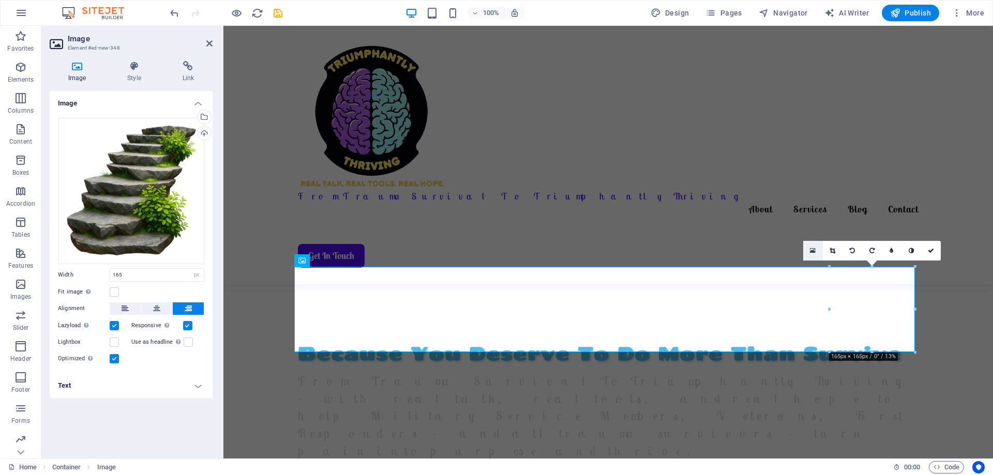
click at [814, 250] on icon at bounding box center [813, 250] width 6 height 7
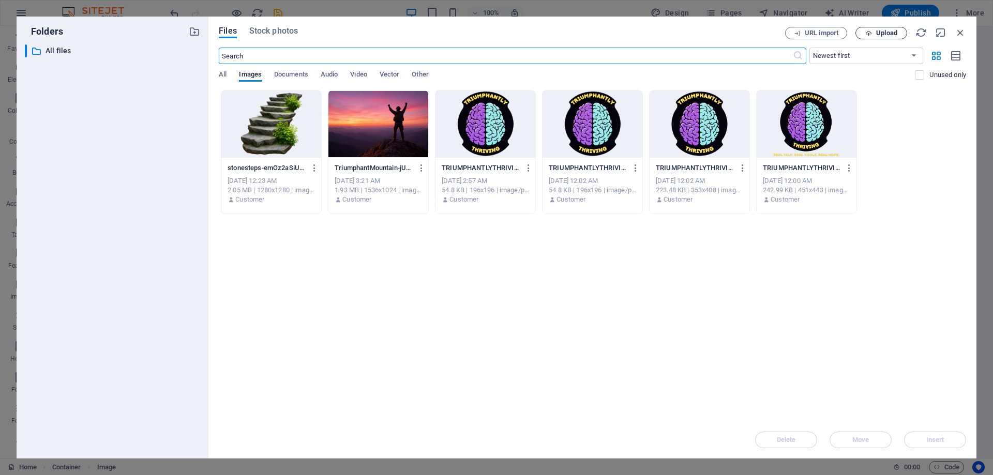
click at [874, 34] on span "Upload" at bounding box center [881, 33] width 42 height 7
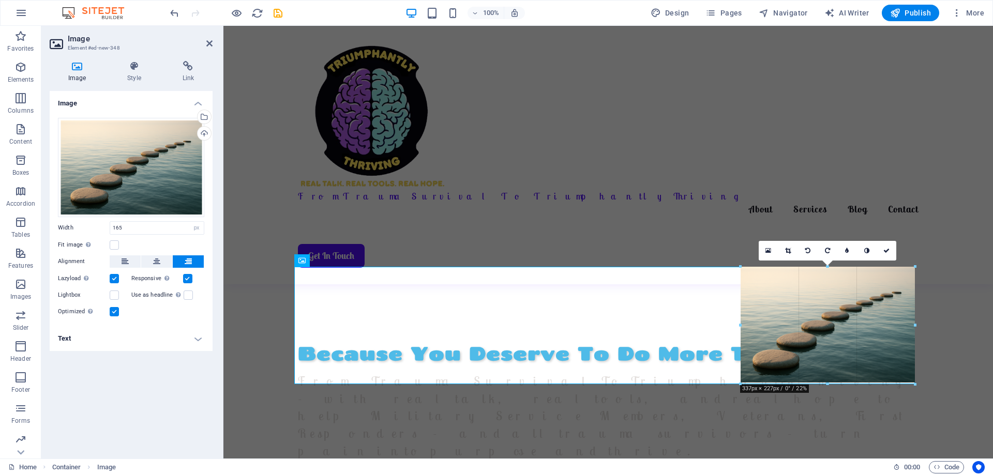
drag, startPoint x: 830, startPoint y: 295, endPoint x: 741, endPoint y: 297, distance: 89.5
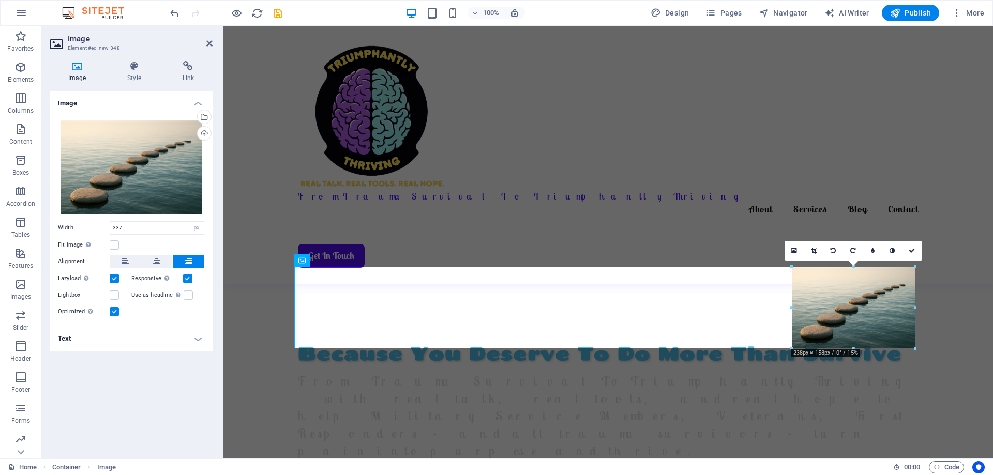
drag, startPoint x: 740, startPoint y: 325, endPoint x: 794, endPoint y: 309, distance: 56.6
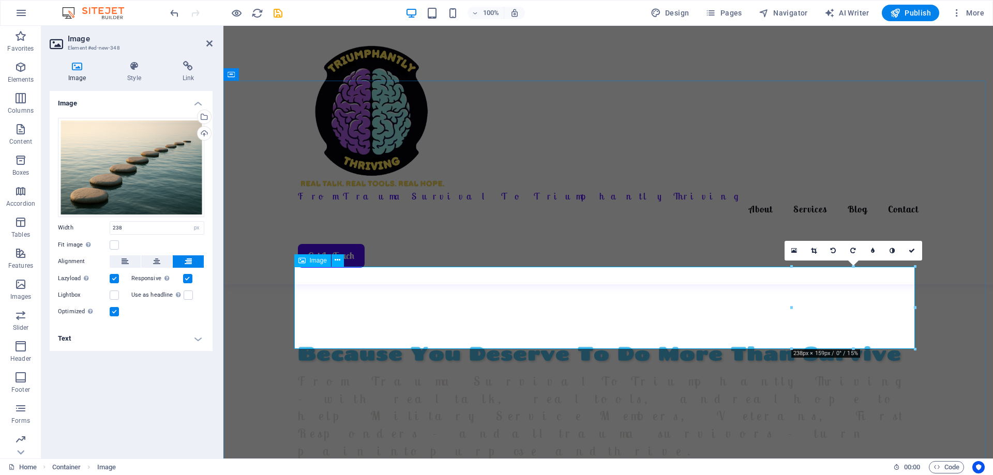
click at [797, 250] on icon at bounding box center [794, 250] width 6 height 7
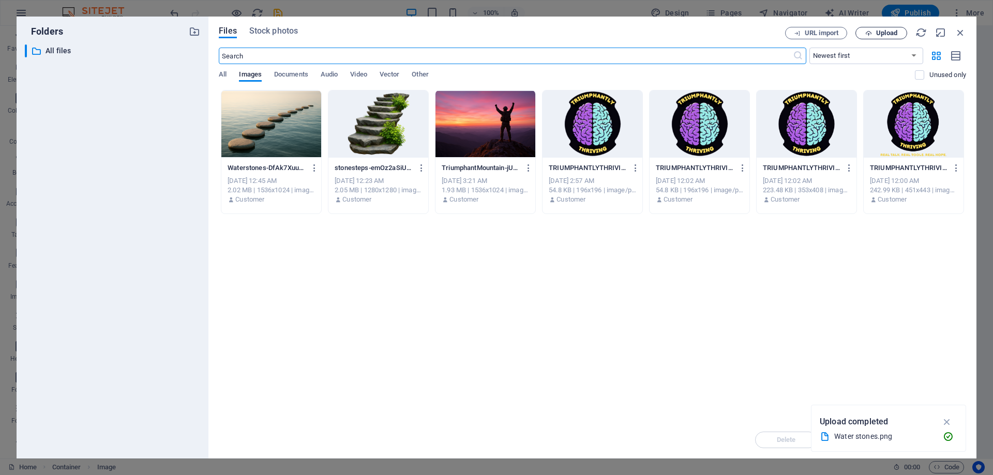
click at [882, 35] on span "Upload" at bounding box center [886, 33] width 21 height 6
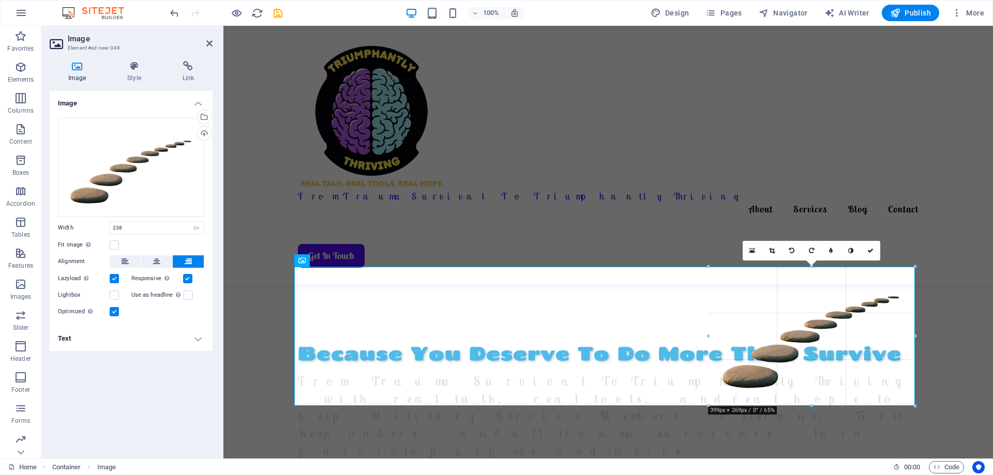
drag, startPoint x: 792, startPoint y: 308, endPoint x: 706, endPoint y: 324, distance: 87.5
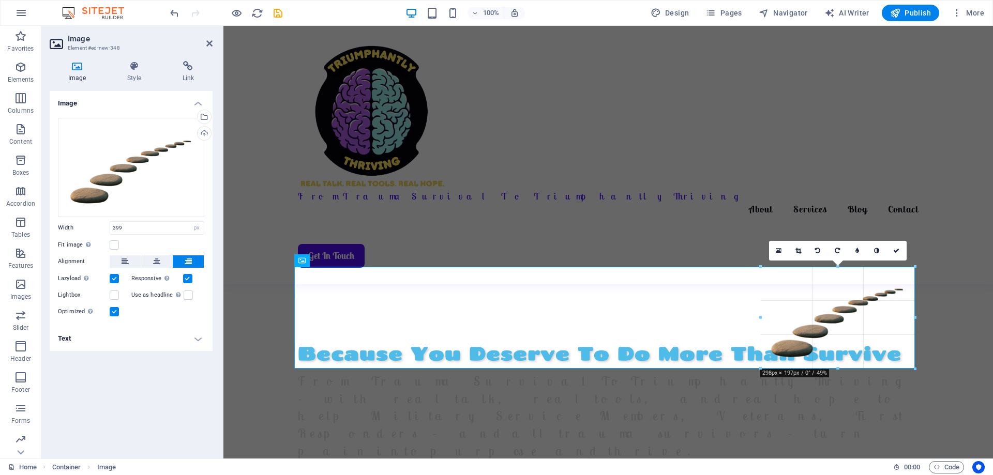
drag, startPoint x: 813, startPoint y: 405, endPoint x: 816, endPoint y: 369, distance: 35.8
type input "301"
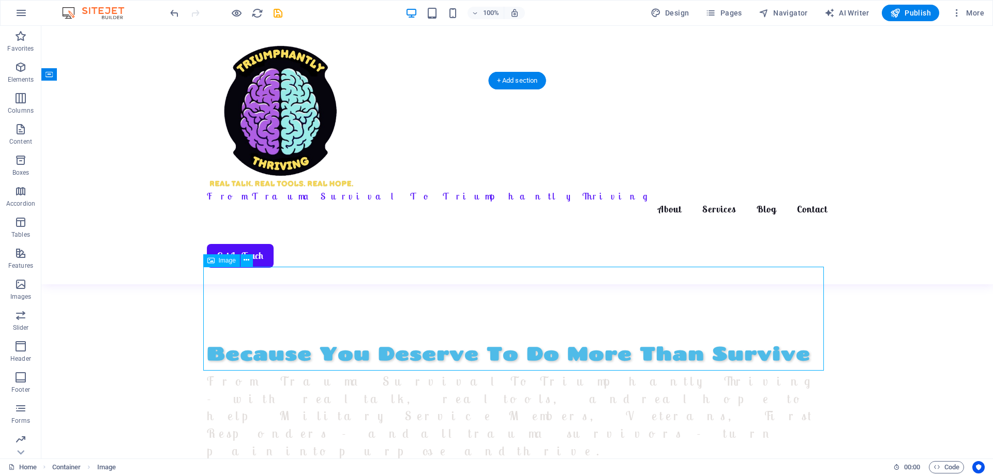
select select "px"
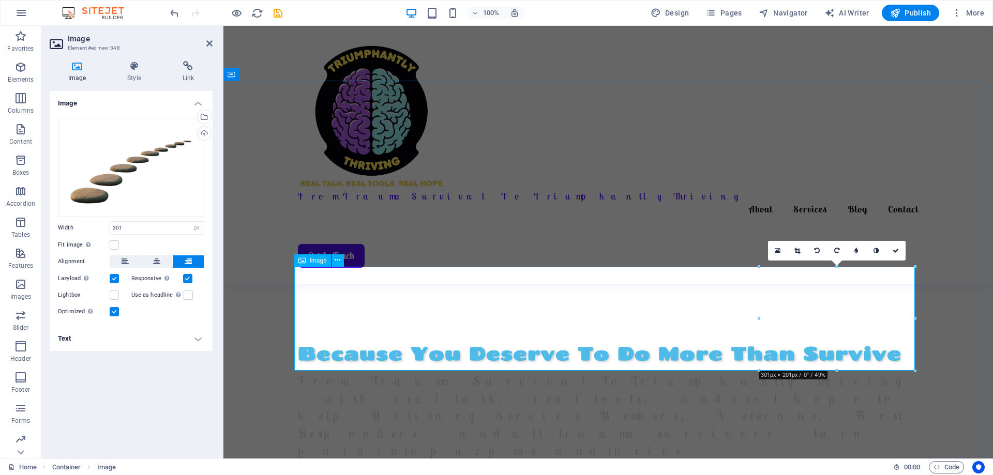
click at [835, 248] on icon at bounding box center [836, 251] width 5 height 6
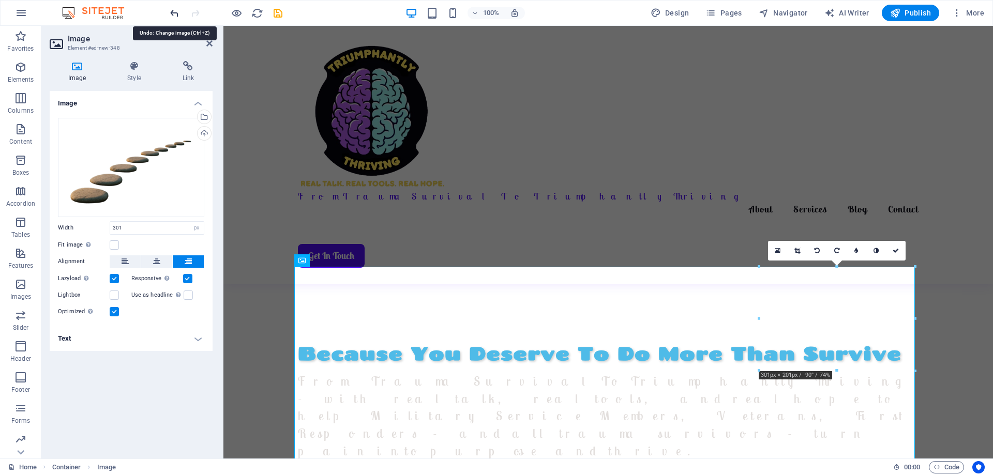
click at [173, 12] on icon "undo" at bounding box center [175, 13] width 12 height 12
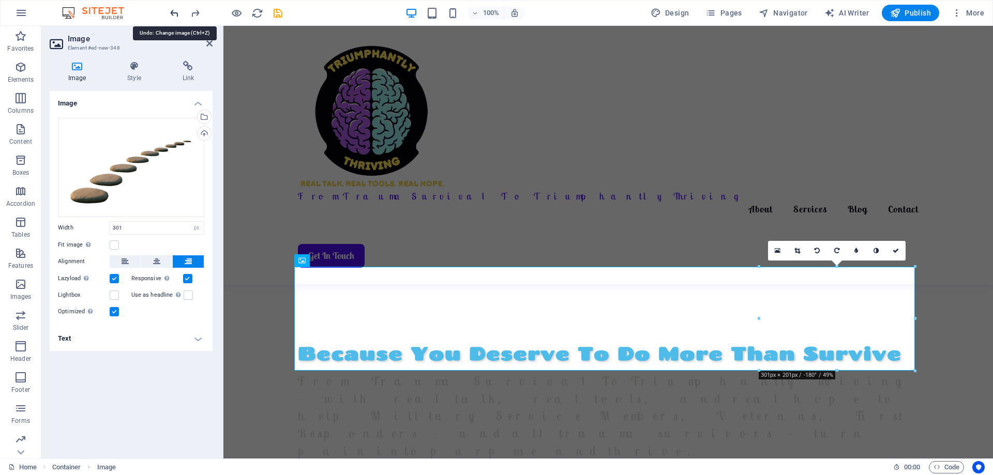
click at [173, 12] on icon "undo" at bounding box center [175, 13] width 12 height 12
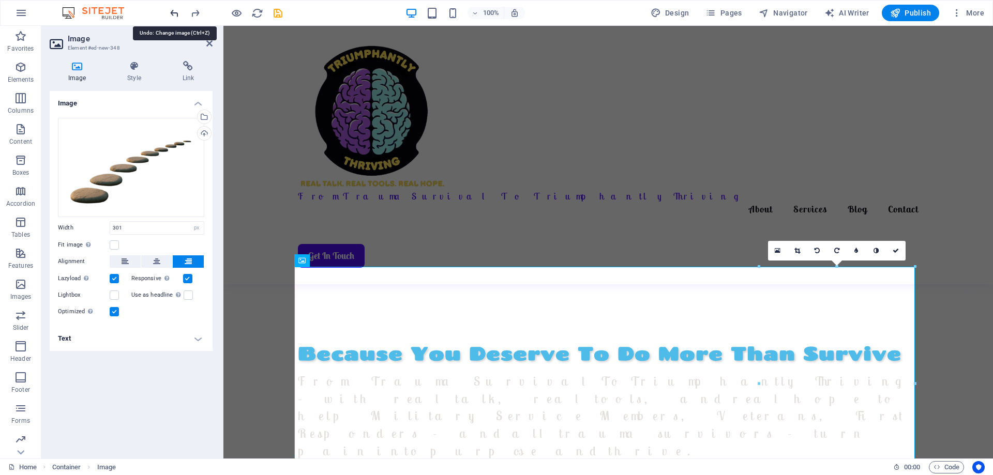
click at [173, 12] on icon "undo" at bounding box center [175, 13] width 12 height 12
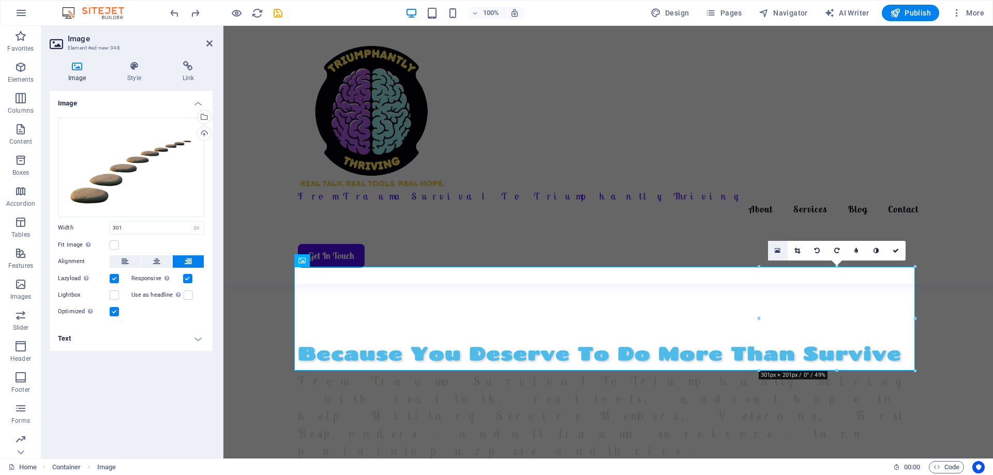
click at [780, 252] on icon at bounding box center [778, 250] width 6 height 7
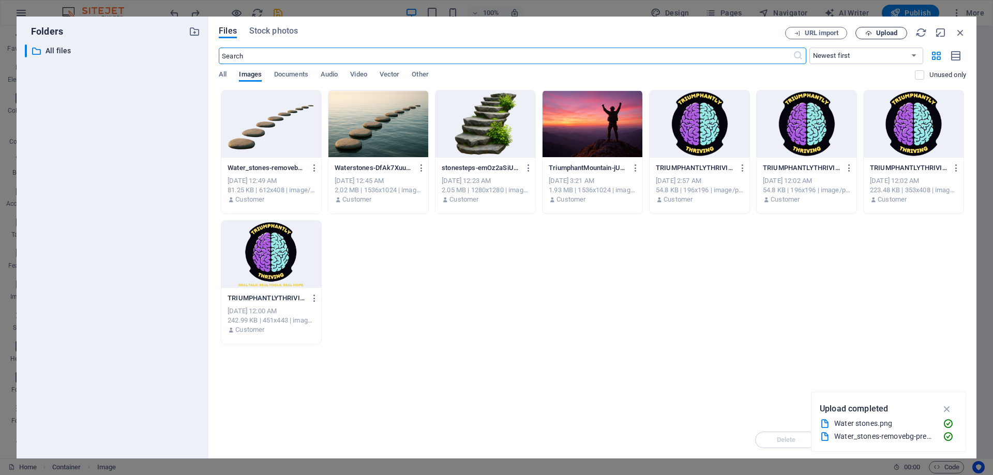
click at [883, 33] on span "Upload" at bounding box center [886, 33] width 21 height 6
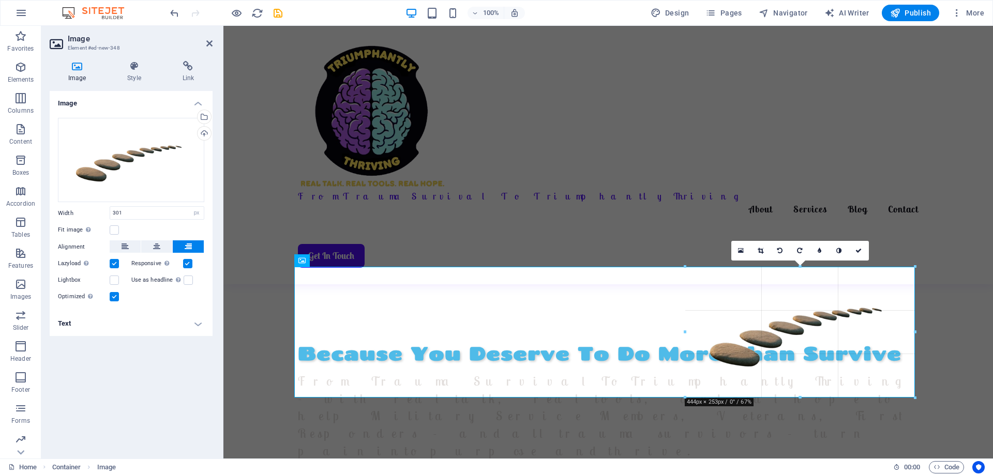
drag, startPoint x: 759, startPoint y: 311, endPoint x: 684, endPoint y: 319, distance: 75.5
type input "444"
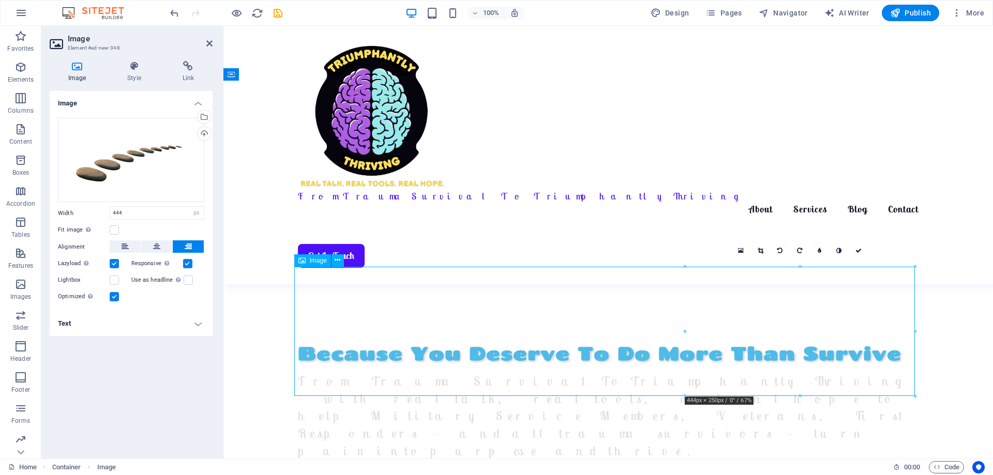
drag, startPoint x: 799, startPoint y: 326, endPoint x: 799, endPoint y: 338, distance: 11.4
click at [761, 252] on icon at bounding box center [761, 251] width 6 height 6
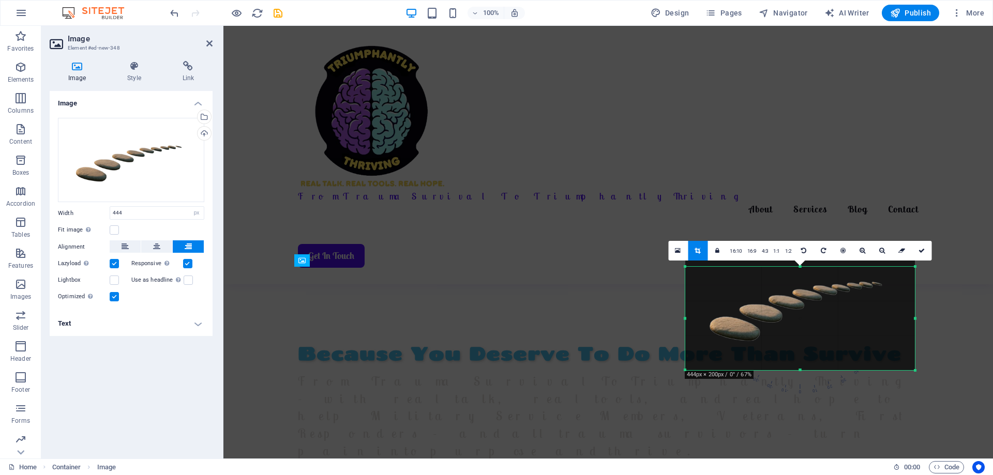
drag, startPoint x: 801, startPoint y: 267, endPoint x: 804, endPoint y: 293, distance: 26.1
click at [804, 293] on div "180 170 160 150 140 130 120 110 100 90 80 70 60 50 40 30 20 10 0 -10 -20 -30 -4…" at bounding box center [800, 318] width 230 height 103
drag, startPoint x: 801, startPoint y: 369, endPoint x: 799, endPoint y: 345, distance: 24.4
click at [799, 345] on div at bounding box center [800, 347] width 230 height 4
click at [923, 251] on icon at bounding box center [922, 251] width 6 height 6
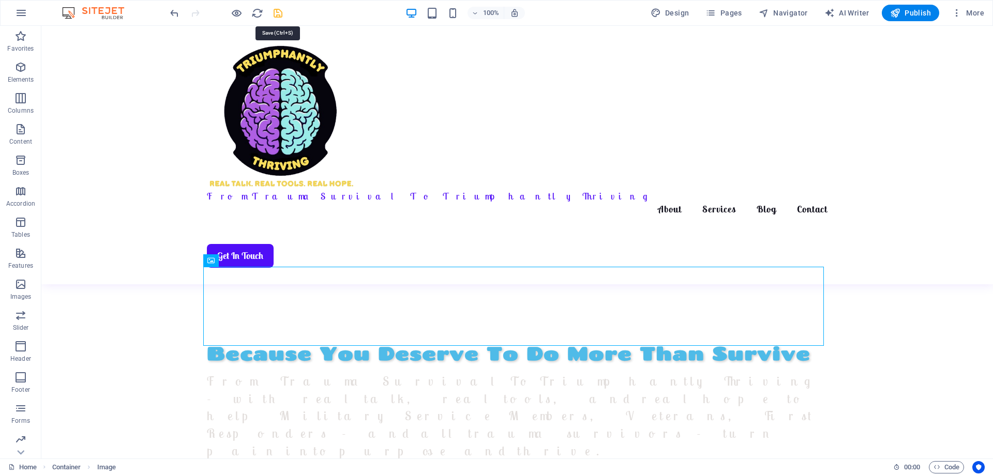
click at [275, 14] on icon "save" at bounding box center [278, 13] width 12 height 12
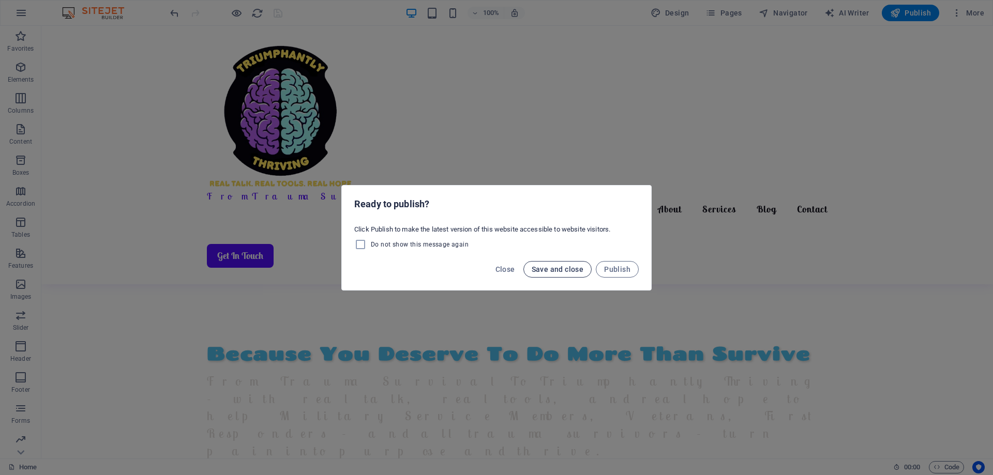
click at [563, 269] on span "Save and close" at bounding box center [558, 269] width 52 height 8
